Goal: Task Accomplishment & Management: Use online tool/utility

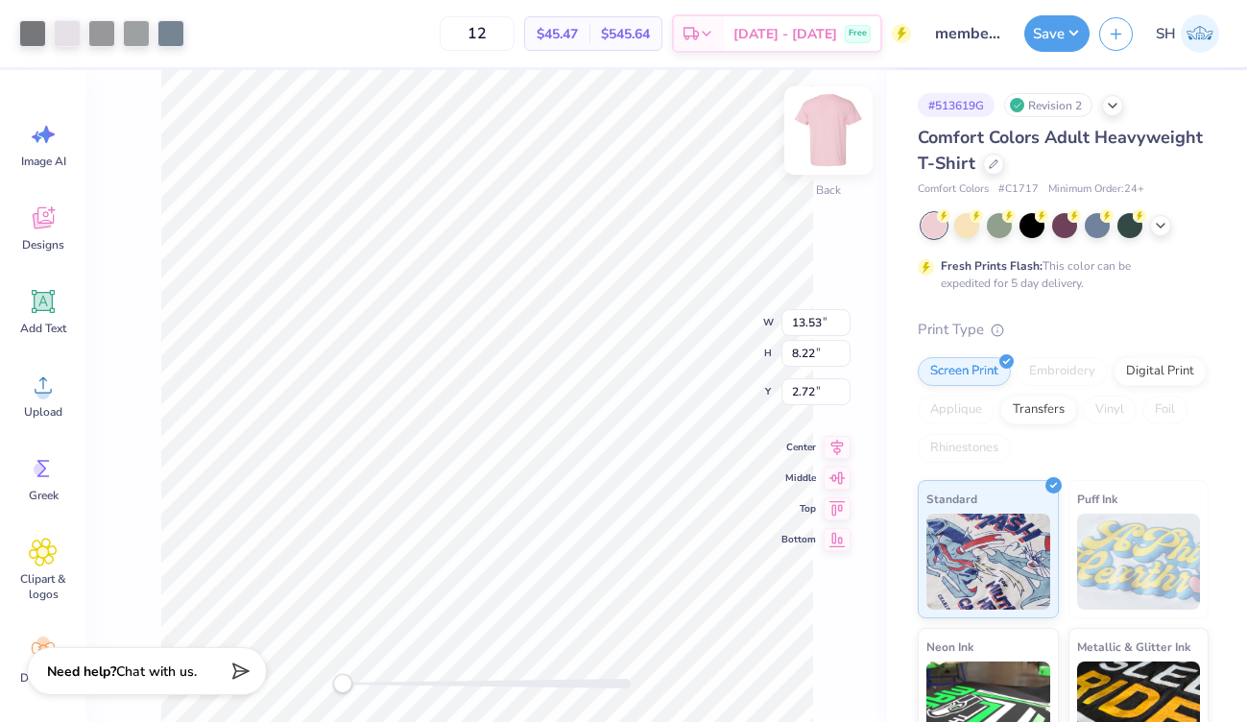
click at [832, 131] on img at bounding box center [828, 130] width 77 height 77
click at [828, 134] on img at bounding box center [828, 130] width 77 height 77
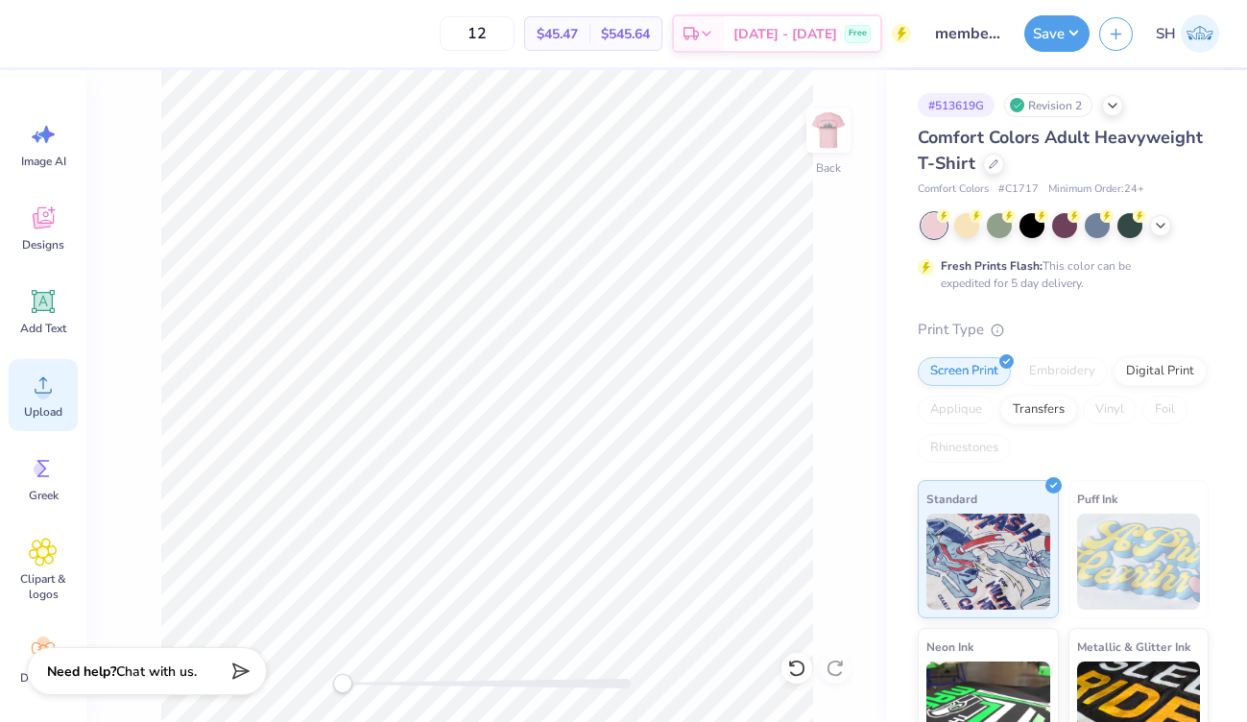
click at [68, 409] on div "Upload" at bounding box center [43, 395] width 69 height 72
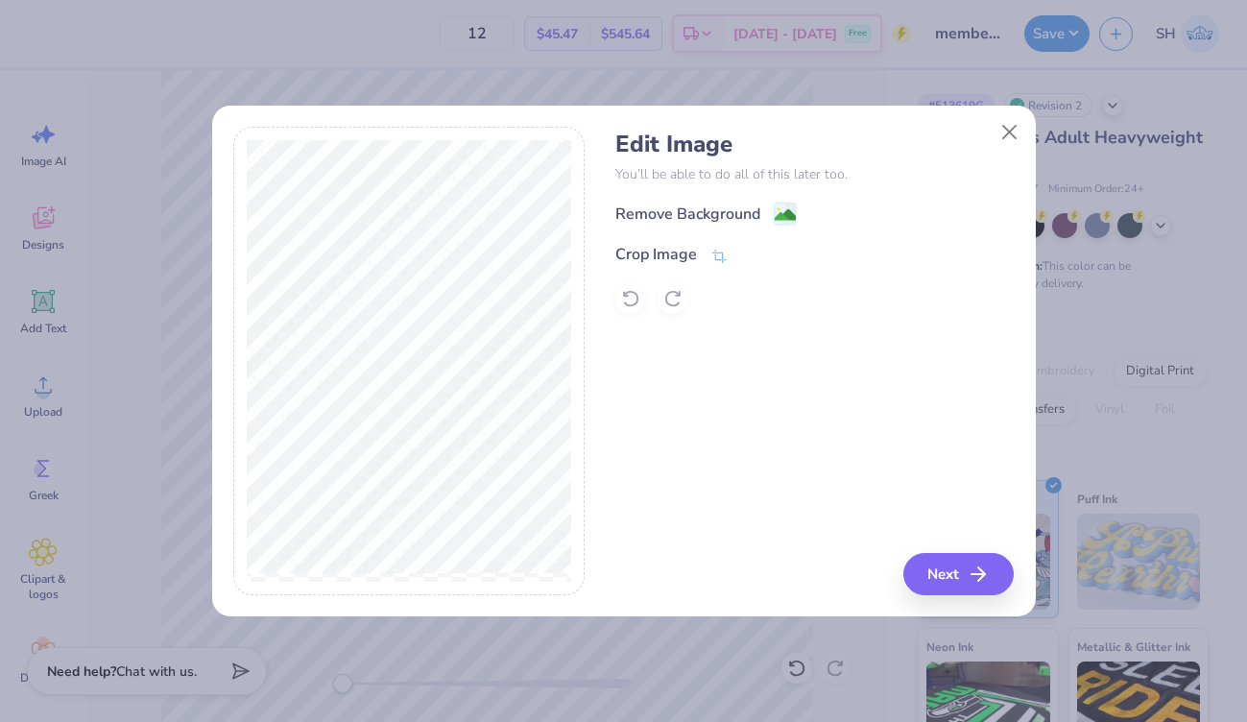
click at [706, 205] on div "Remove Background" at bounding box center [687, 214] width 145 height 23
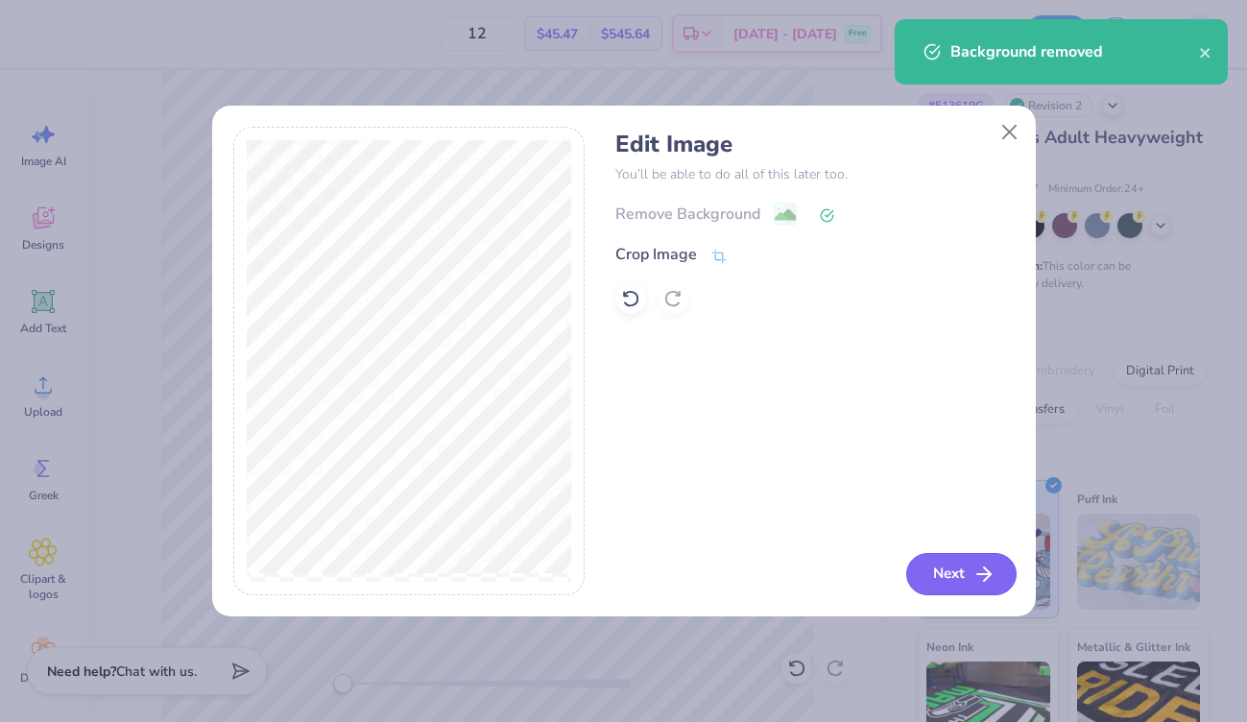
click at [944, 592] on button "Next" at bounding box center [961, 574] width 110 height 42
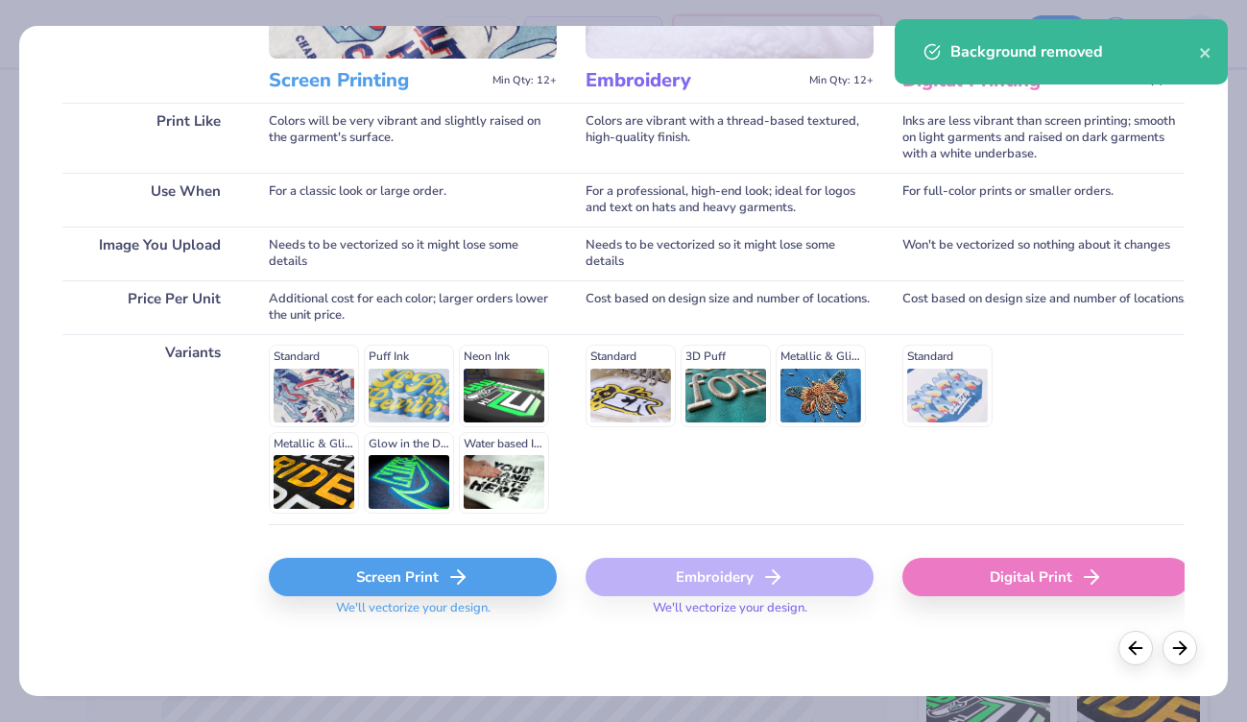
click at [404, 570] on div "Screen Print" at bounding box center [413, 577] width 288 height 38
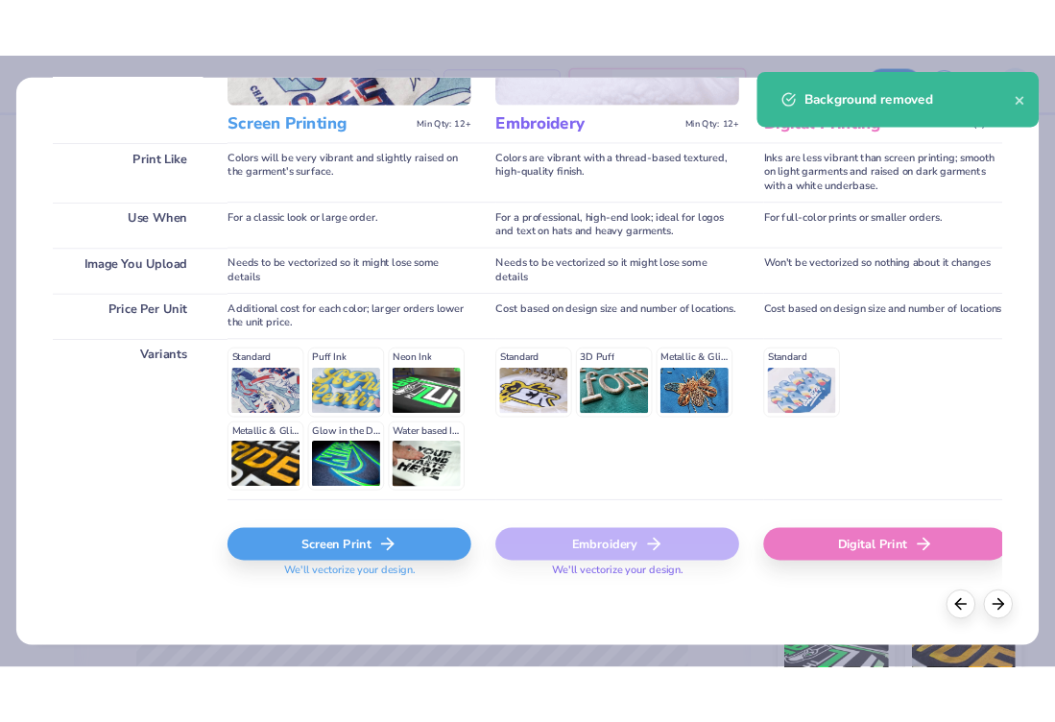
scroll to position [234, 0]
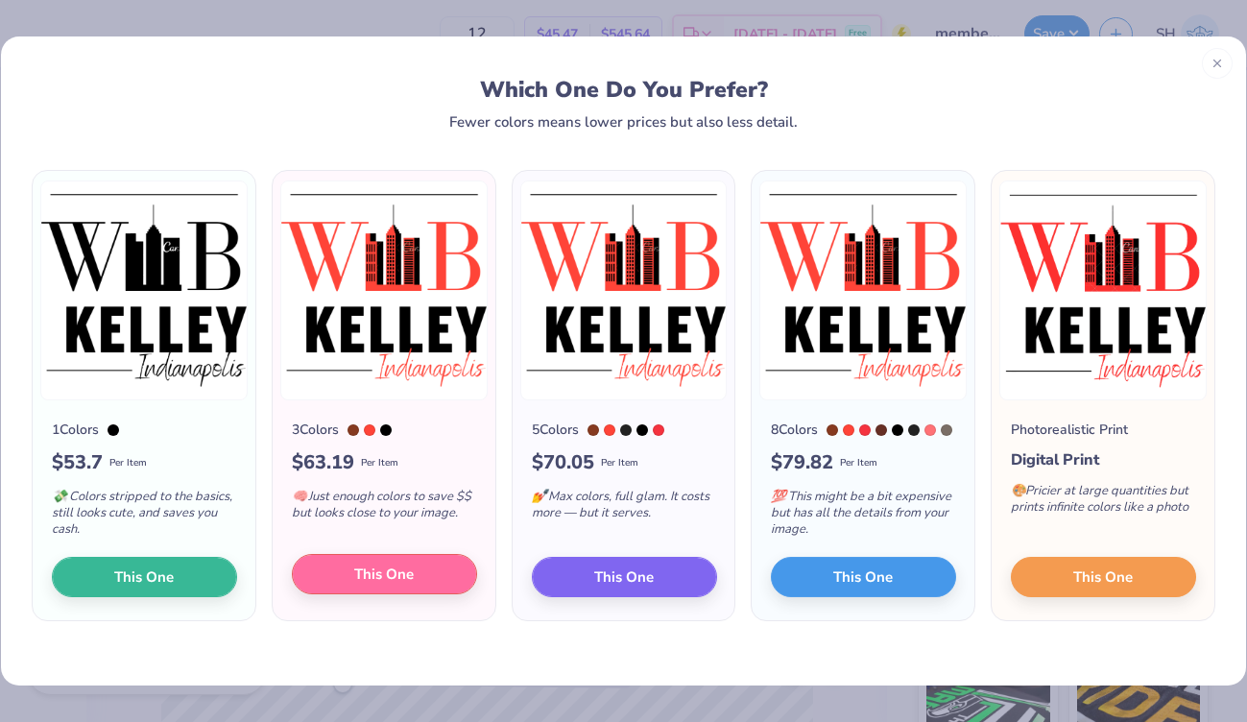
click at [393, 581] on span "This One" at bounding box center [384, 574] width 60 height 22
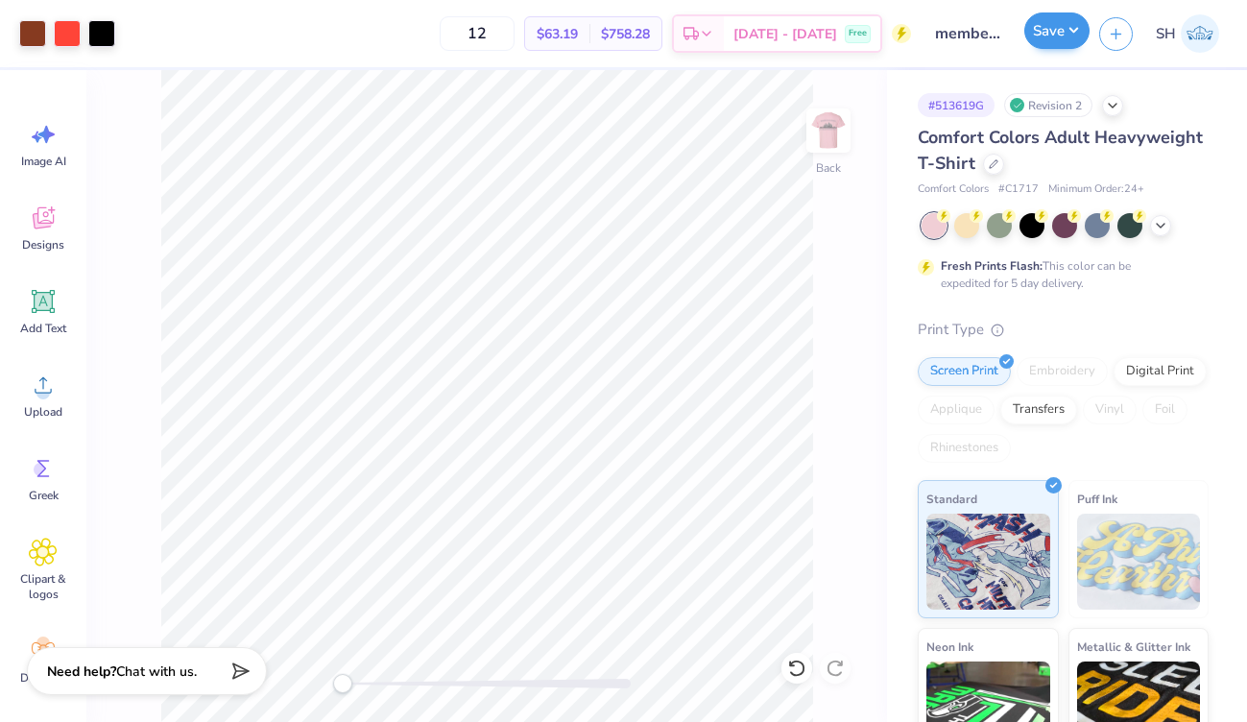
click at [1065, 35] on button "Save" at bounding box center [1056, 30] width 65 height 36
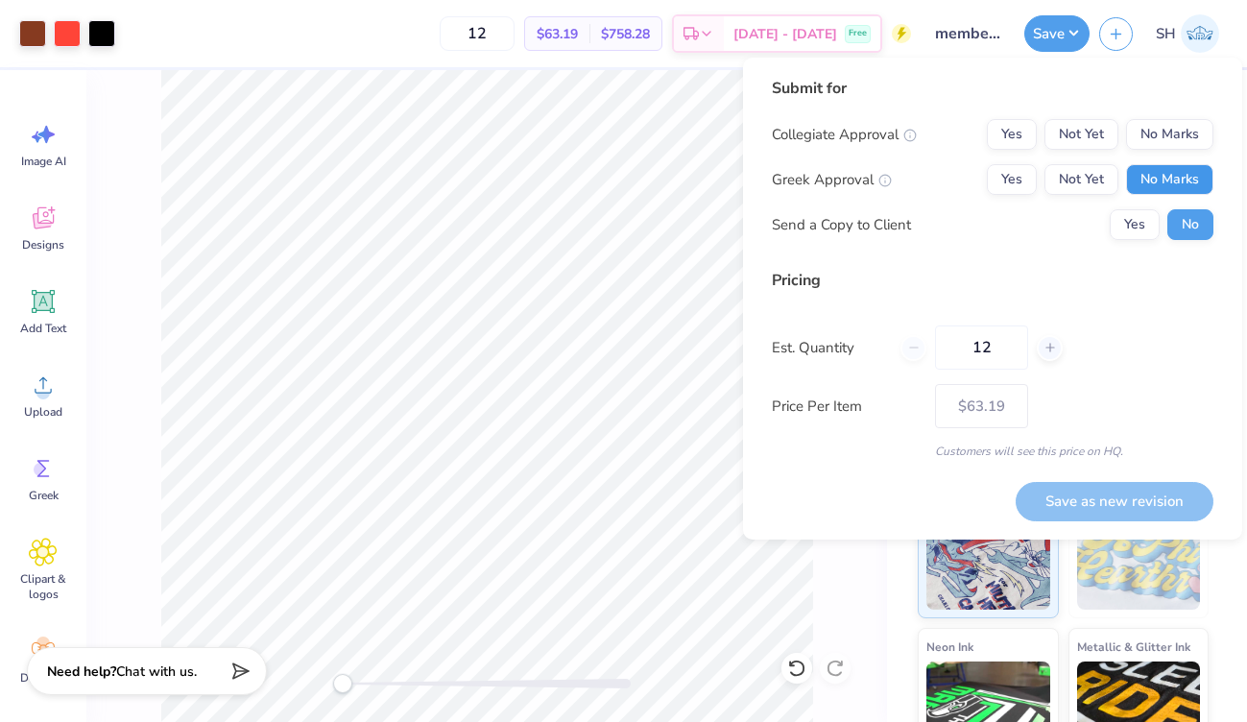
click at [1148, 176] on button "No Marks" at bounding box center [1169, 179] width 87 height 31
click at [1089, 130] on button "Not Yet" at bounding box center [1081, 134] width 74 height 31
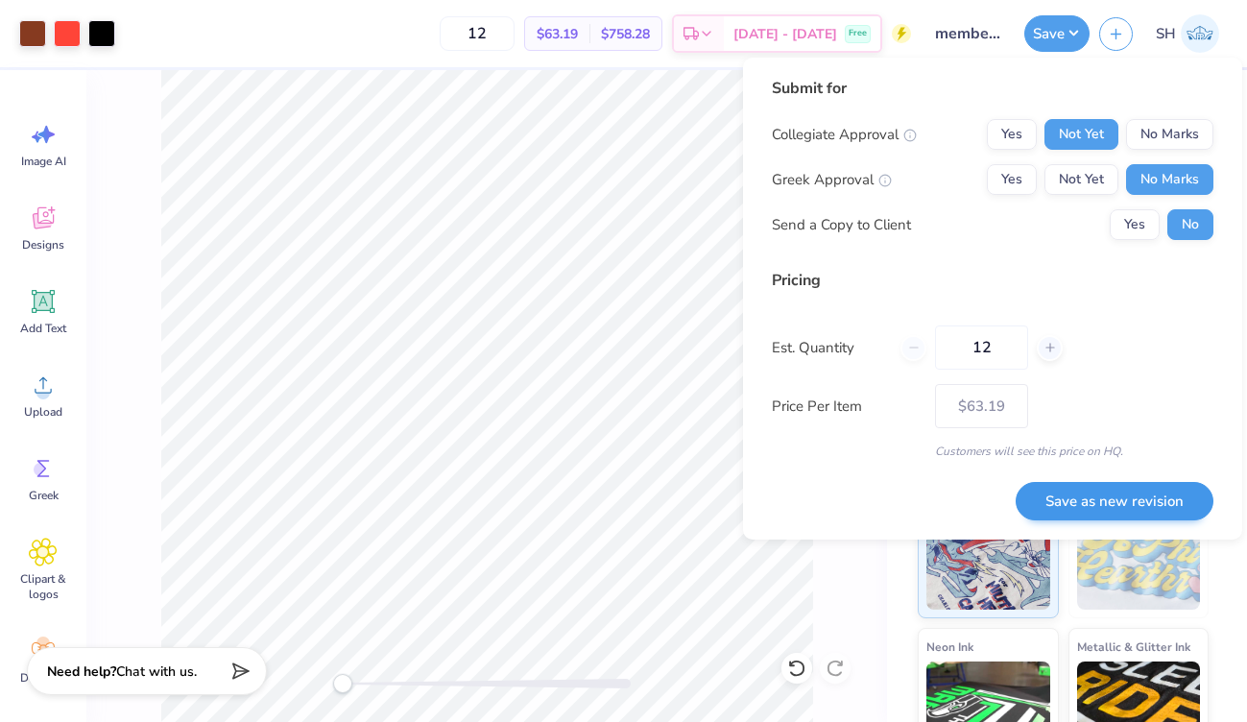
click at [1121, 490] on button "Save as new revision" at bounding box center [1115, 501] width 198 height 39
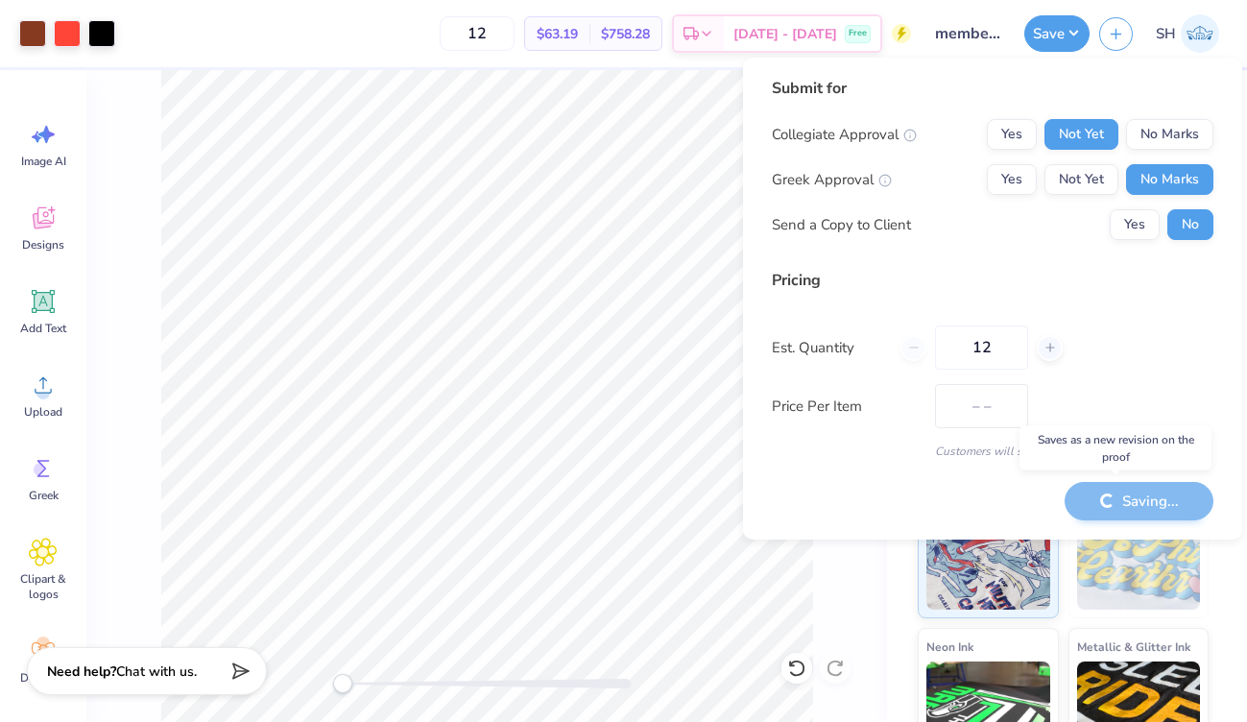
type input "$63.19"
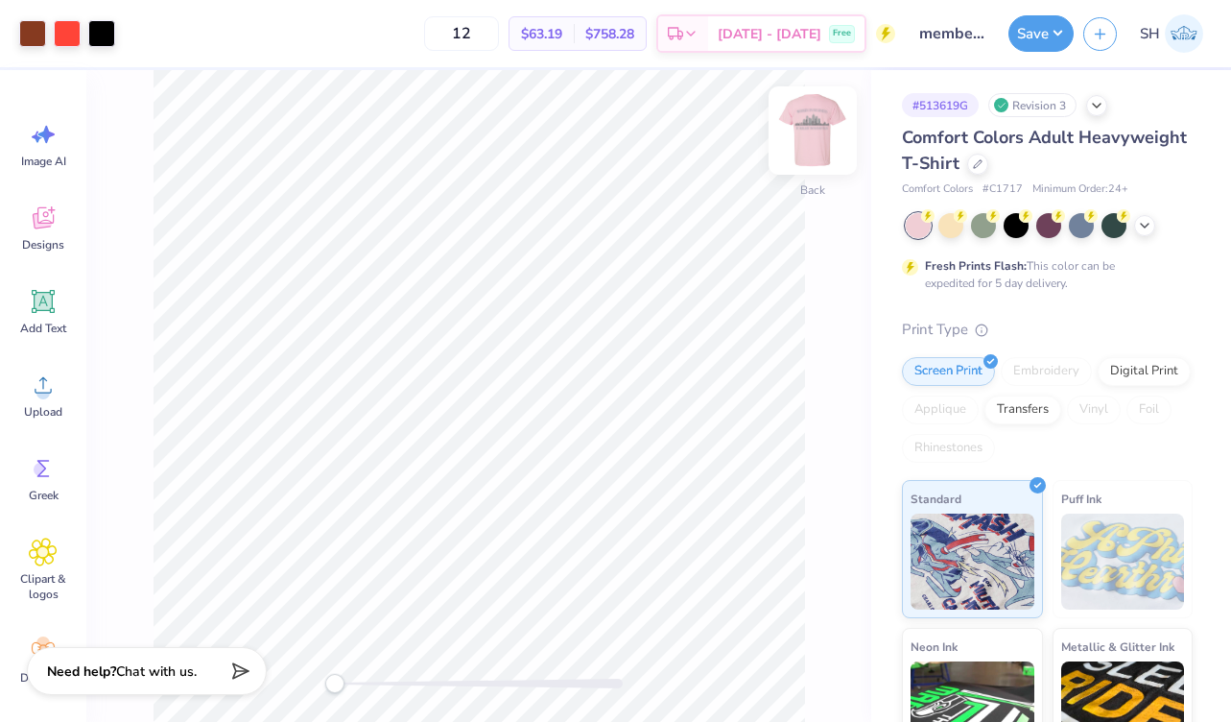
click at [824, 139] on img at bounding box center [813, 130] width 77 height 77
click at [31, 27] on div at bounding box center [32, 31] width 27 height 27
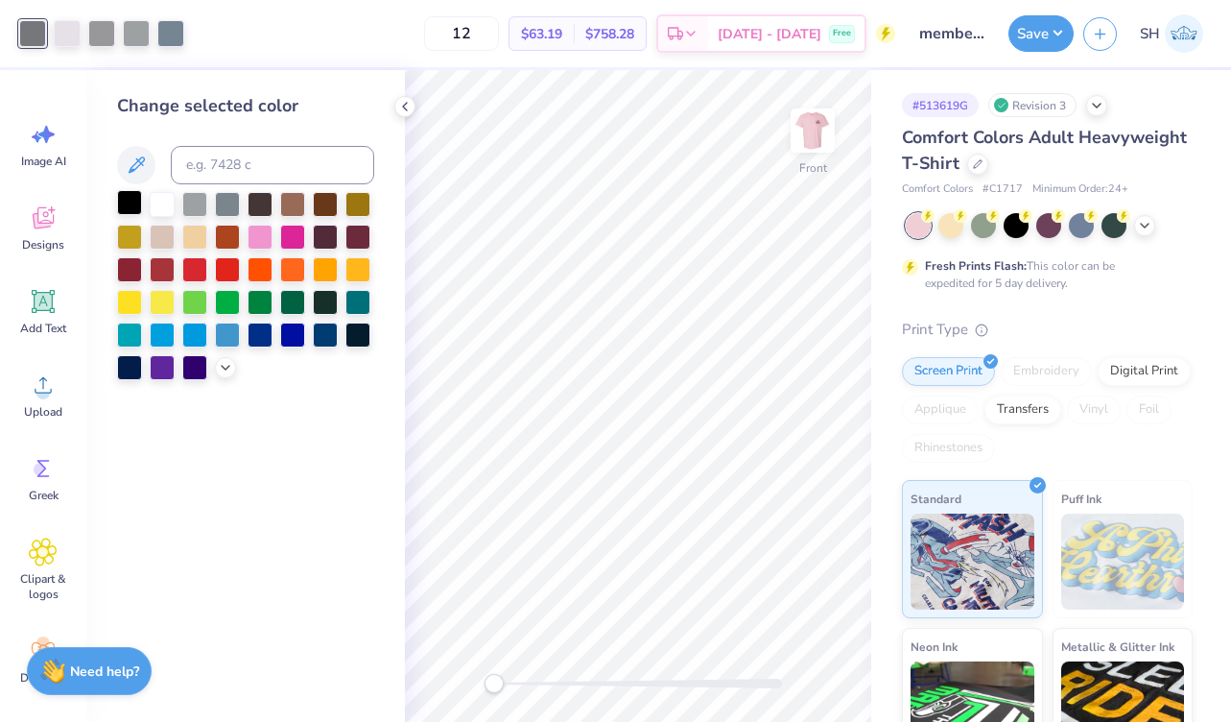
click at [119, 206] on div at bounding box center [129, 202] width 25 height 25
click at [65, 44] on div at bounding box center [67, 31] width 27 height 27
click at [72, 31] on div at bounding box center [67, 33] width 27 height 27
click at [133, 204] on div at bounding box center [129, 202] width 25 height 25
click at [72, 40] on div at bounding box center [67, 31] width 27 height 27
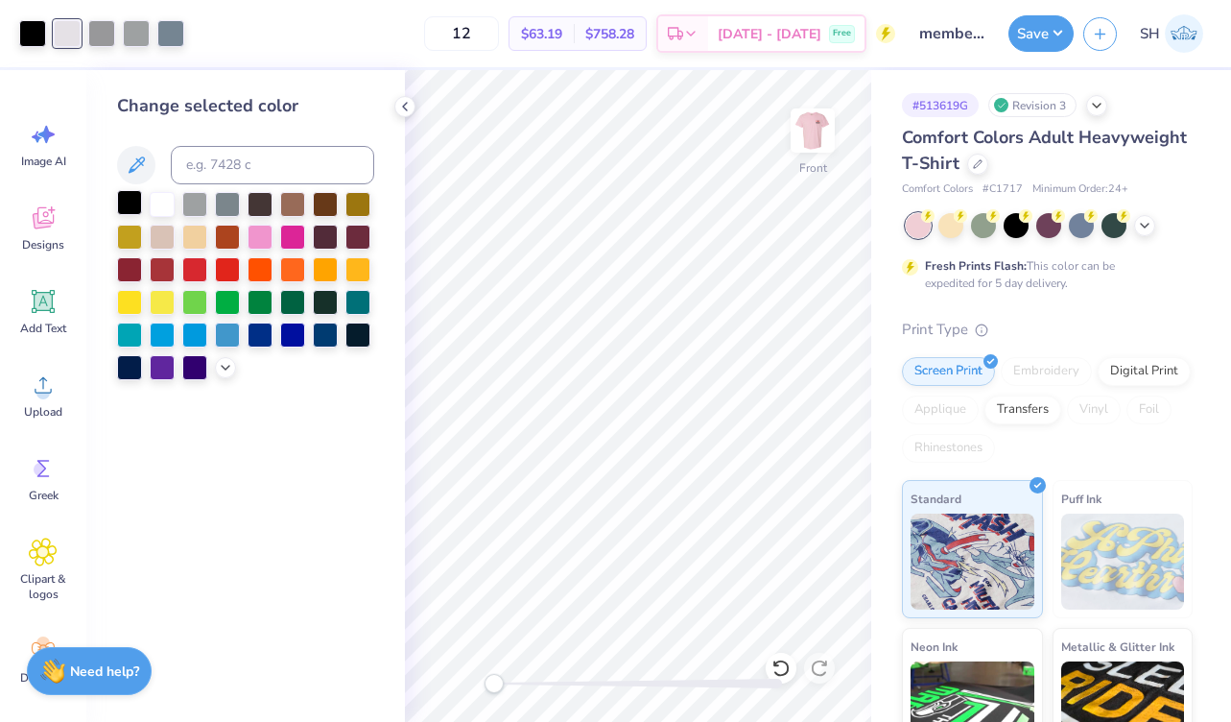
click at [125, 210] on div at bounding box center [129, 202] width 25 height 25
click at [94, 38] on div at bounding box center [101, 31] width 27 height 27
click at [126, 203] on div at bounding box center [129, 202] width 25 height 25
click at [180, 31] on div at bounding box center [170, 31] width 27 height 27
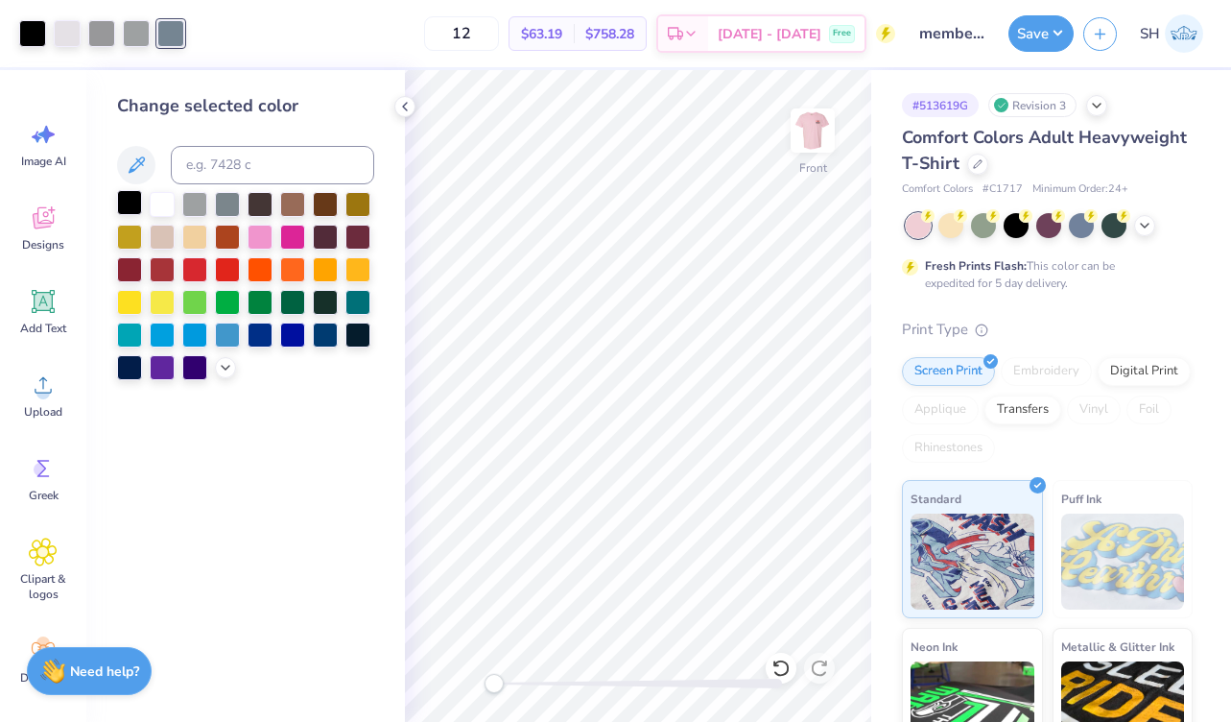
click at [131, 203] on div at bounding box center [129, 202] width 25 height 25
click at [133, 36] on div at bounding box center [136, 31] width 27 height 27
click at [128, 205] on div at bounding box center [129, 202] width 25 height 25
click at [103, 39] on div at bounding box center [101, 31] width 27 height 27
click at [134, 205] on div at bounding box center [129, 202] width 25 height 25
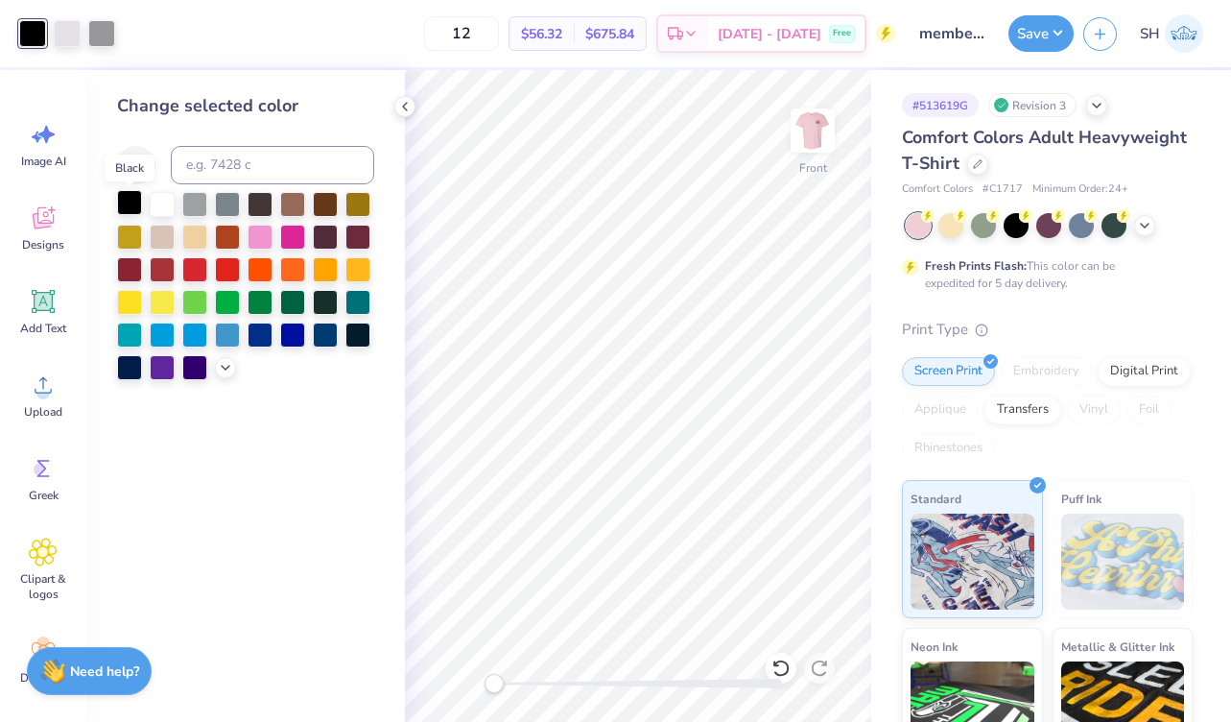
click at [131, 206] on div at bounding box center [129, 202] width 25 height 25
click at [102, 39] on div at bounding box center [101, 31] width 27 height 27
click at [137, 206] on div at bounding box center [129, 202] width 25 height 25
click at [74, 41] on div at bounding box center [67, 31] width 27 height 27
click at [135, 211] on div at bounding box center [129, 202] width 25 height 25
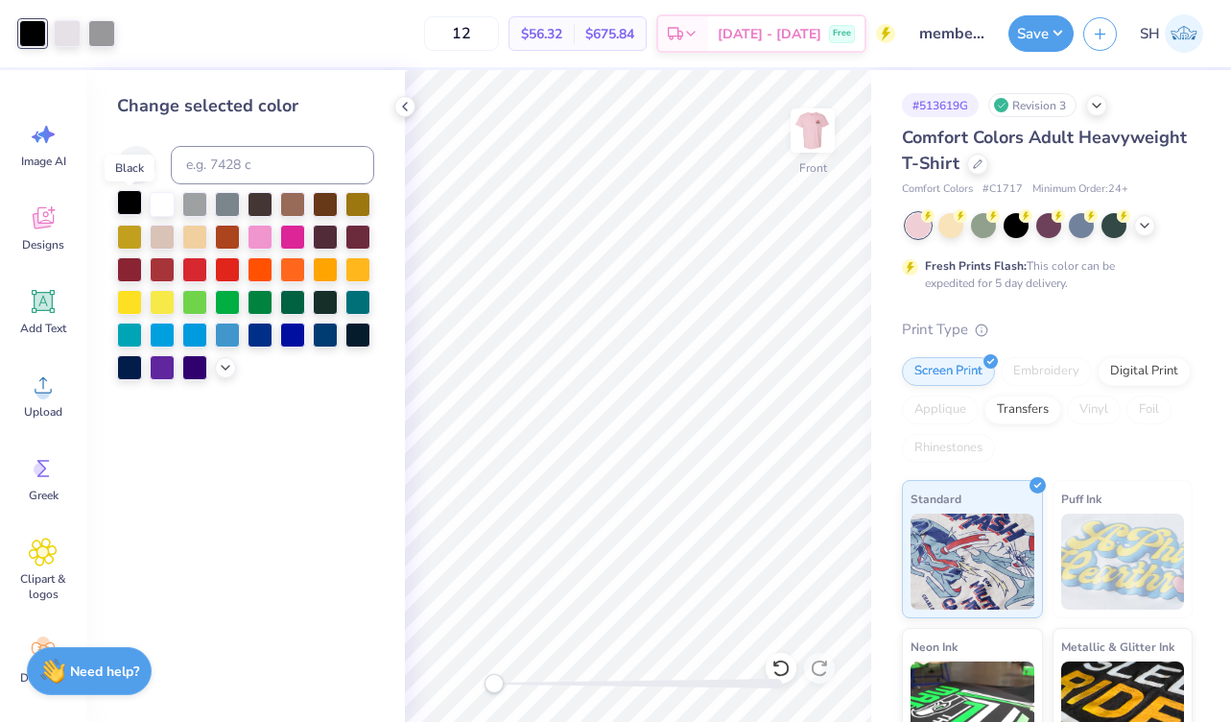
click at [134, 209] on div at bounding box center [129, 202] width 25 height 25
click at [384, 119] on div "Change selected color" at bounding box center [245, 396] width 319 height 652
click at [412, 105] on div at bounding box center [404, 106] width 21 height 21
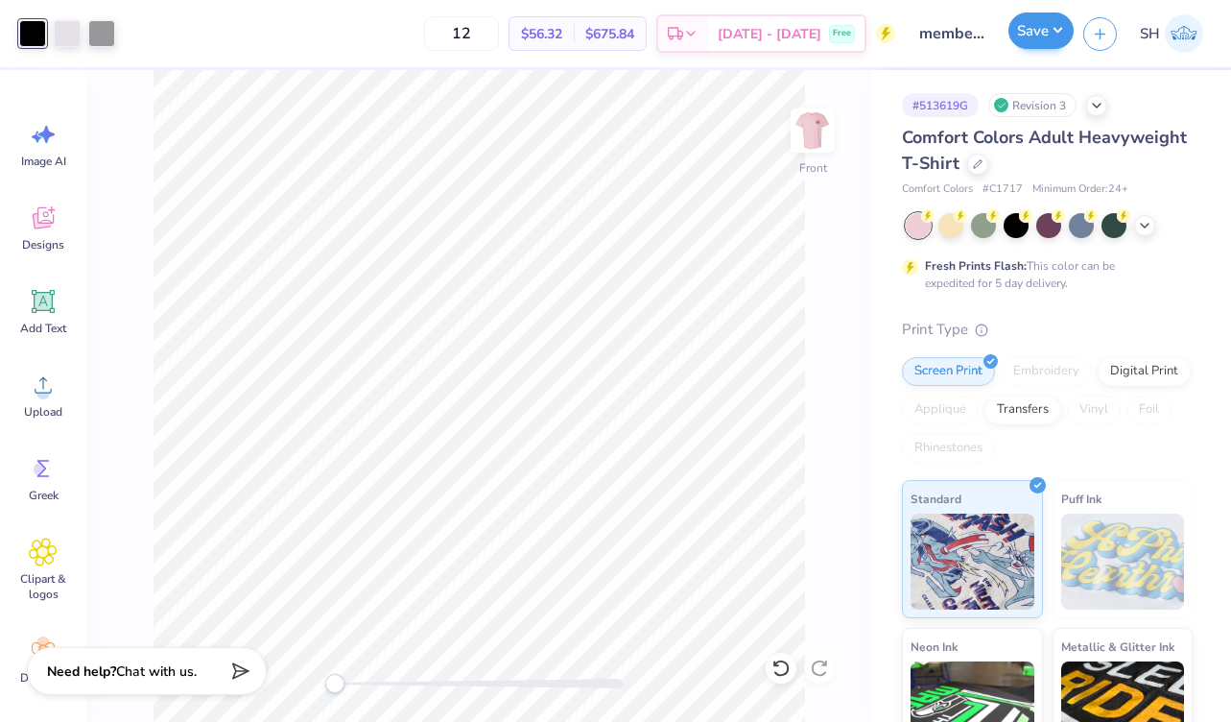
click at [1057, 31] on button "Save" at bounding box center [1041, 30] width 65 height 36
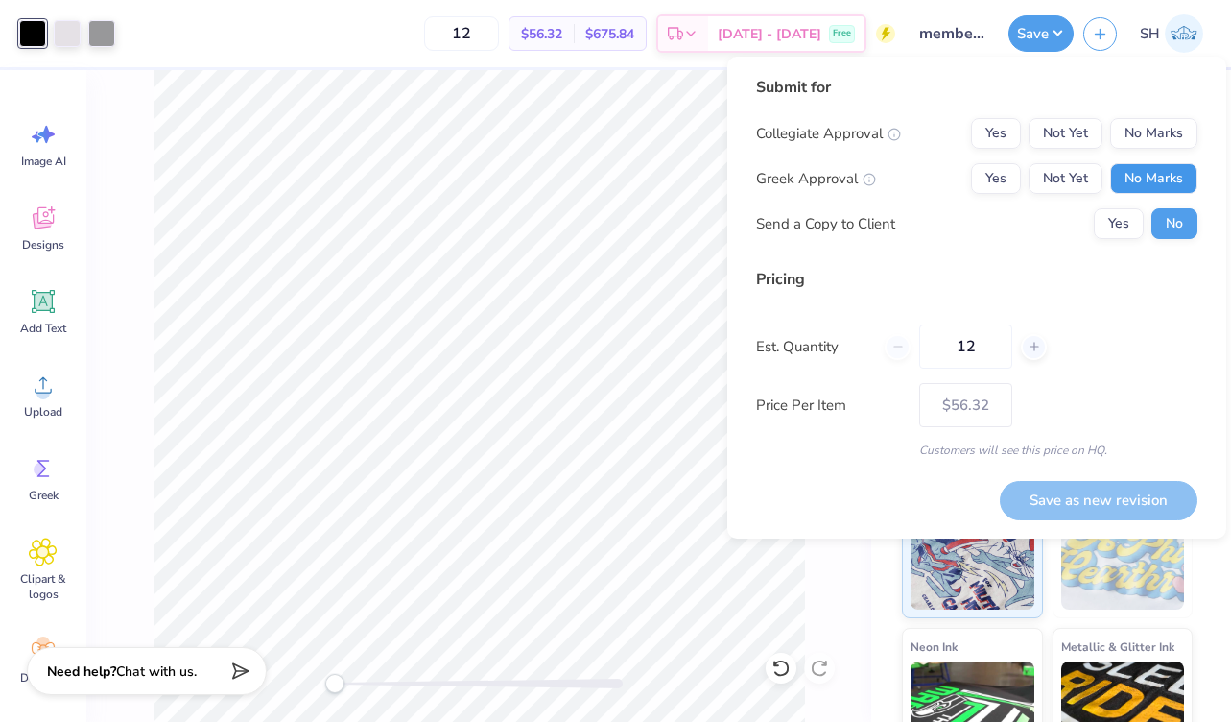
click at [1163, 170] on button "No Marks" at bounding box center [1154, 178] width 87 height 31
click at [1063, 133] on button "Not Yet" at bounding box center [1066, 133] width 74 height 31
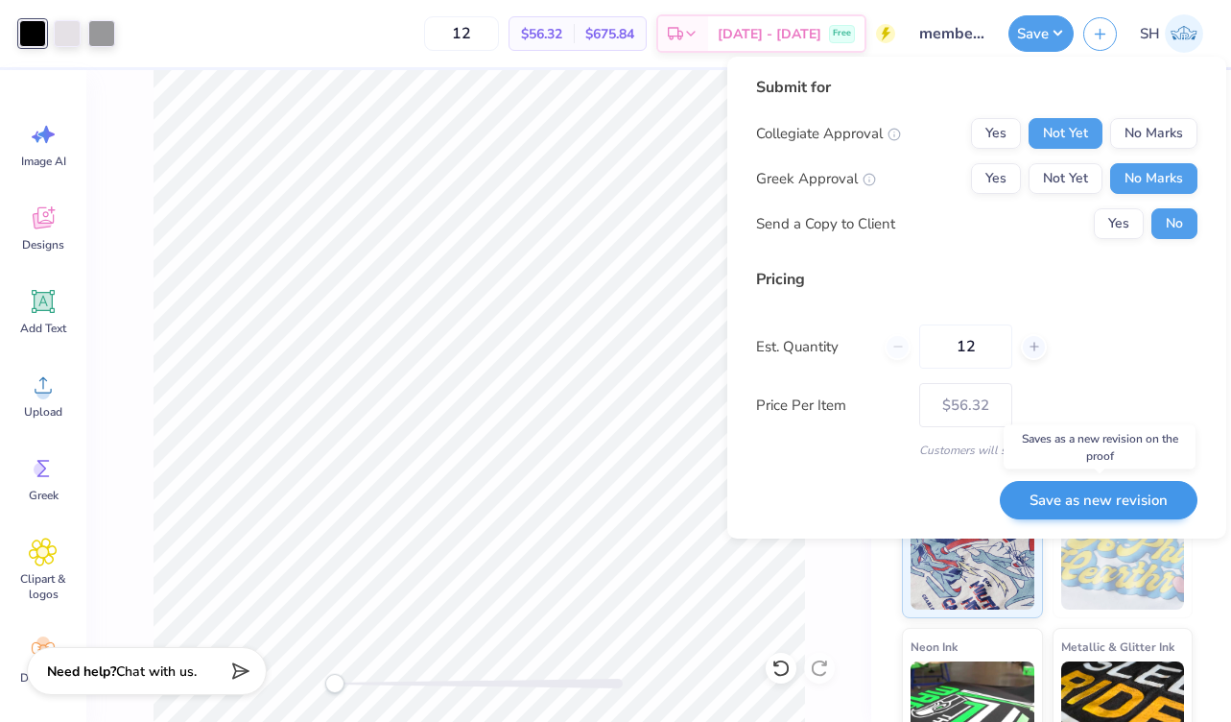
click at [1100, 492] on button "Save as new revision" at bounding box center [1099, 500] width 198 height 39
type input "$56.32"
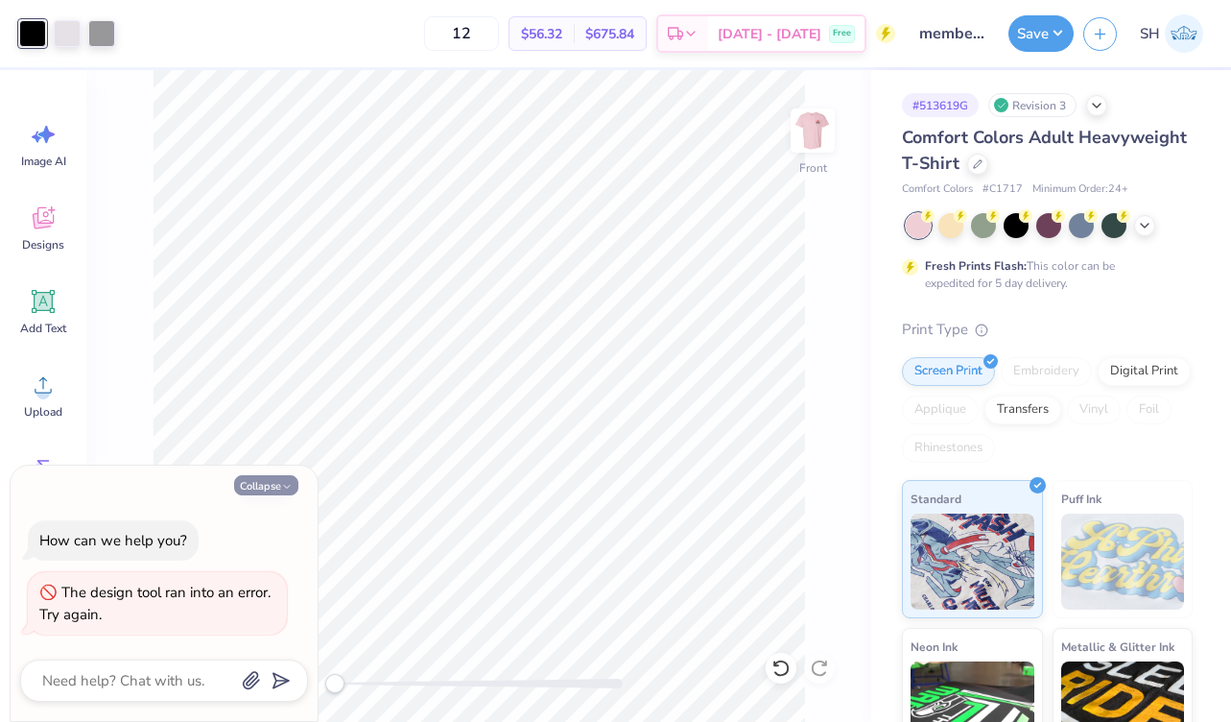
click at [284, 478] on button "Collapse" at bounding box center [266, 485] width 64 height 20
type textarea "x"
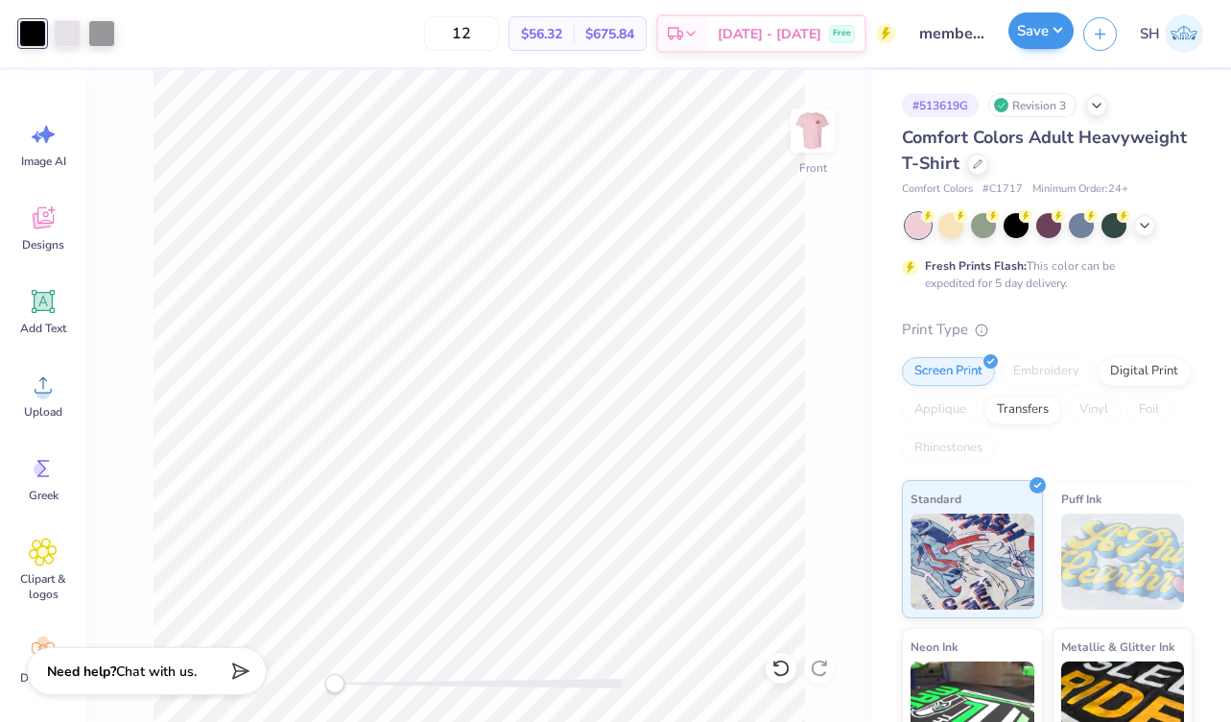
click at [1039, 37] on button "Save" at bounding box center [1041, 30] width 65 height 36
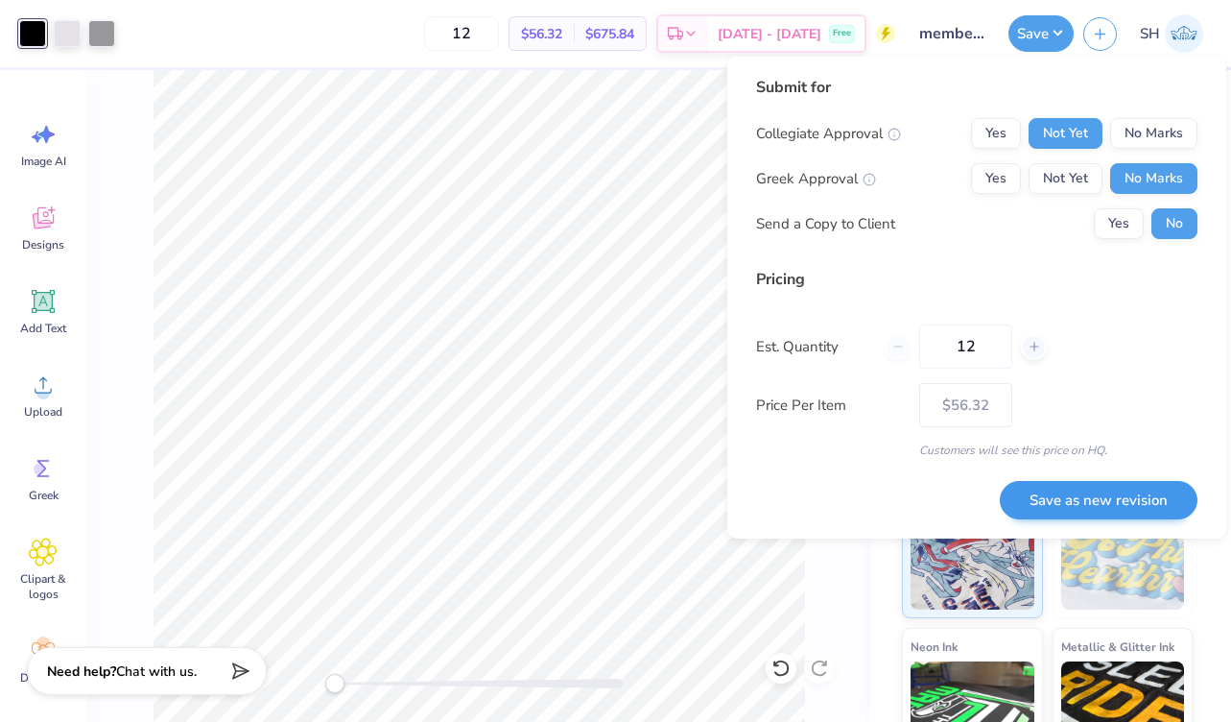
click at [1104, 490] on button "Save as new revision" at bounding box center [1099, 500] width 198 height 39
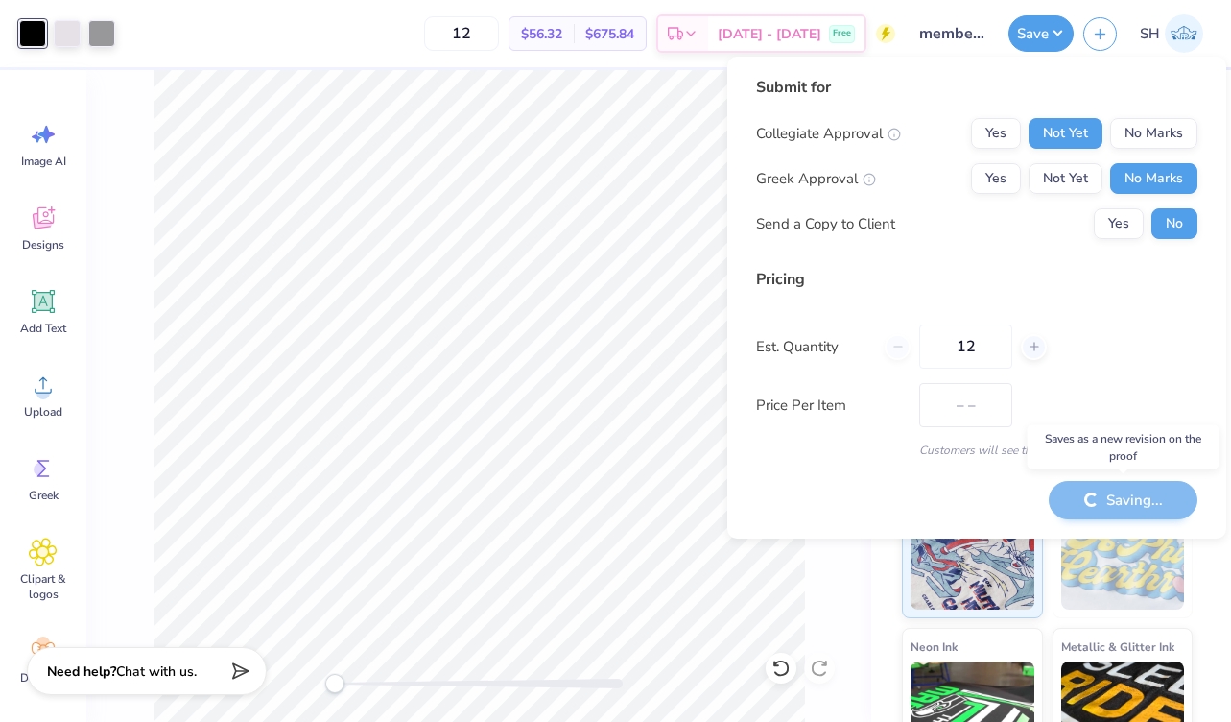
type input "$56.32"
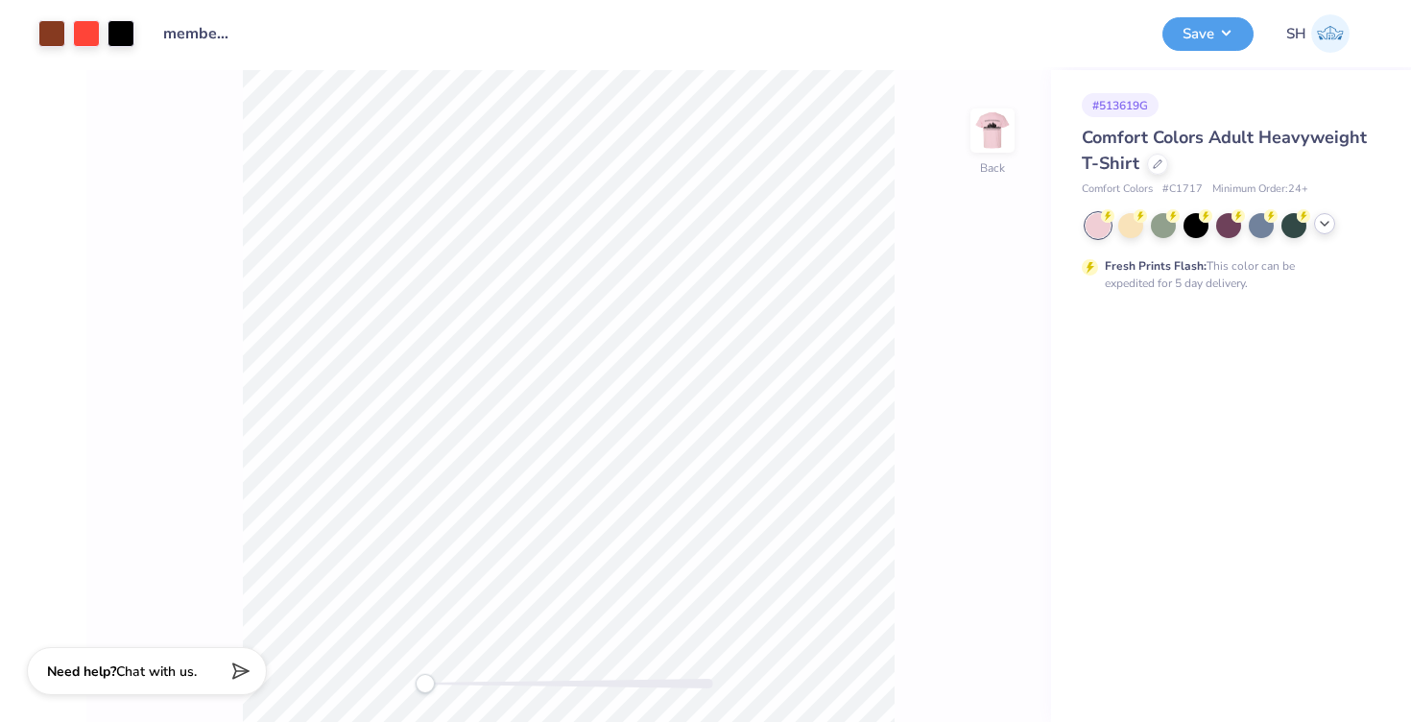
click at [1323, 226] on icon at bounding box center [1324, 223] width 15 height 15
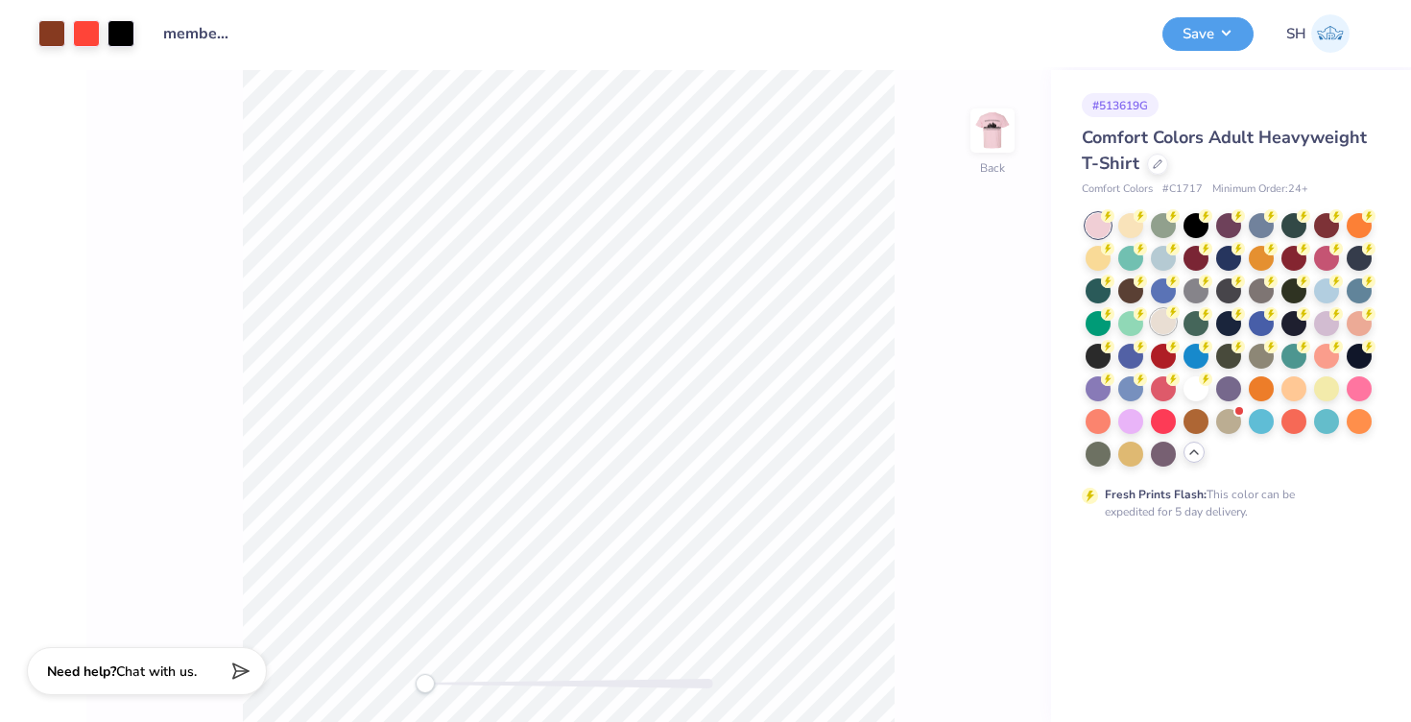
click at [1155, 332] on div at bounding box center [1163, 321] width 25 height 25
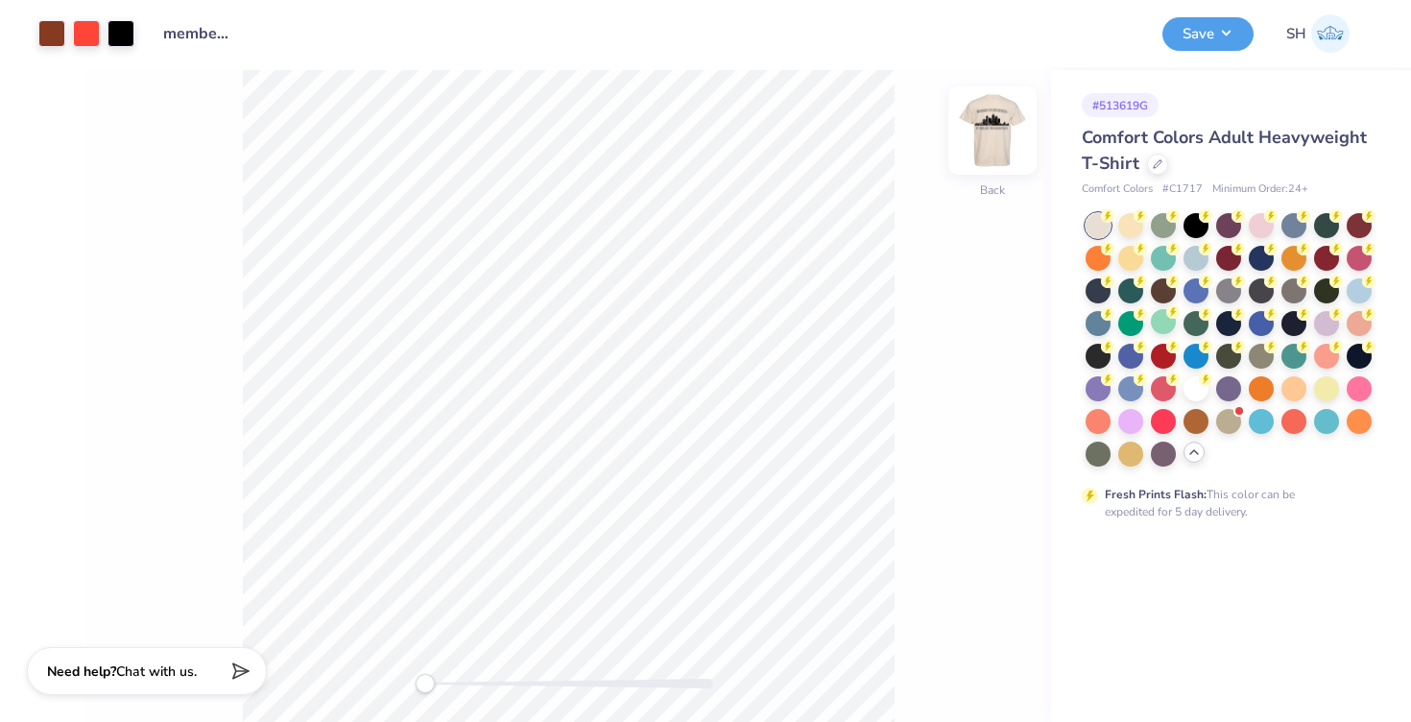
click at [990, 131] on img at bounding box center [992, 130] width 77 height 77
click at [990, 130] on img at bounding box center [992, 130] width 77 height 77
click at [993, 130] on img at bounding box center [992, 130] width 77 height 77
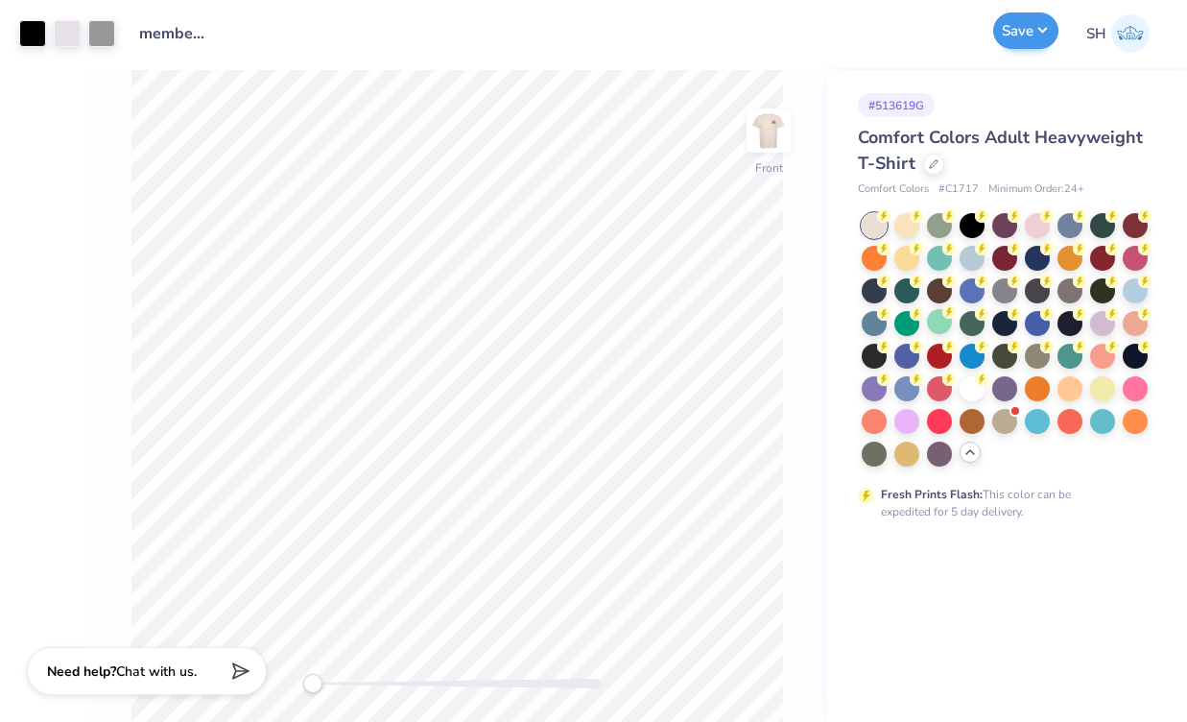
click at [1039, 45] on button "Save" at bounding box center [1025, 30] width 65 height 36
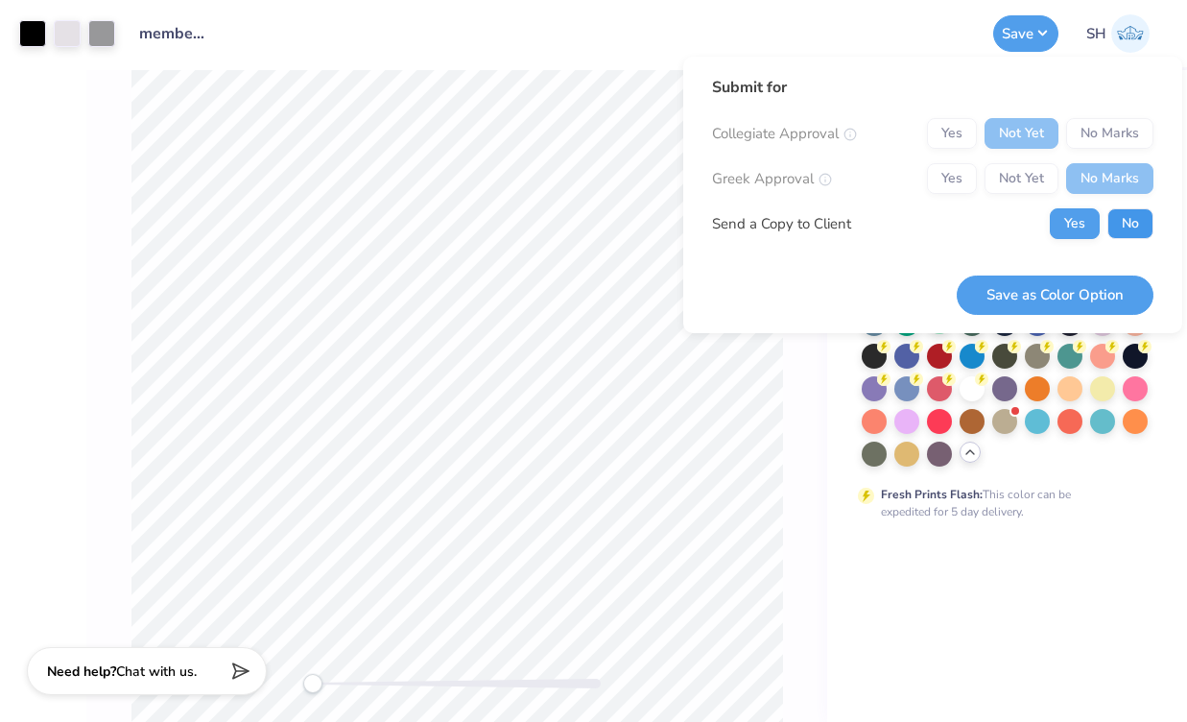
click at [1127, 229] on button "No" at bounding box center [1131, 223] width 46 height 31
click at [1088, 283] on button "Save as Color Option" at bounding box center [1055, 294] width 197 height 39
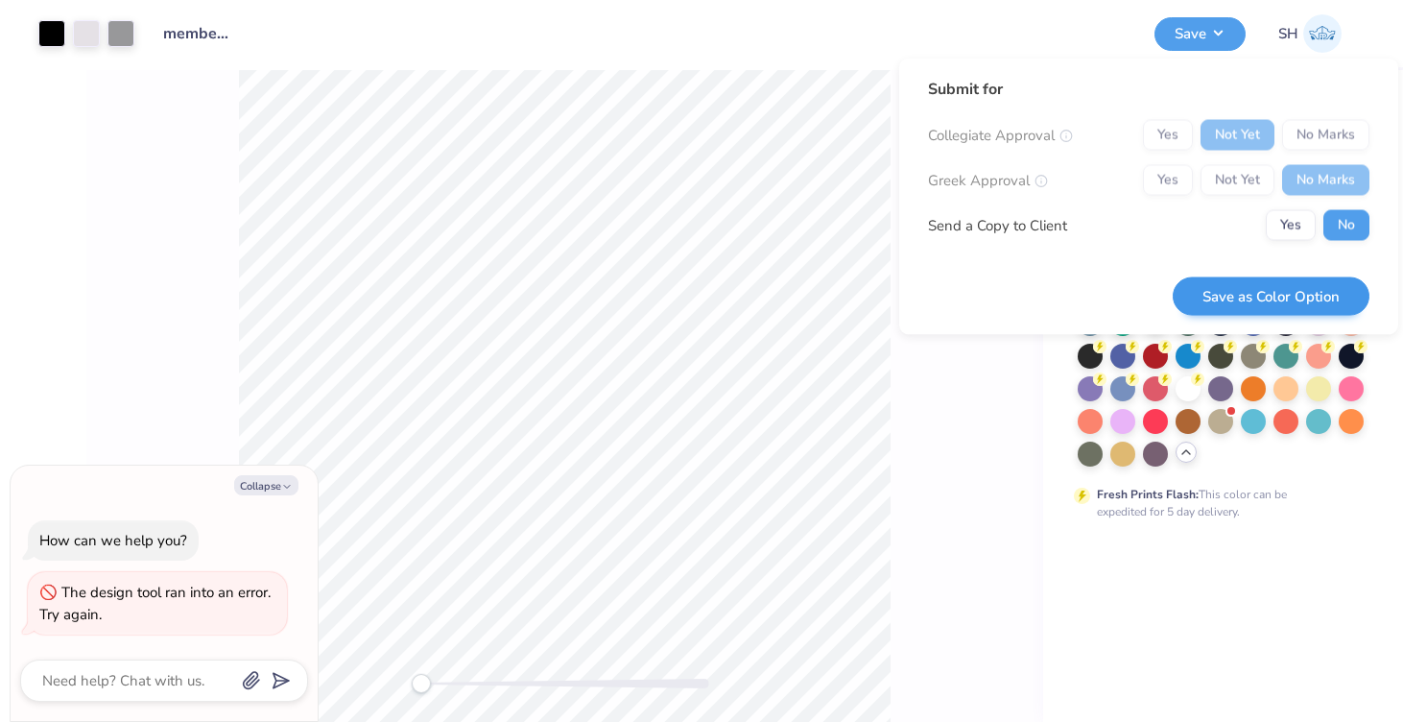
click at [1294, 291] on button "Save as Color Option" at bounding box center [1271, 295] width 197 height 39
click at [270, 483] on button "Collapse" at bounding box center [266, 485] width 64 height 20
type textarea "x"
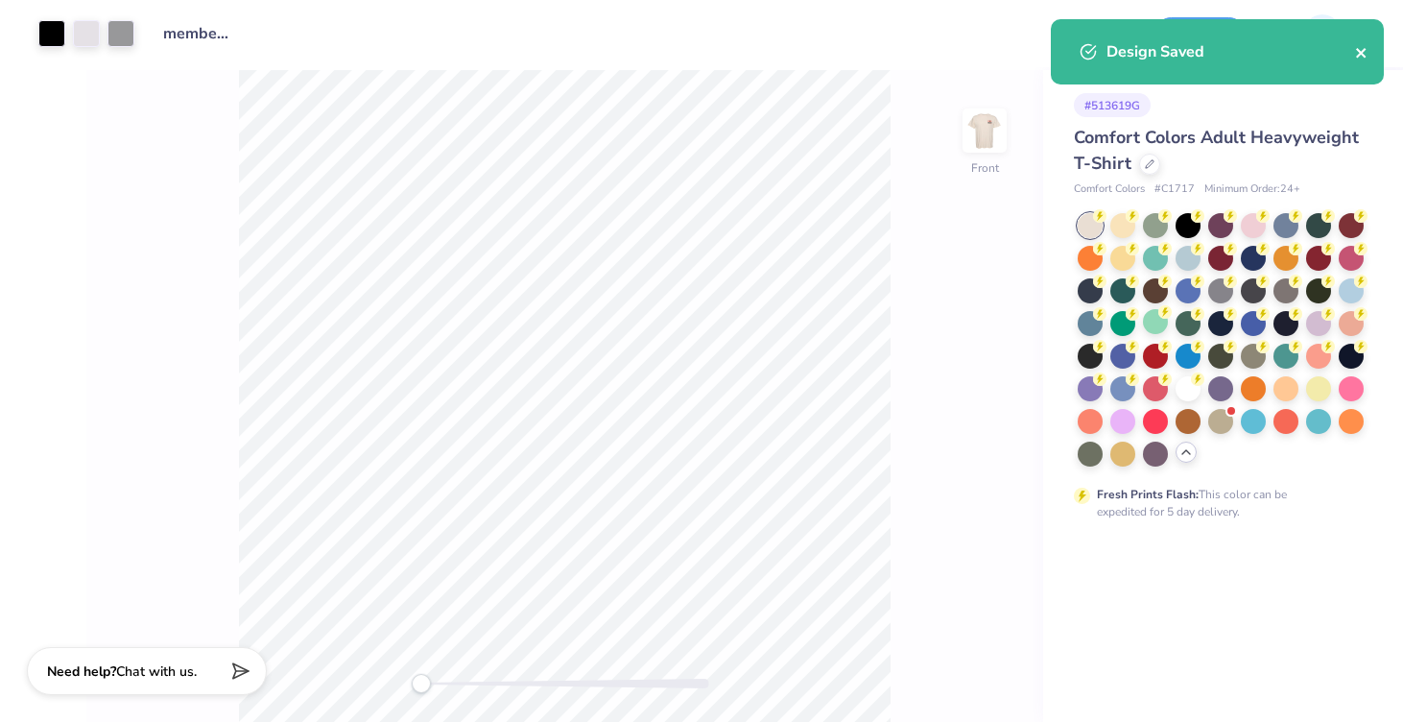
click at [1365, 58] on icon "close" at bounding box center [1361, 53] width 10 height 10
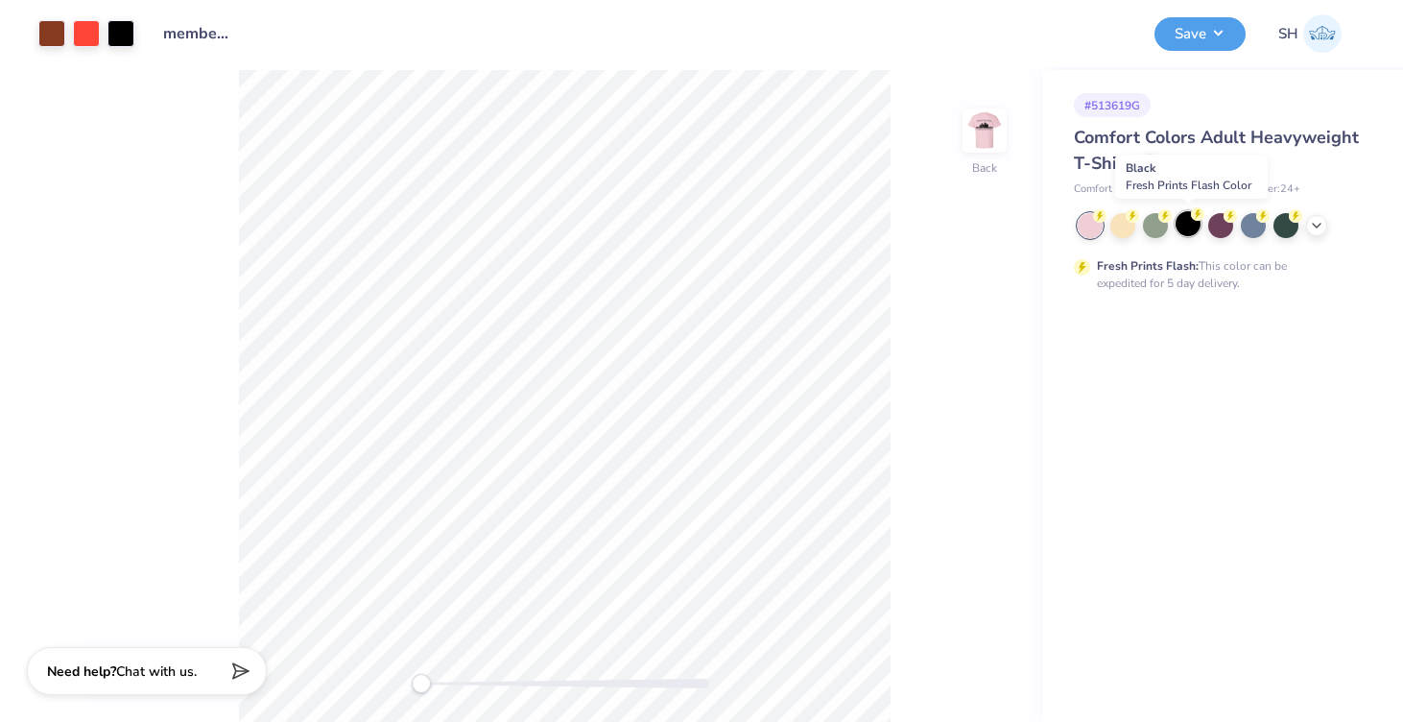
click at [1188, 227] on div at bounding box center [1188, 223] width 25 height 25
click at [1004, 133] on img at bounding box center [984, 130] width 77 height 77
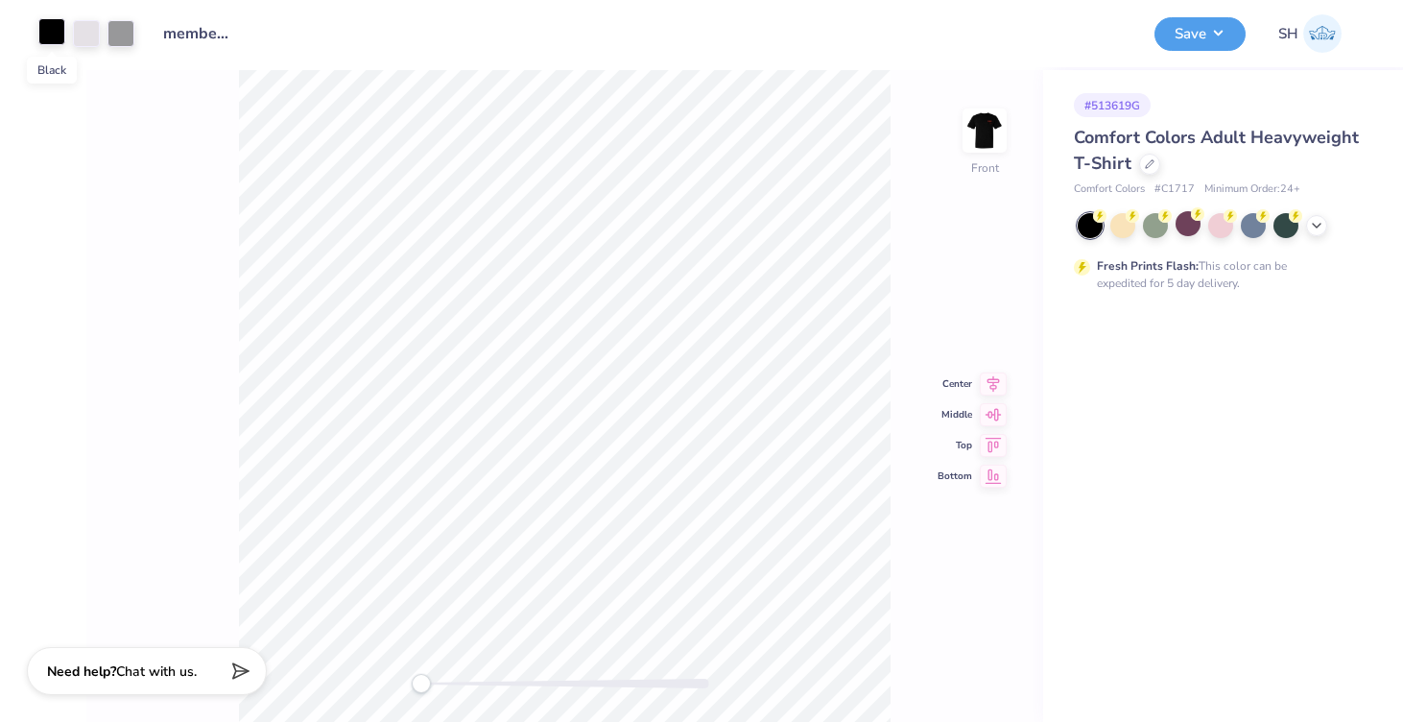
click at [57, 29] on div at bounding box center [51, 31] width 27 height 27
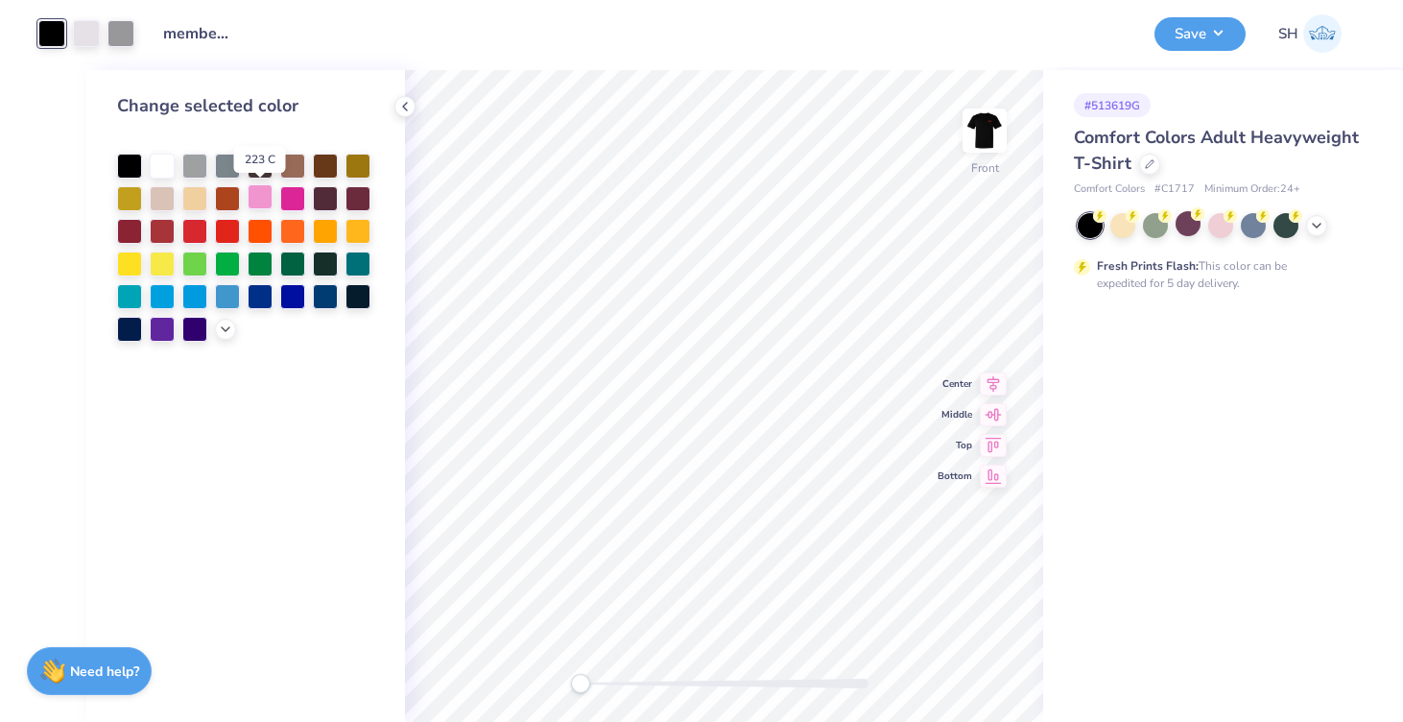
click at [263, 196] on div at bounding box center [260, 196] width 25 height 25
click at [989, 130] on img at bounding box center [984, 130] width 77 height 77
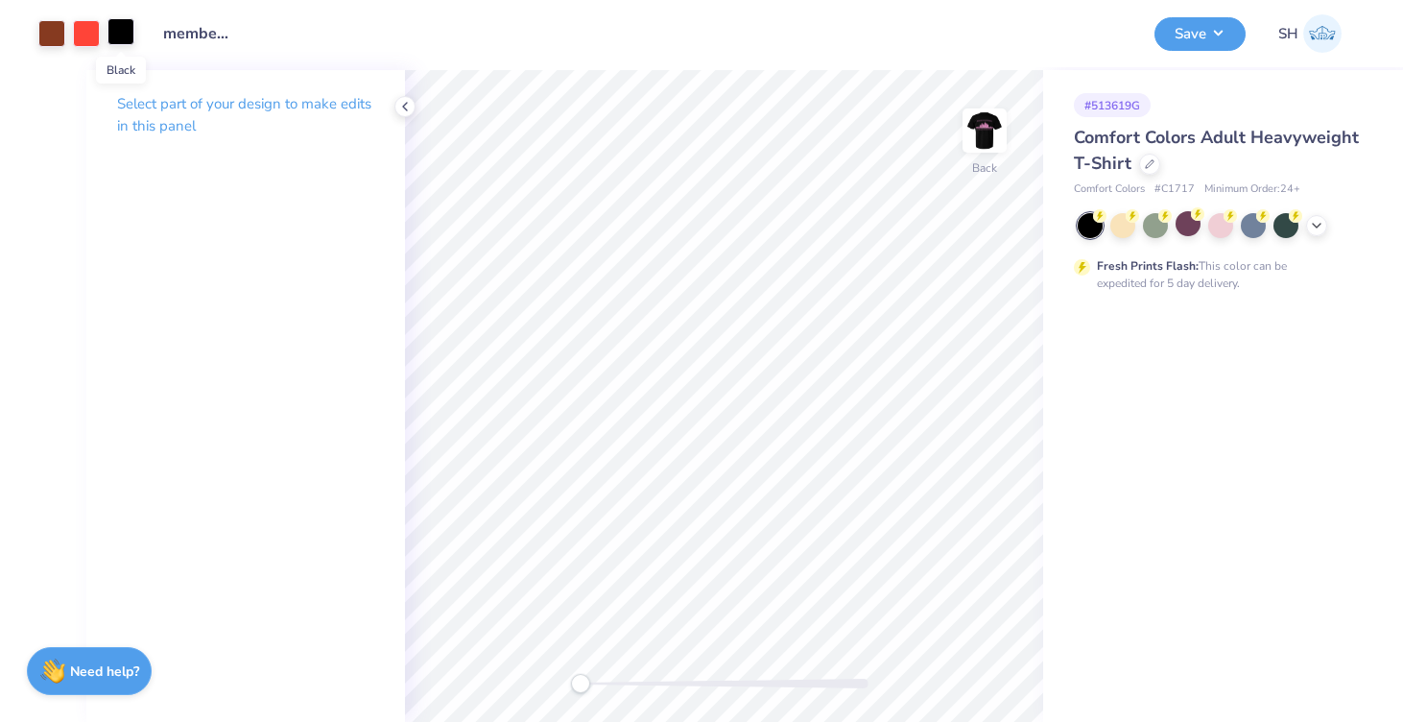
click at [125, 36] on div at bounding box center [121, 31] width 27 height 27
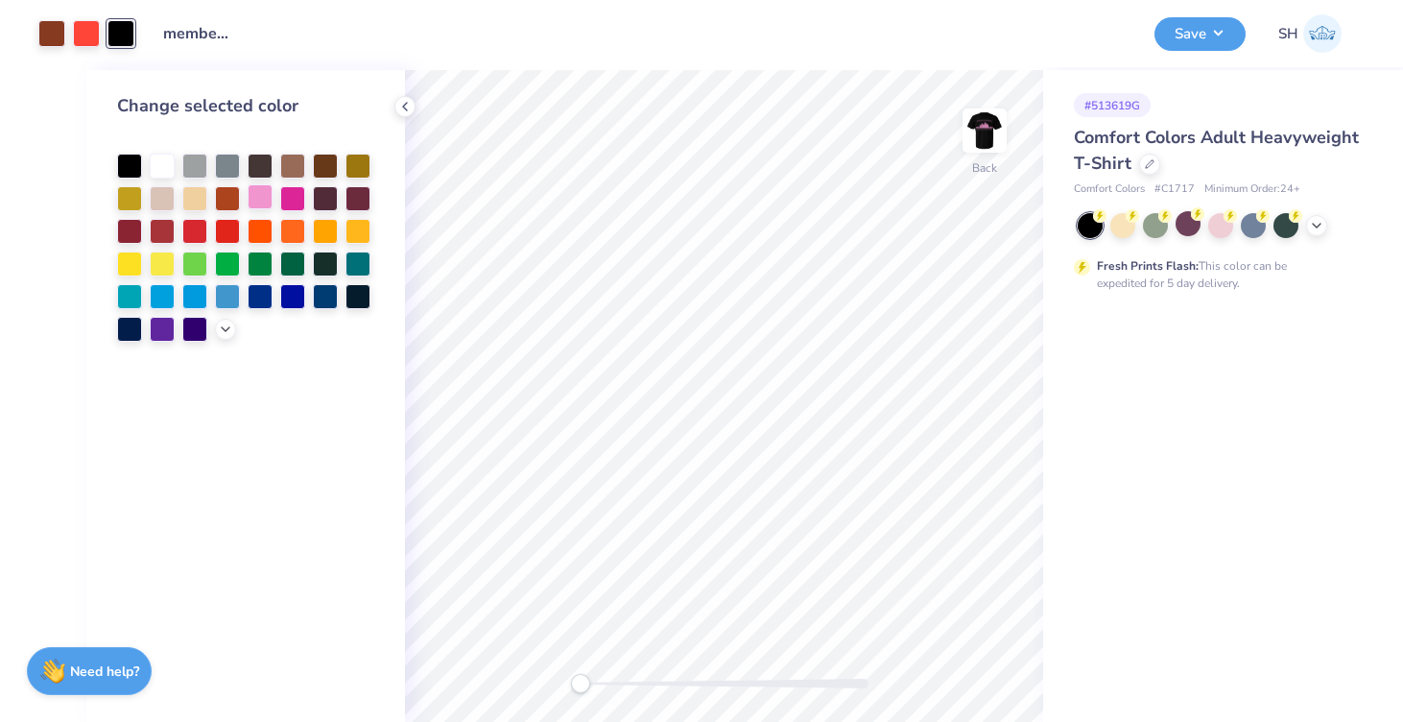
click at [262, 204] on div at bounding box center [260, 196] width 25 height 25
click at [165, 163] on div at bounding box center [162, 164] width 25 height 25
click at [982, 126] on img at bounding box center [984, 130] width 77 height 77
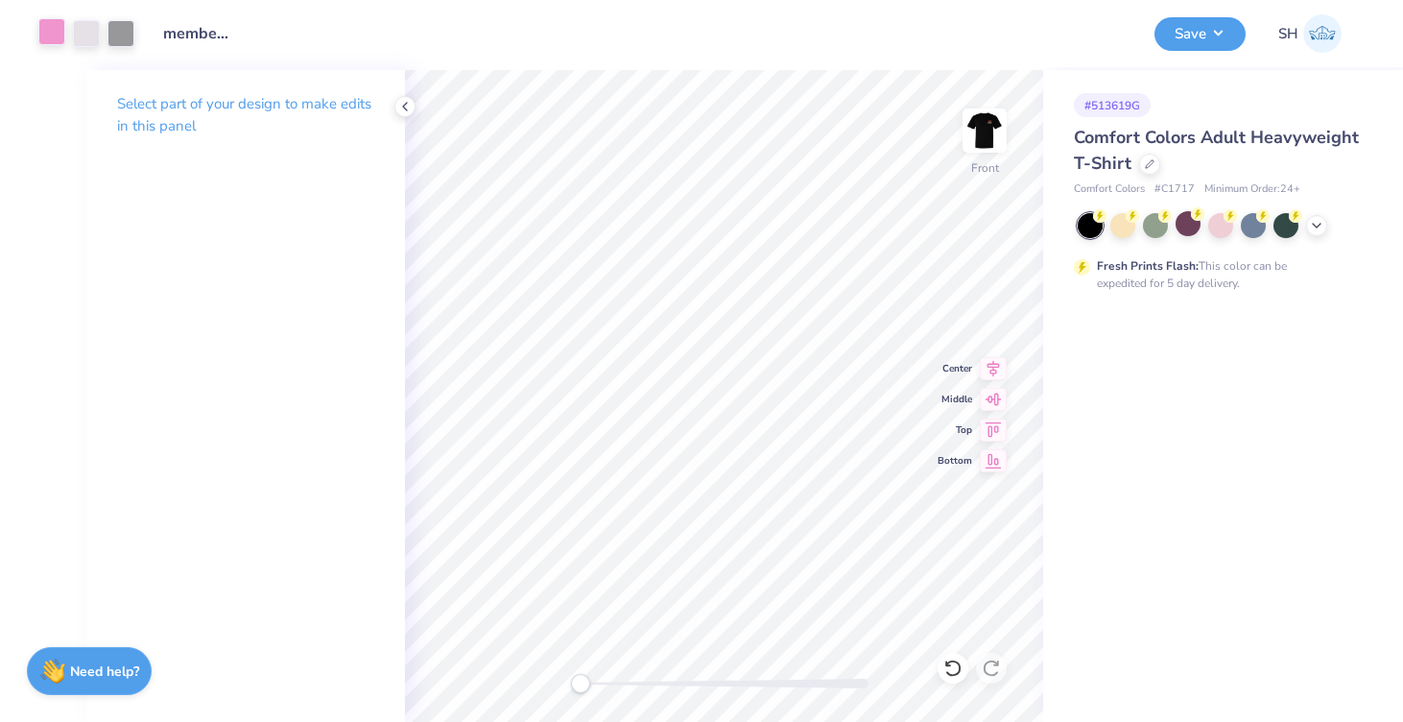
click at [55, 36] on div at bounding box center [51, 31] width 27 height 27
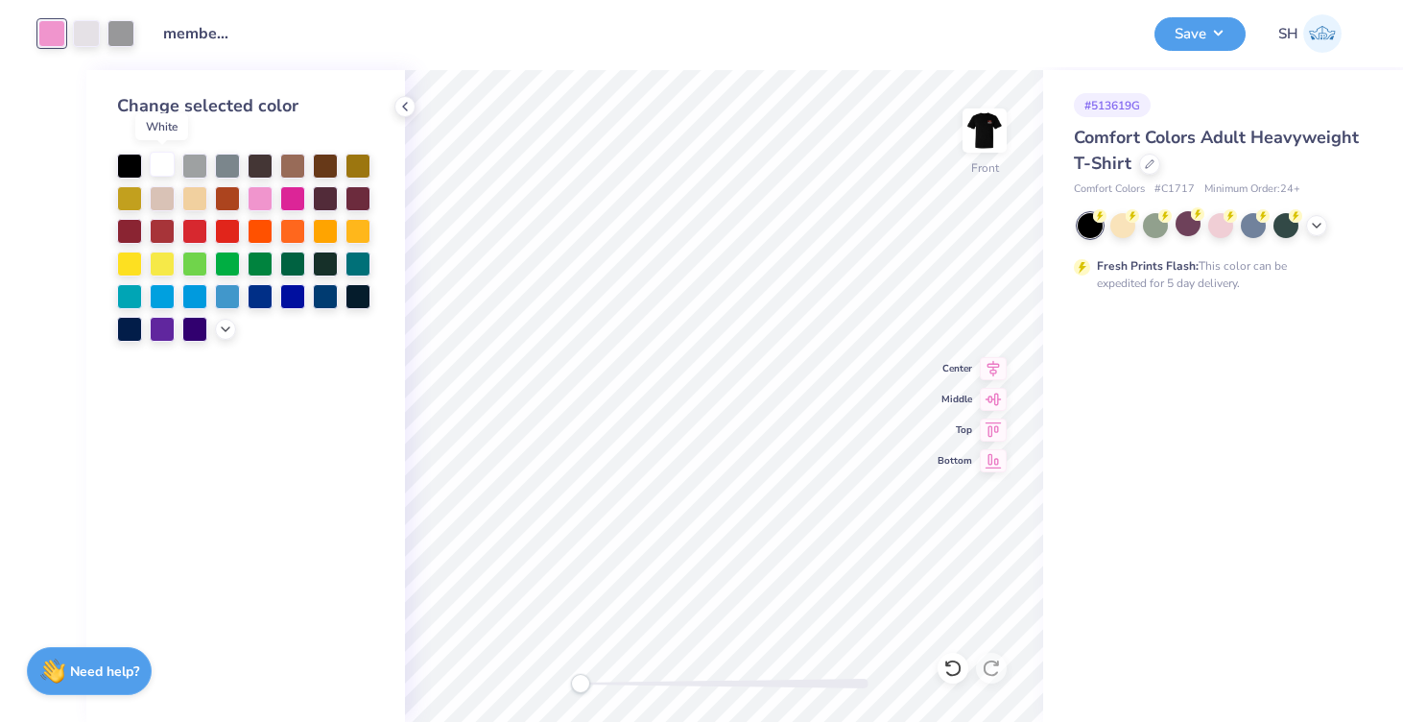
click at [164, 167] on div at bounding box center [162, 164] width 25 height 25
click at [406, 106] on icon at bounding box center [404, 106] width 15 height 15
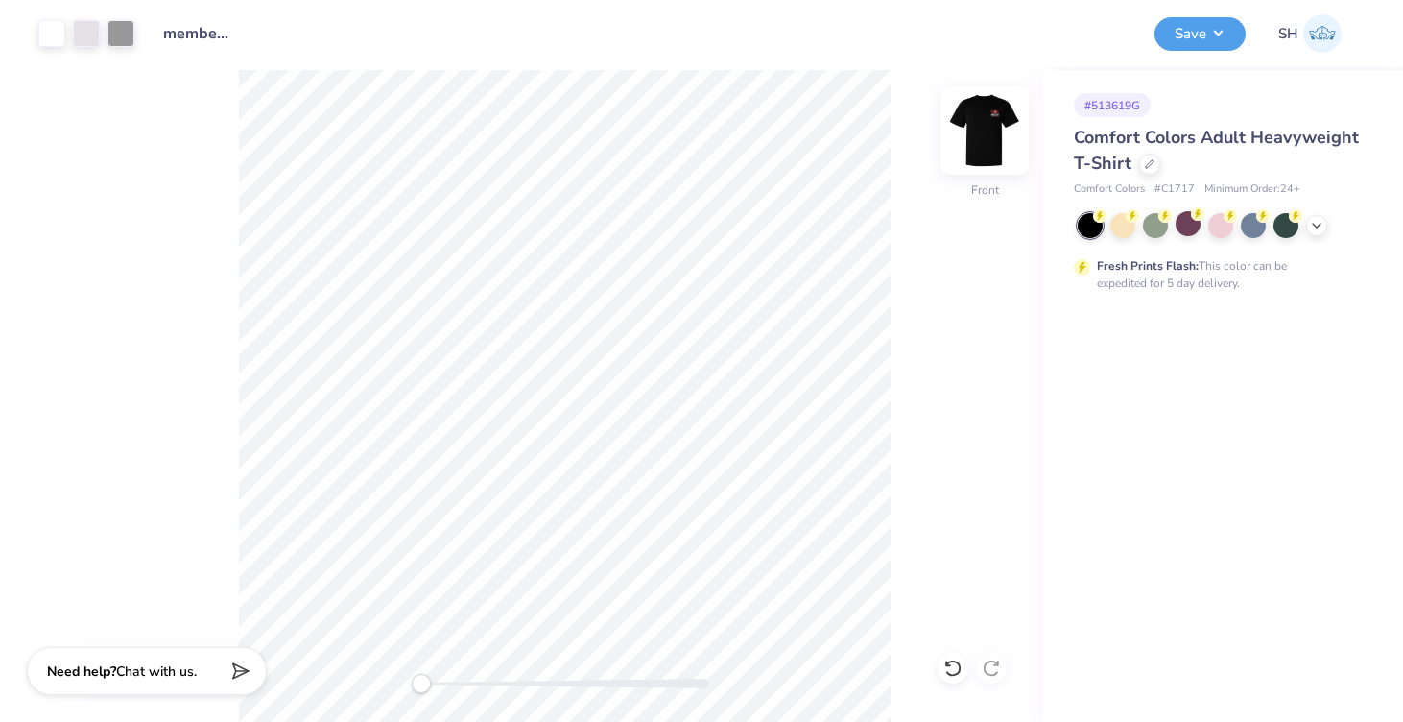
click at [975, 143] on img at bounding box center [984, 130] width 77 height 77
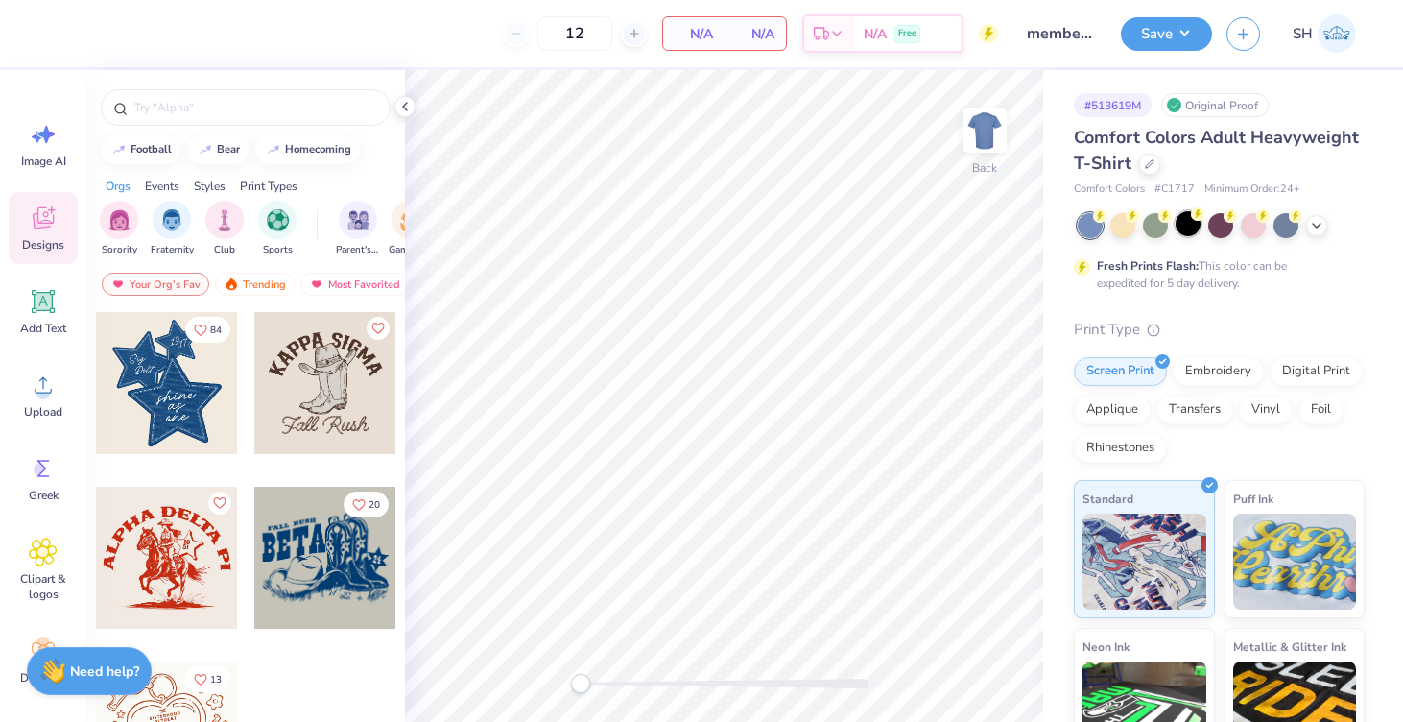
click at [1197, 227] on div at bounding box center [1188, 223] width 25 height 25
click at [402, 104] on icon at bounding box center [404, 106] width 15 height 15
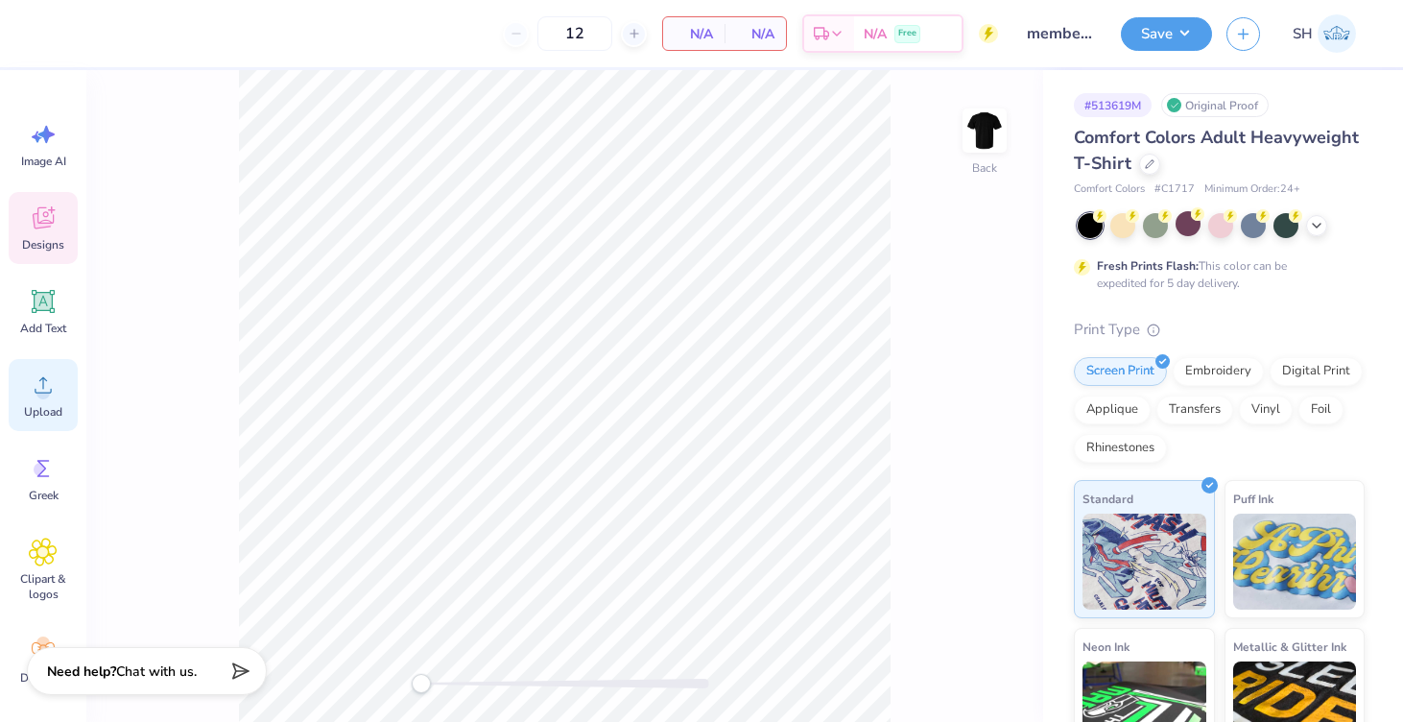
click at [41, 394] on circle at bounding box center [42, 392] width 13 height 13
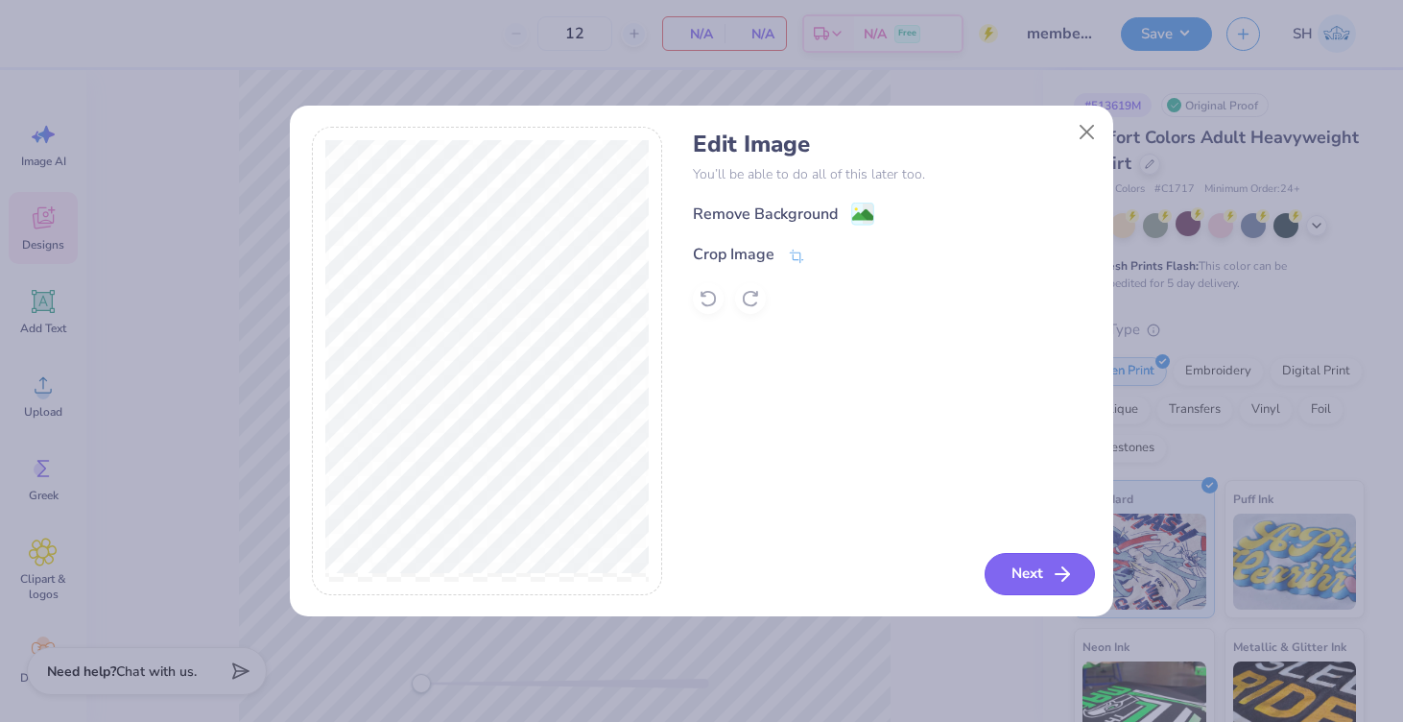
click at [1054, 565] on icon "button" at bounding box center [1062, 573] width 23 height 23
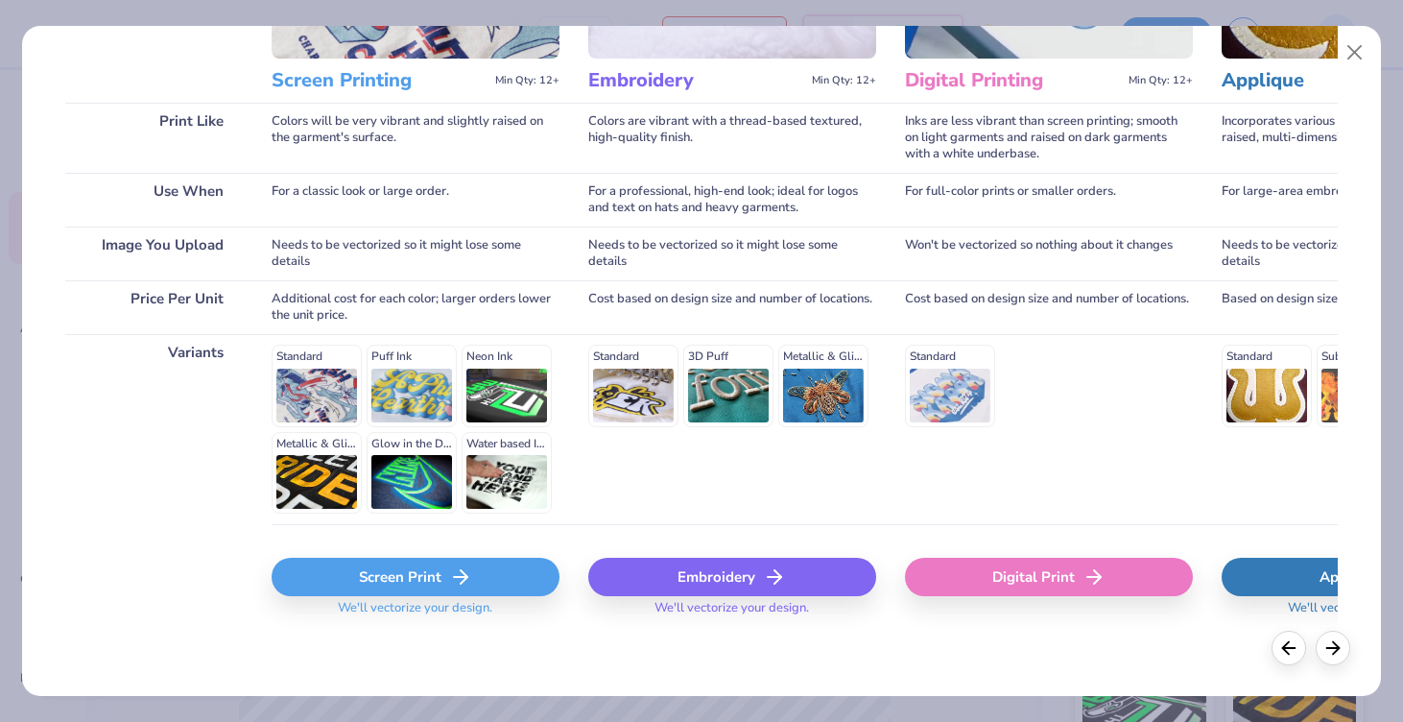
click at [381, 585] on div "Screen Print" at bounding box center [416, 577] width 288 height 38
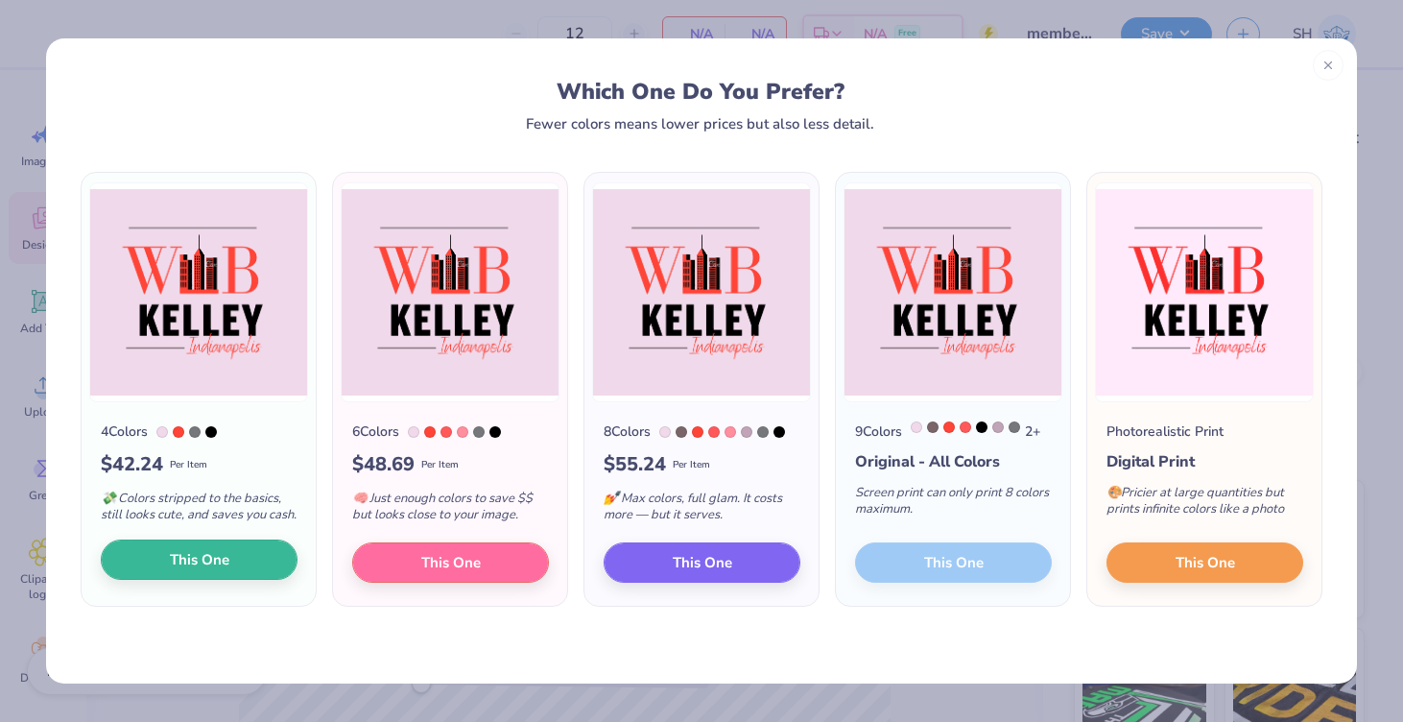
click at [164, 580] on button "This One" at bounding box center [199, 559] width 197 height 40
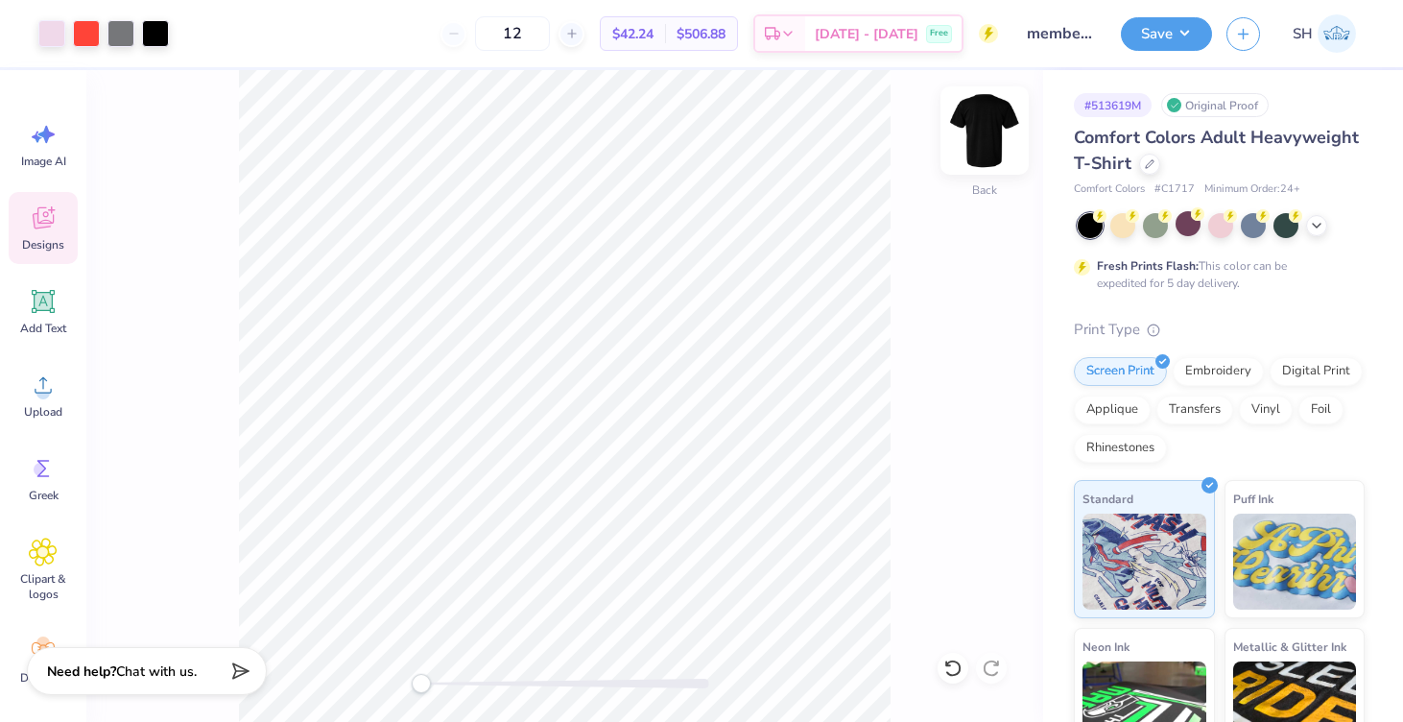
click at [974, 134] on img at bounding box center [984, 130] width 77 height 77
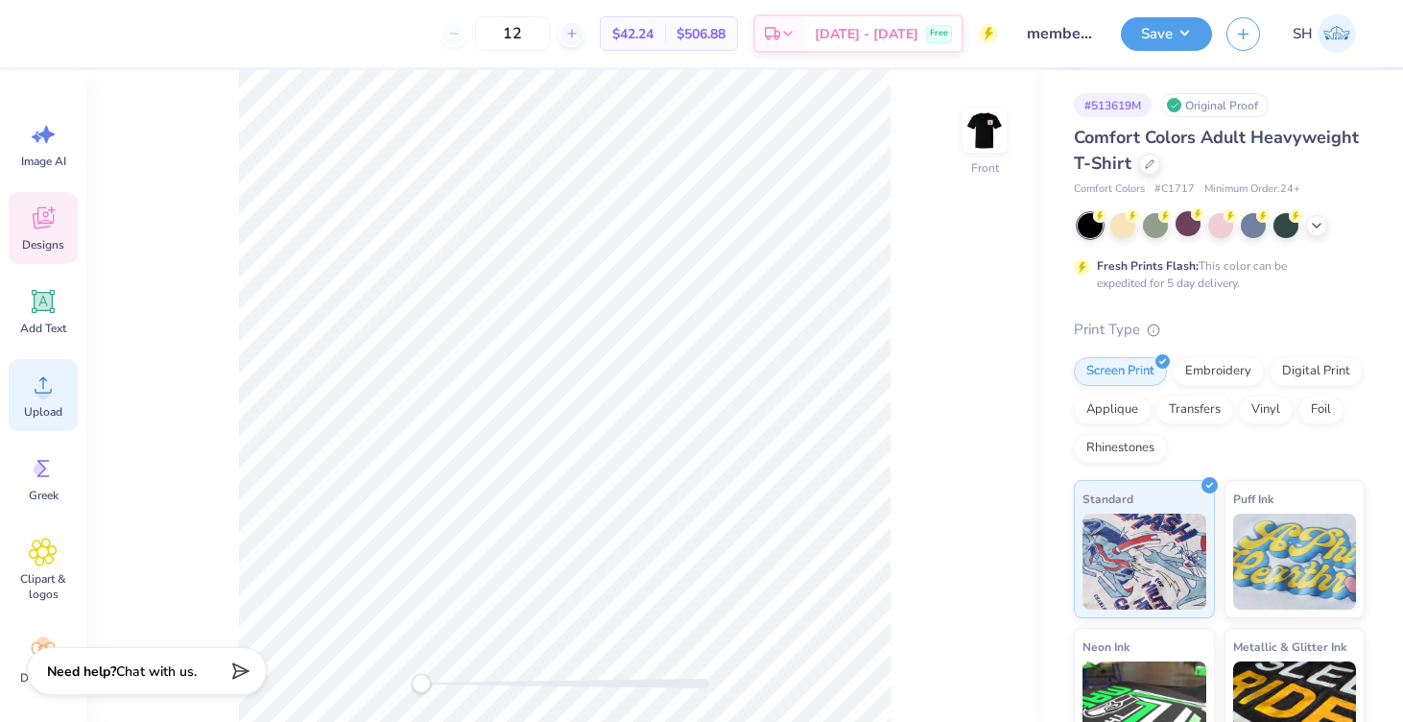
click at [27, 395] on div "Upload" at bounding box center [43, 395] width 69 height 72
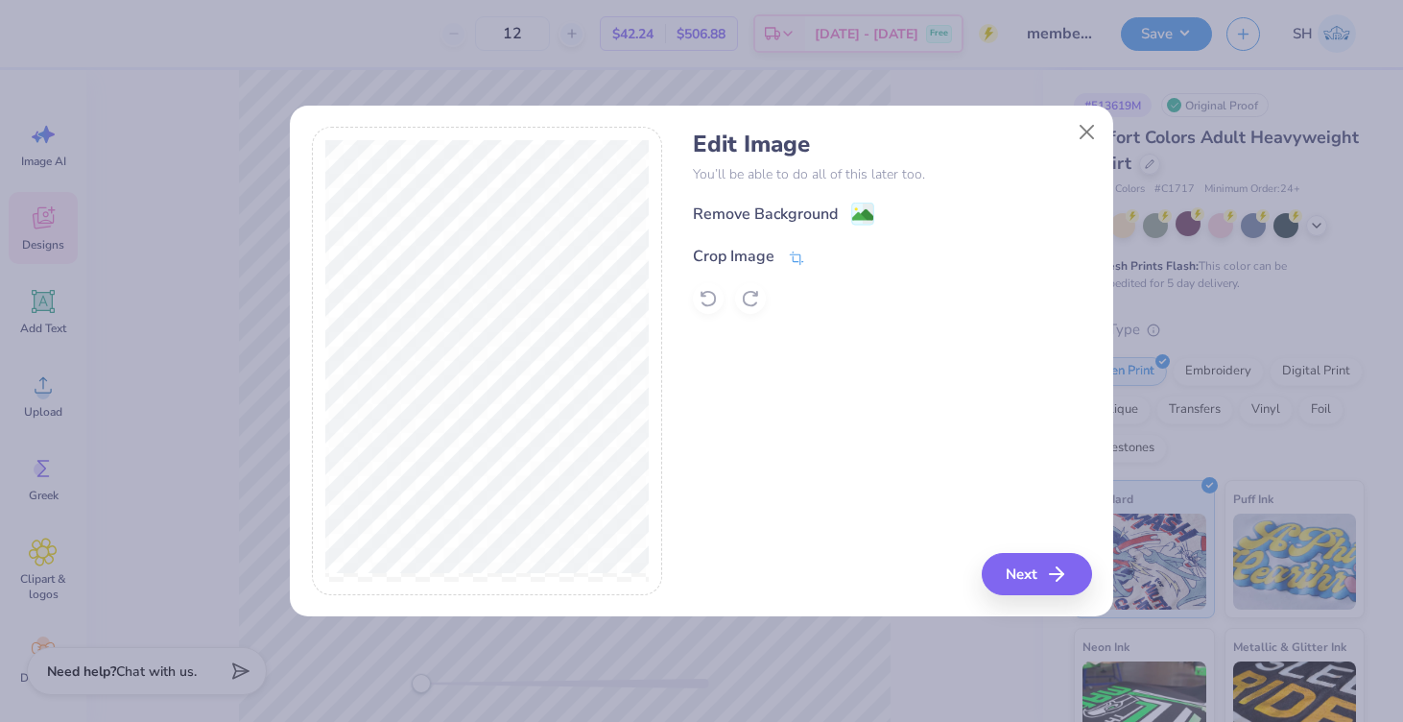
click at [748, 249] on div "Crop Image" at bounding box center [734, 256] width 82 height 23
click at [833, 249] on icon at bounding box center [830, 255] width 12 height 12
click at [868, 207] on image at bounding box center [862, 216] width 21 height 21
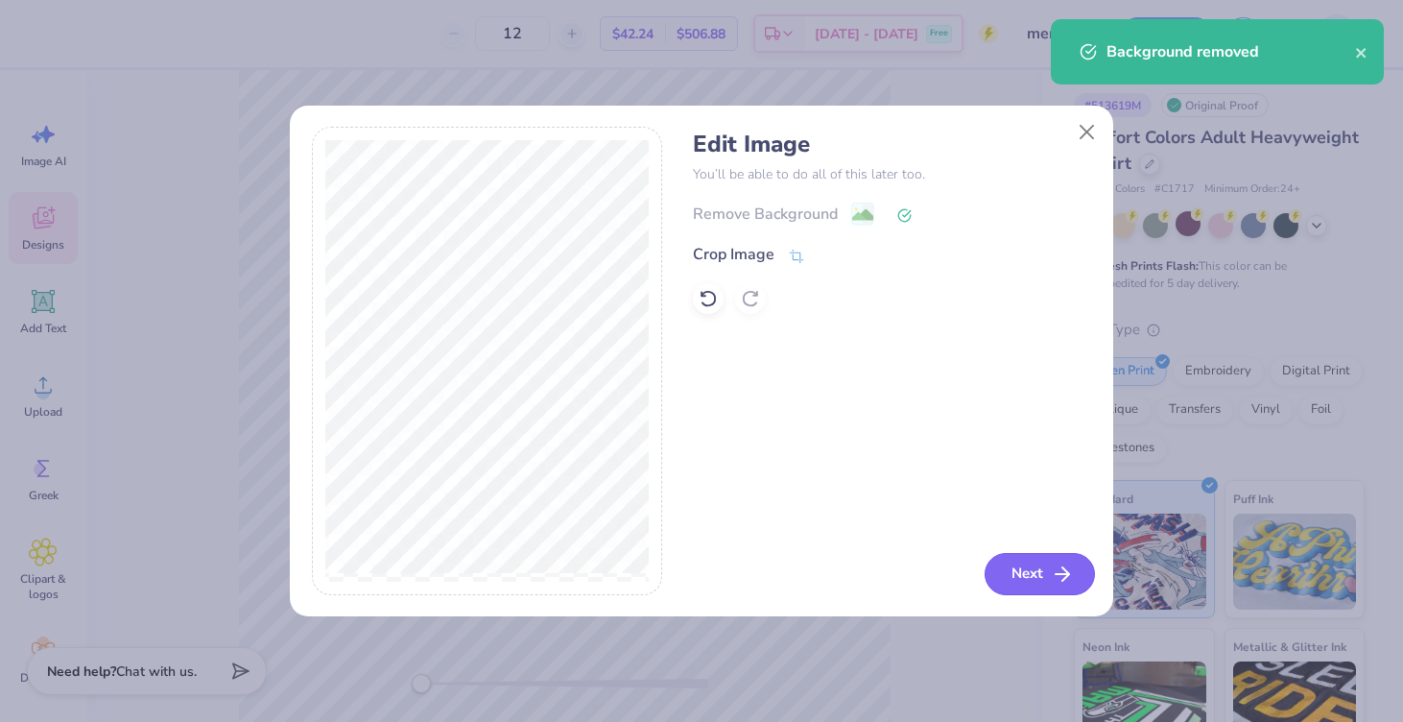
click at [1021, 581] on button "Next" at bounding box center [1040, 574] width 110 height 42
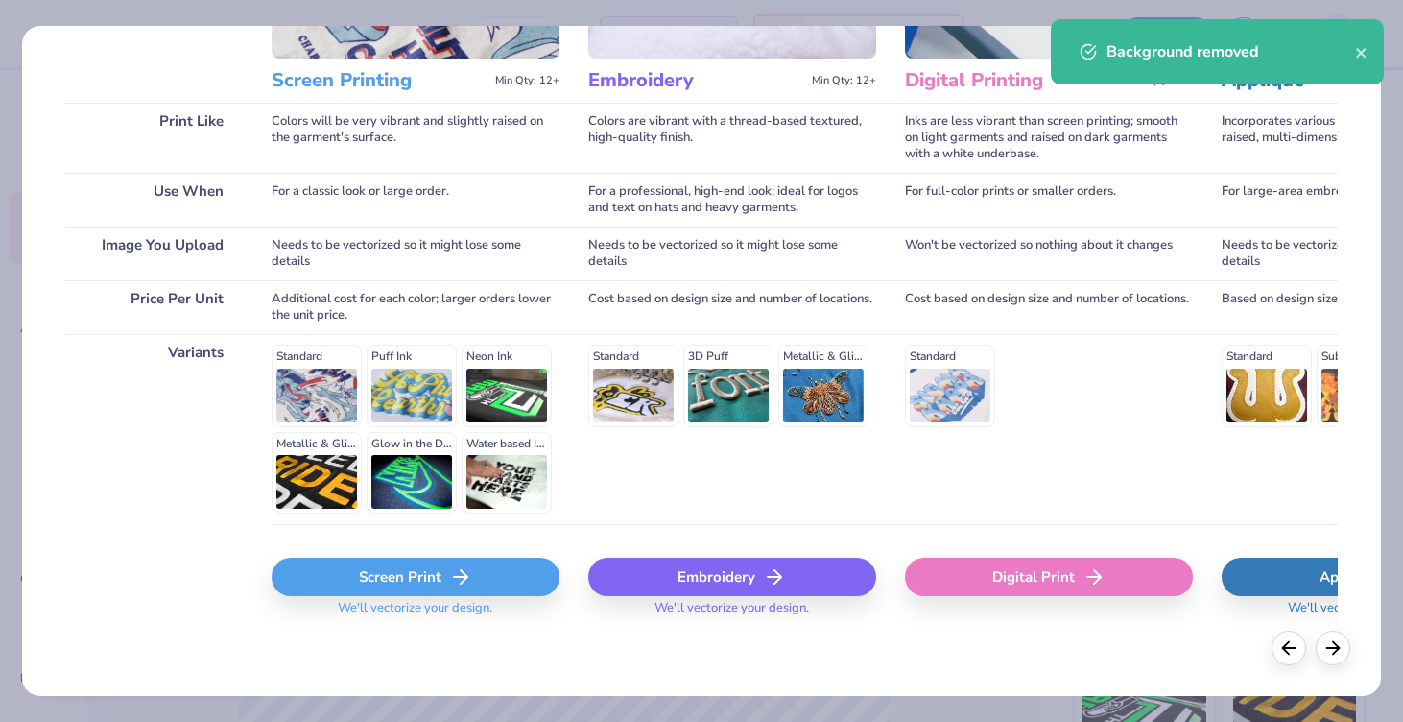
click at [378, 585] on div "Screen Print" at bounding box center [416, 577] width 288 height 38
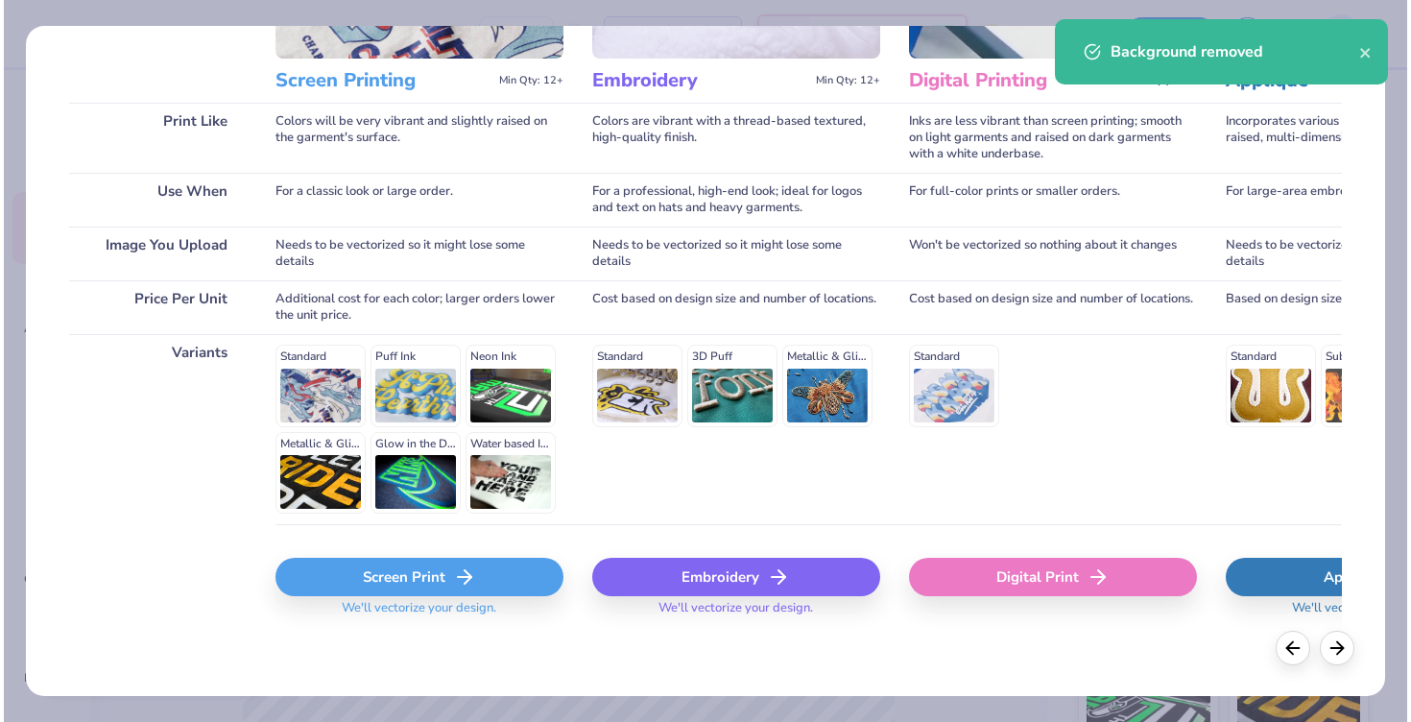
scroll to position [234, 0]
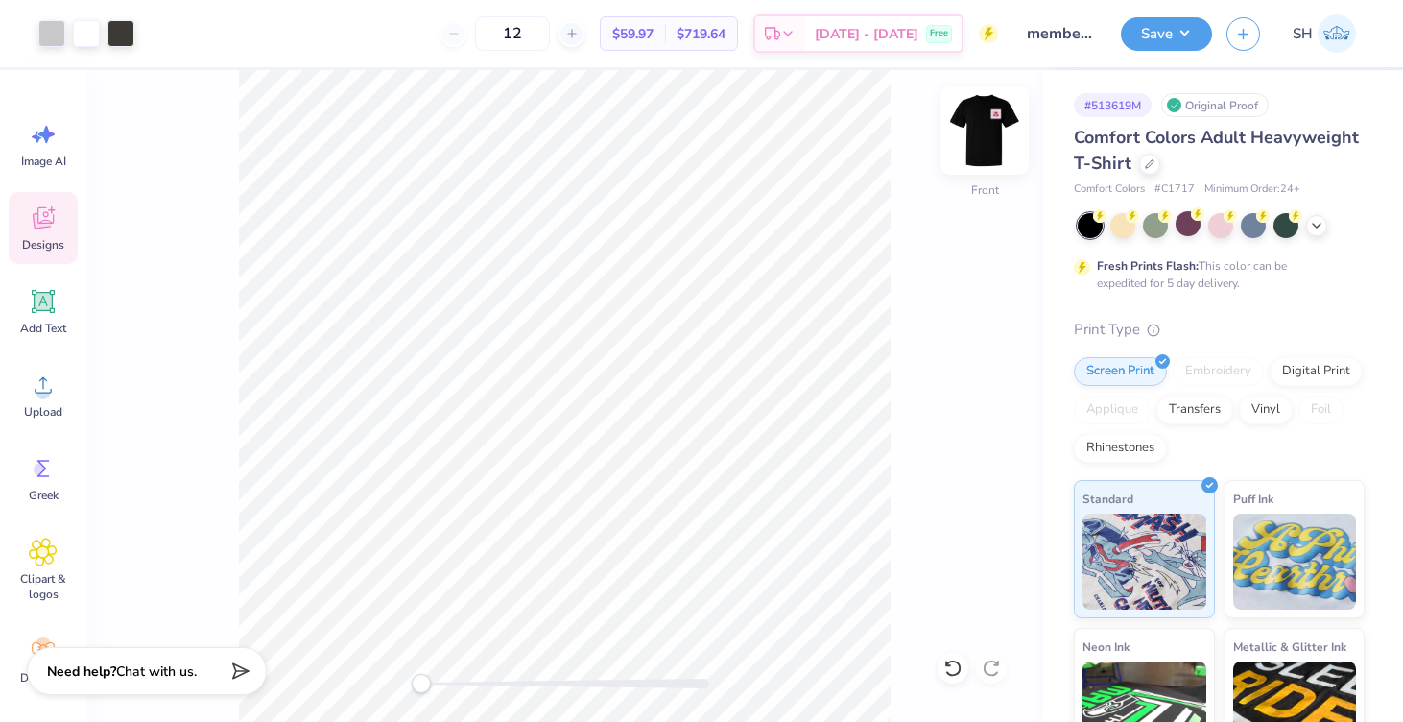
click at [988, 124] on img at bounding box center [984, 130] width 77 height 77
click at [985, 131] on img at bounding box center [984, 130] width 77 height 77
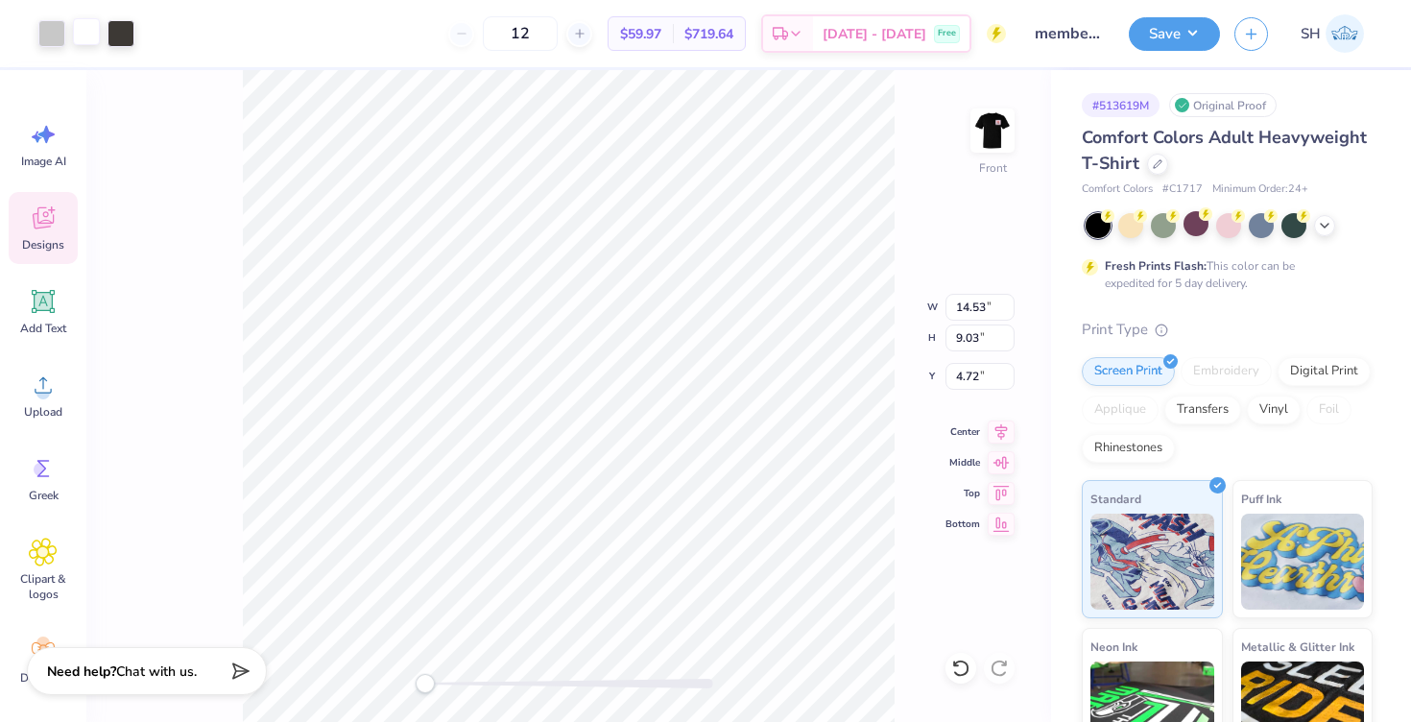
click at [82, 38] on div at bounding box center [86, 31] width 27 height 27
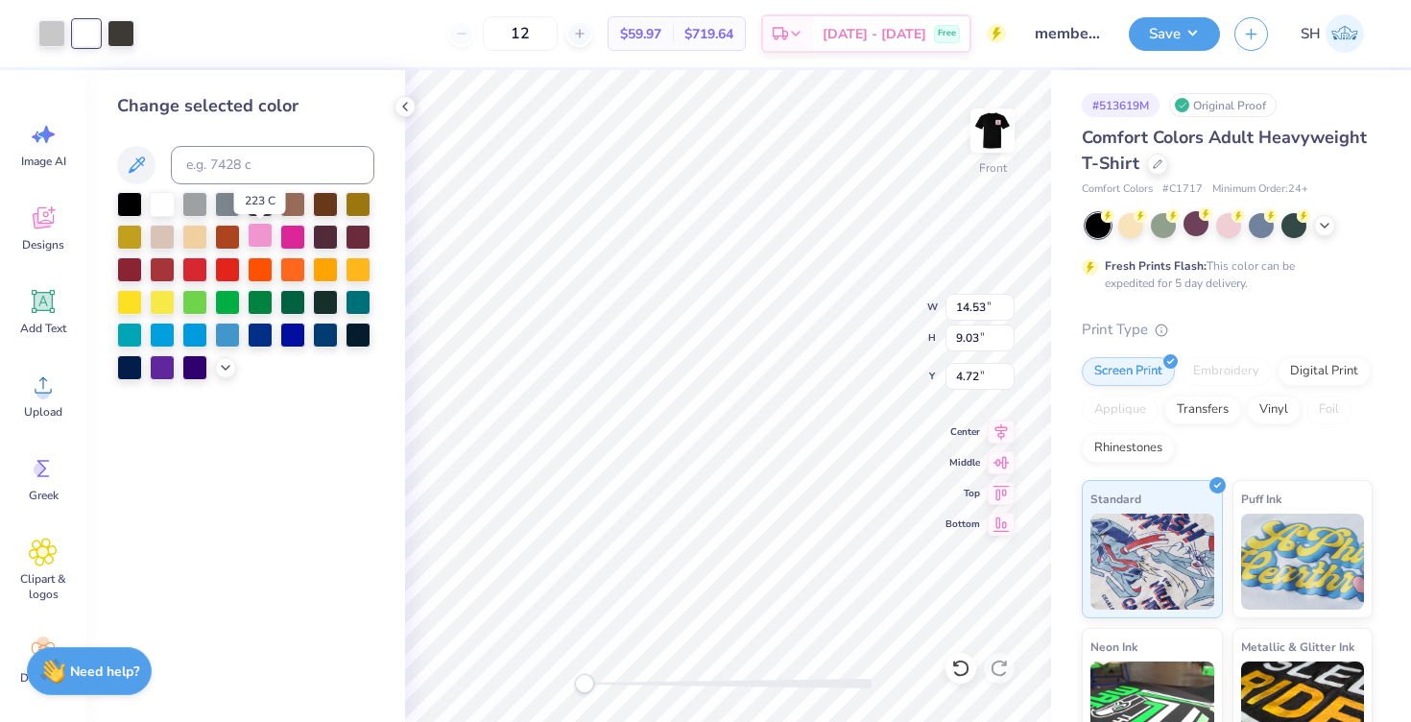
click at [260, 235] on div at bounding box center [260, 235] width 25 height 25
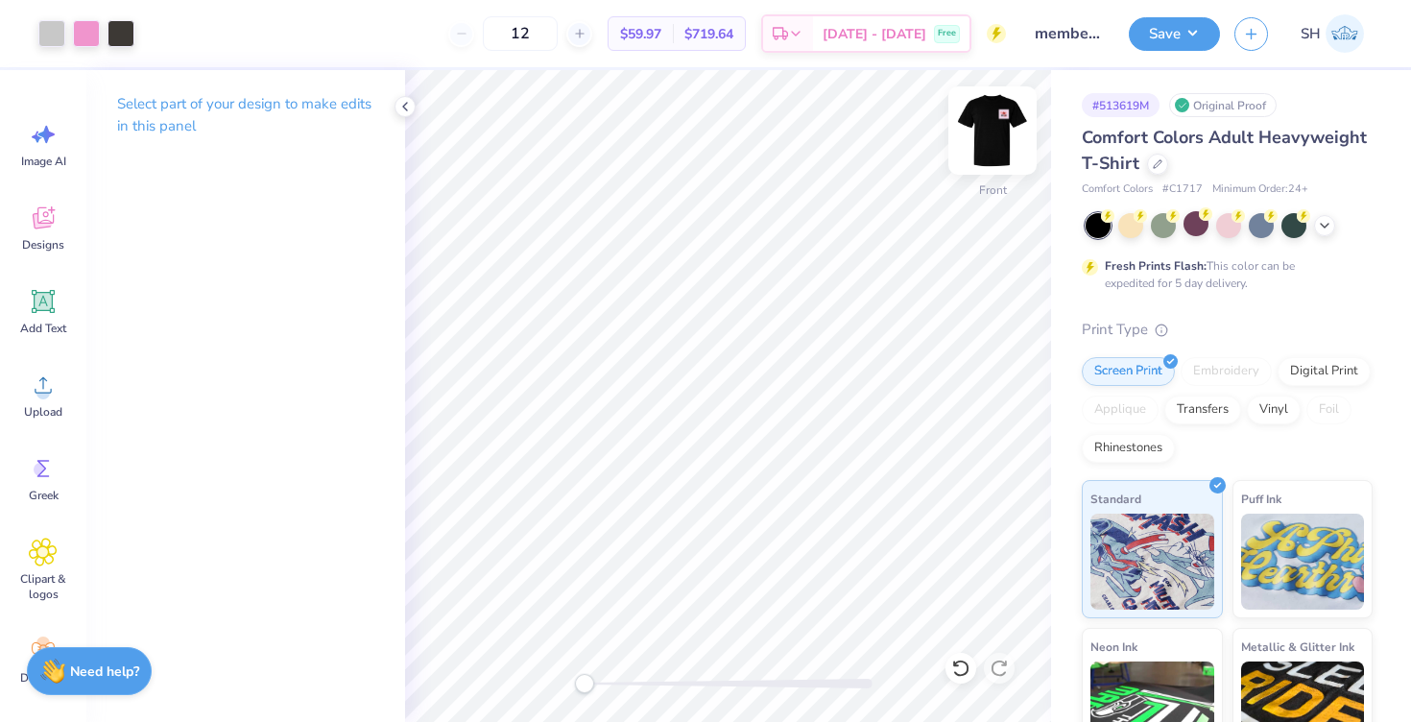
click at [997, 121] on img at bounding box center [992, 130] width 77 height 77
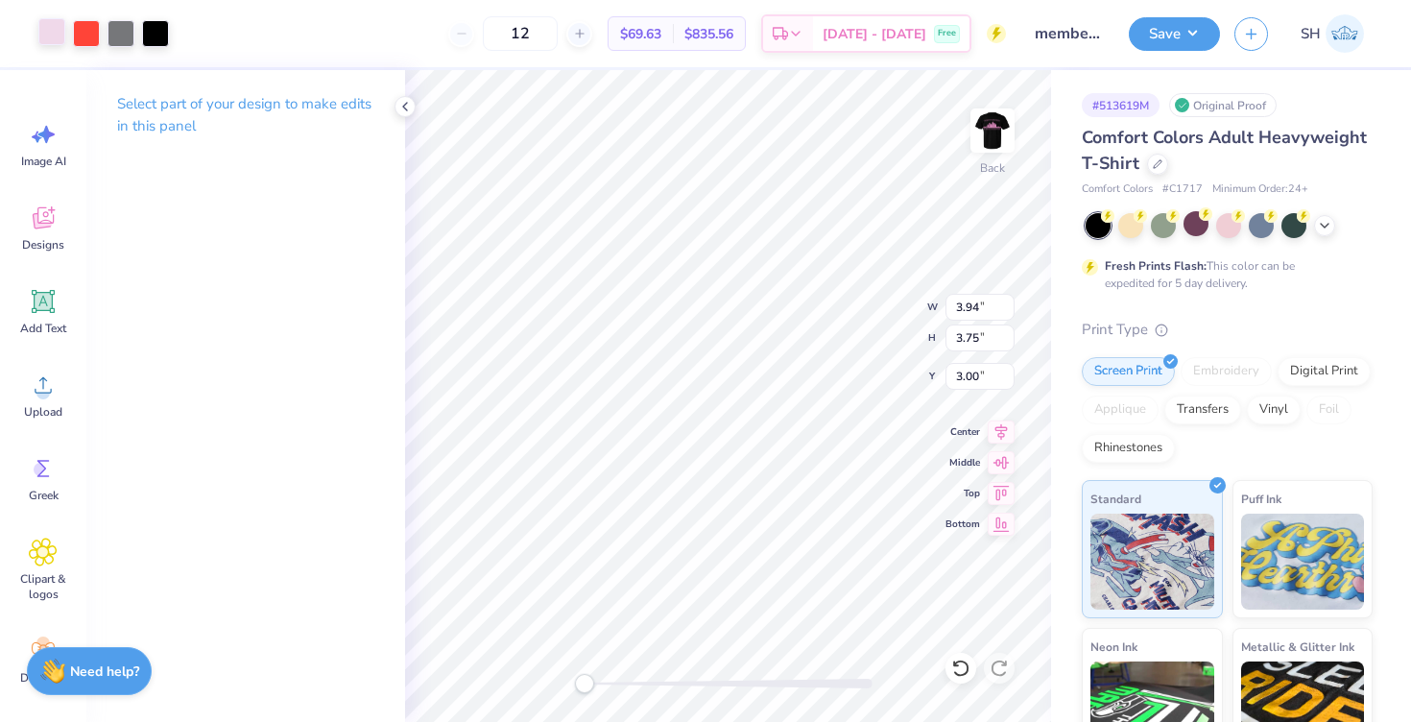
click at [54, 28] on div at bounding box center [51, 31] width 27 height 27
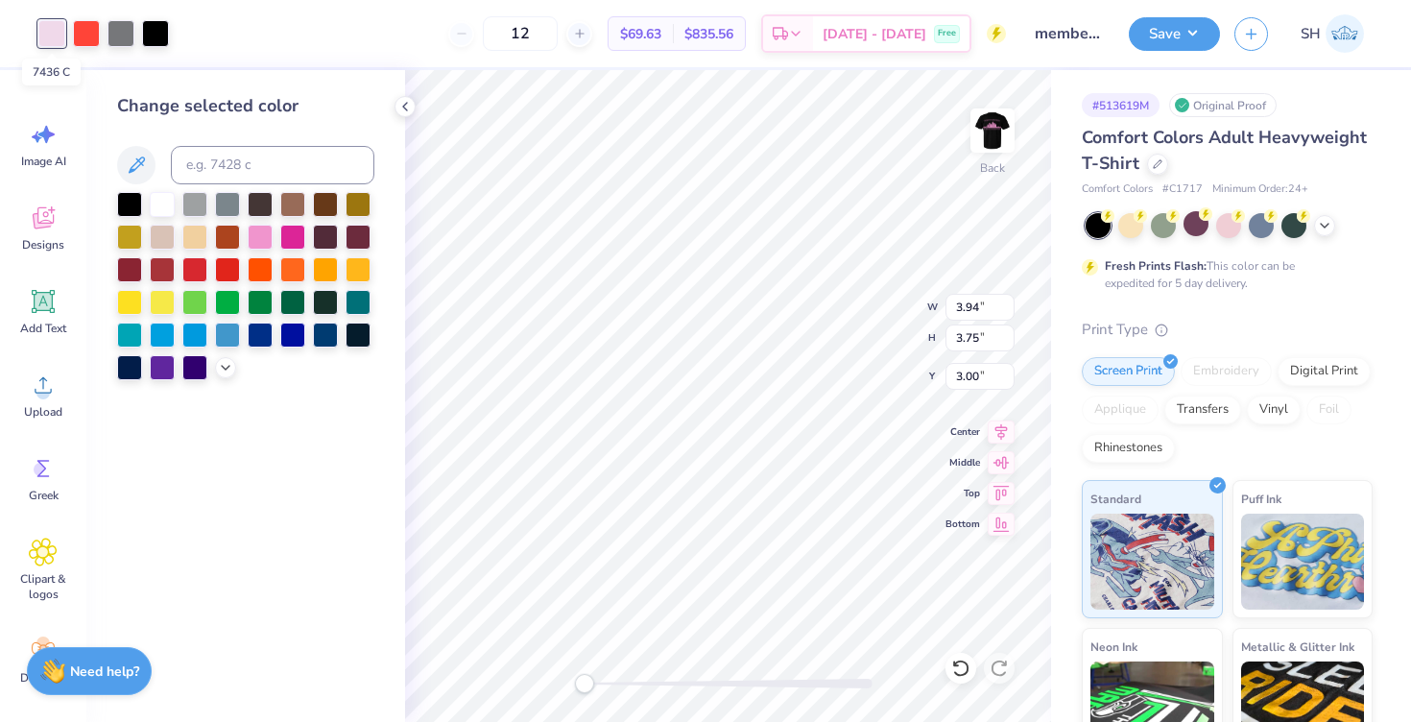
click at [56, 35] on div at bounding box center [51, 33] width 27 height 27
click at [256, 231] on div at bounding box center [260, 235] width 25 height 25
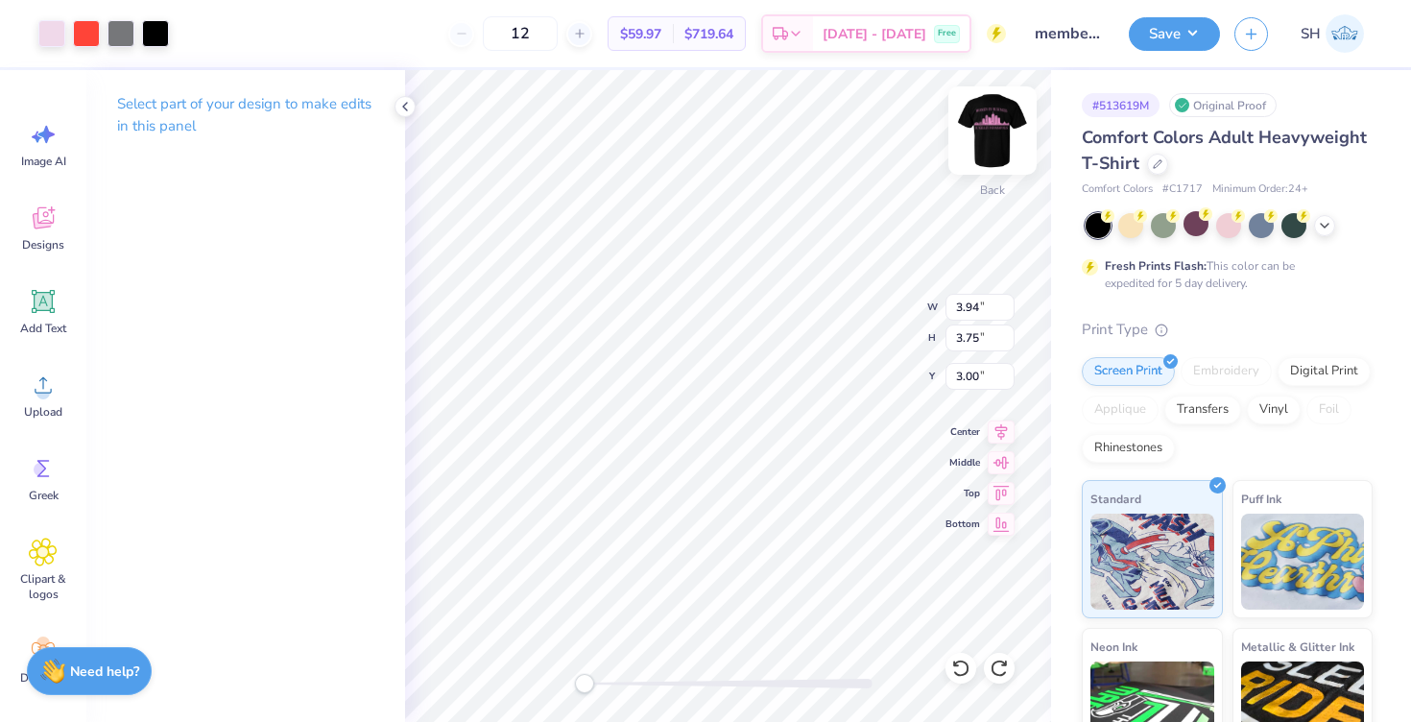
click at [974, 127] on img at bounding box center [992, 130] width 77 height 77
type input "4.01"
type input "3.81"
type input "5.39"
type input "14.53"
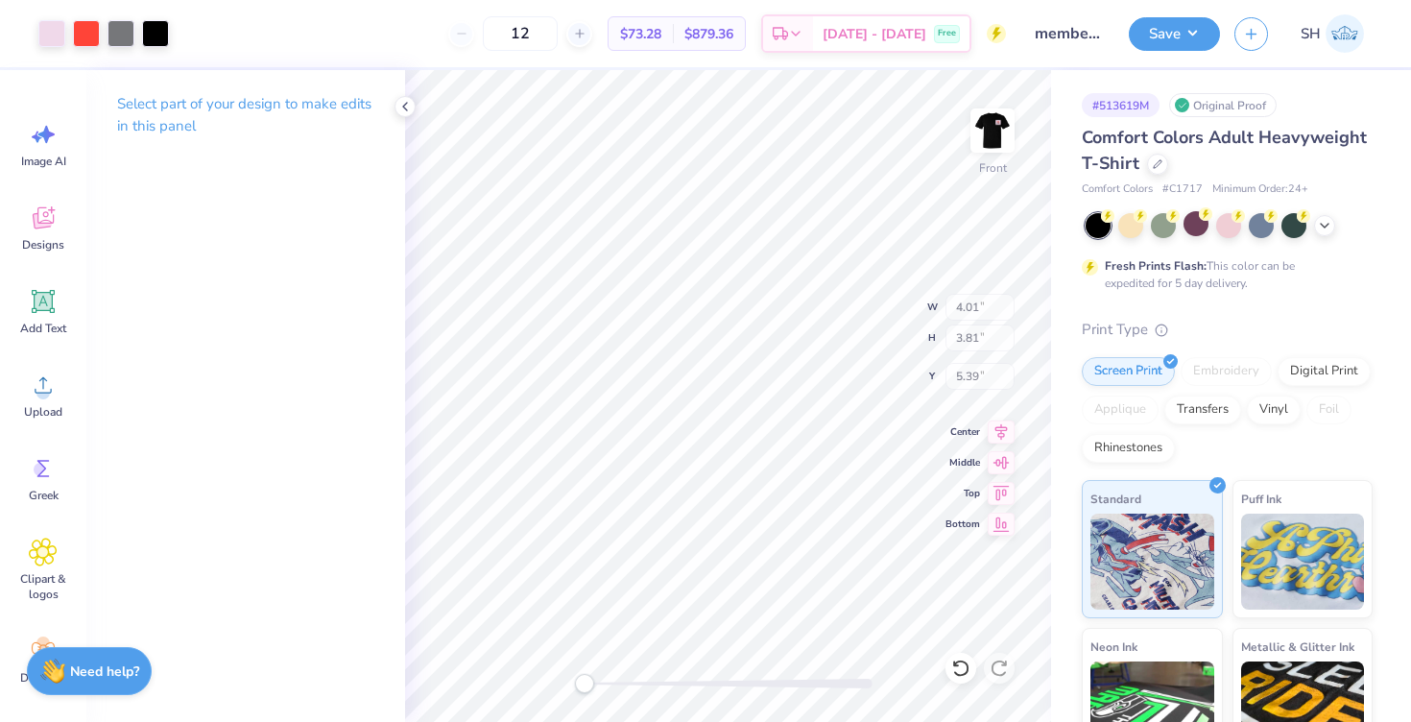
type input "9.03"
type input "4.72"
click at [98, 44] on div at bounding box center [86, 31] width 27 height 27
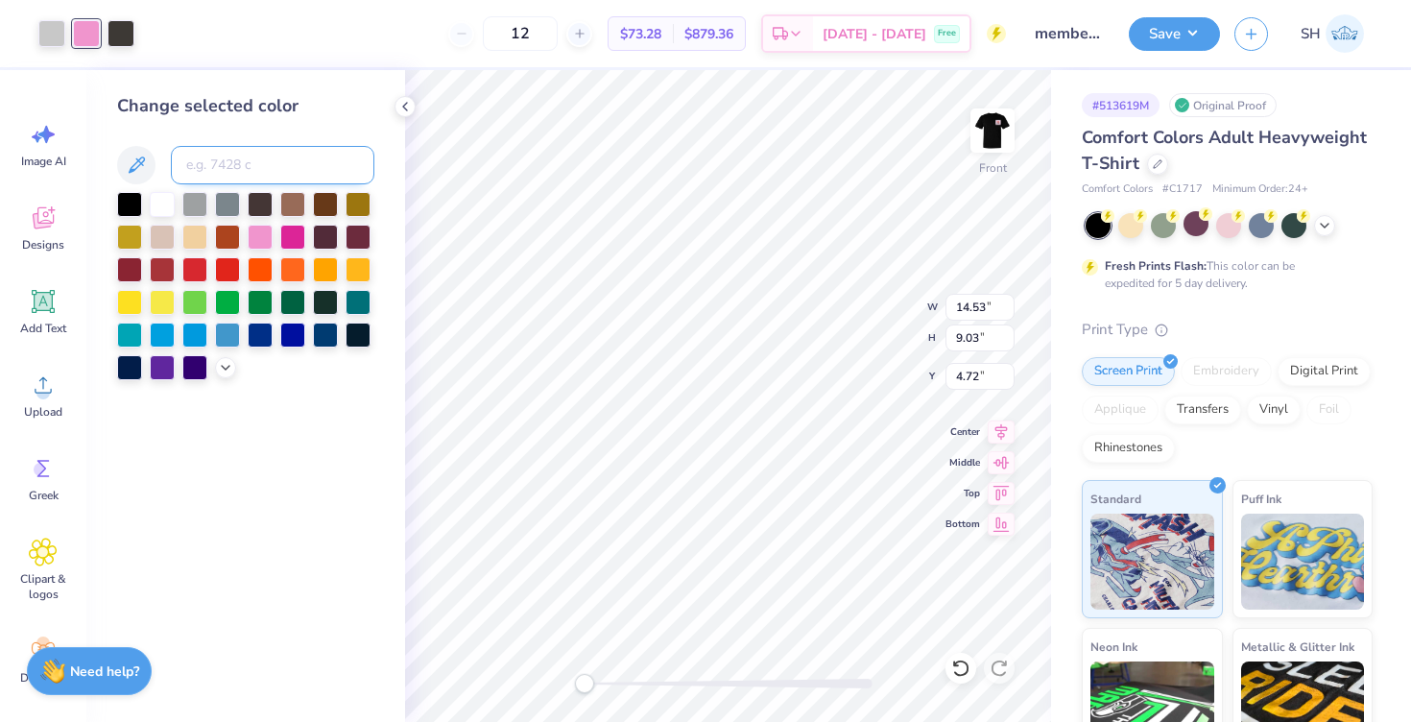
click at [260, 178] on input at bounding box center [272, 165] width 203 height 38
type input "7436"
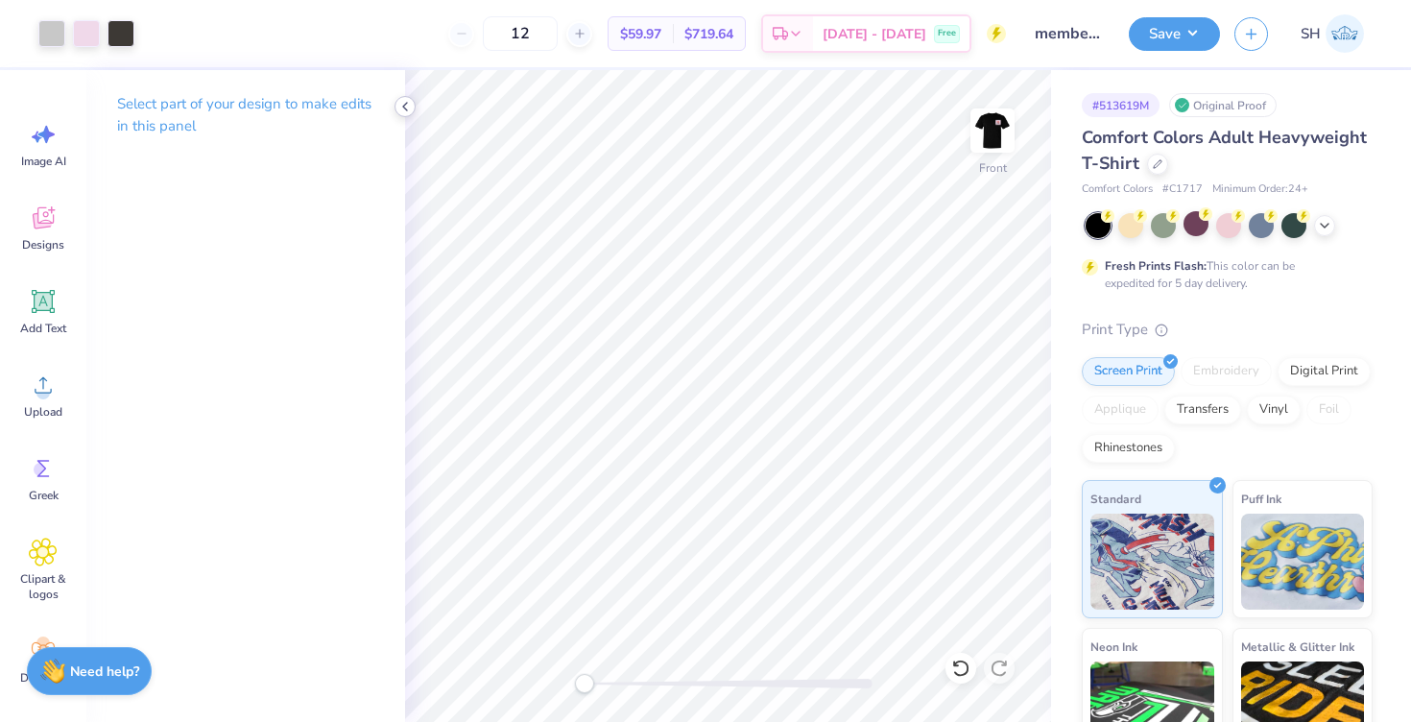
click at [403, 100] on icon at bounding box center [404, 106] width 15 height 15
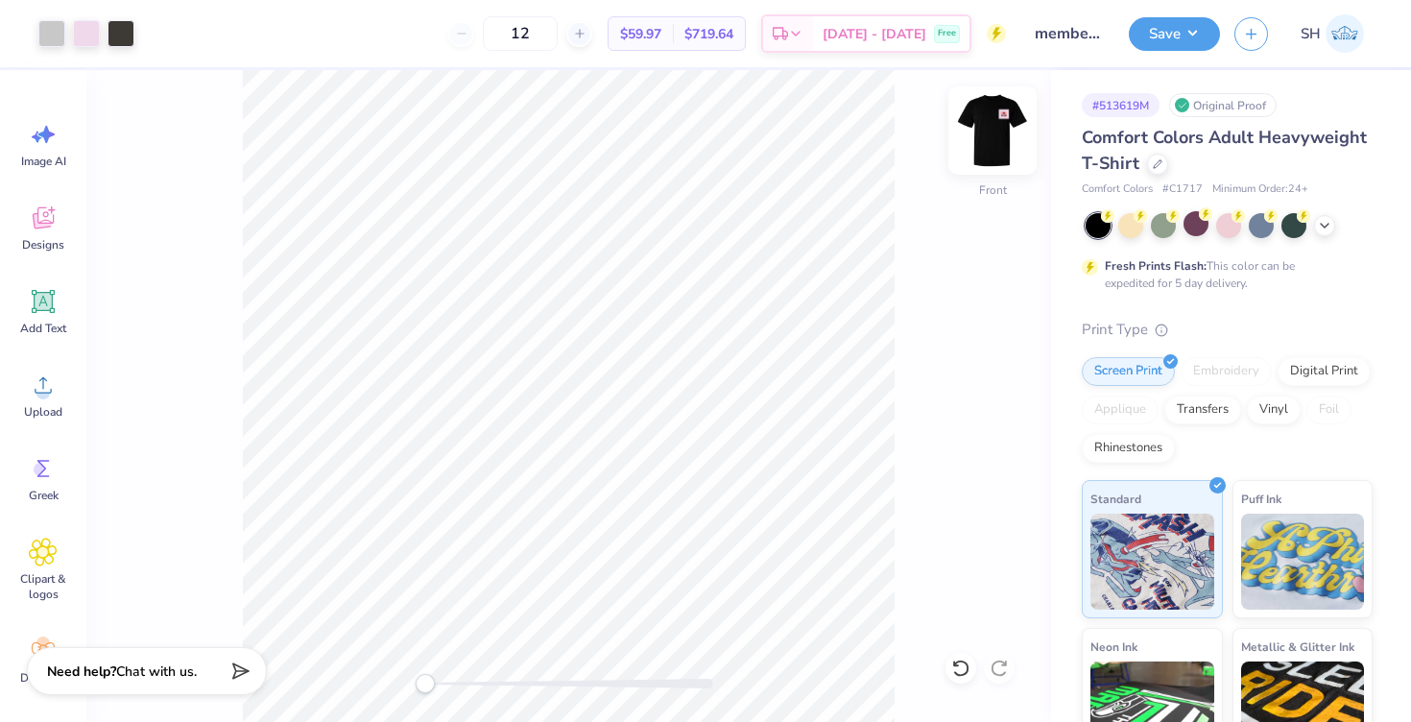
click at [985, 135] on img at bounding box center [992, 130] width 77 height 77
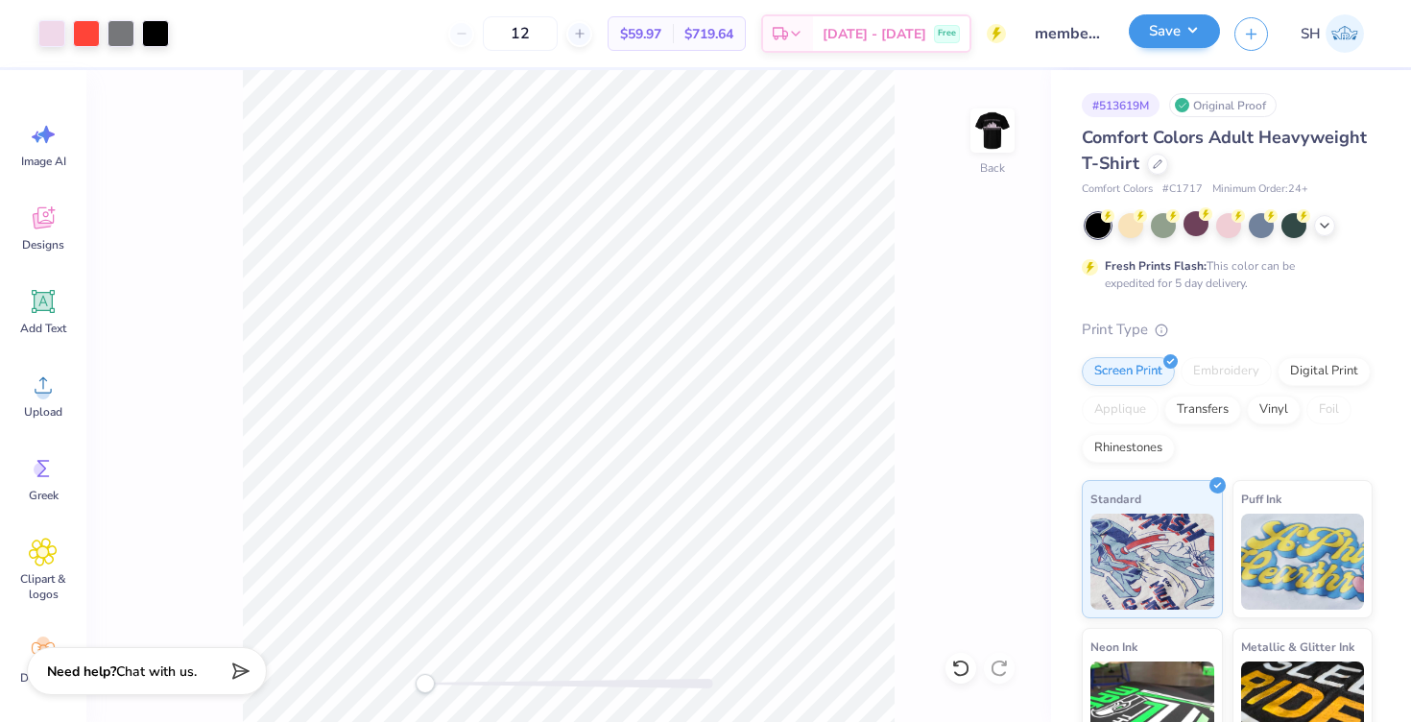
click at [1186, 31] on button "Save" at bounding box center [1174, 31] width 91 height 34
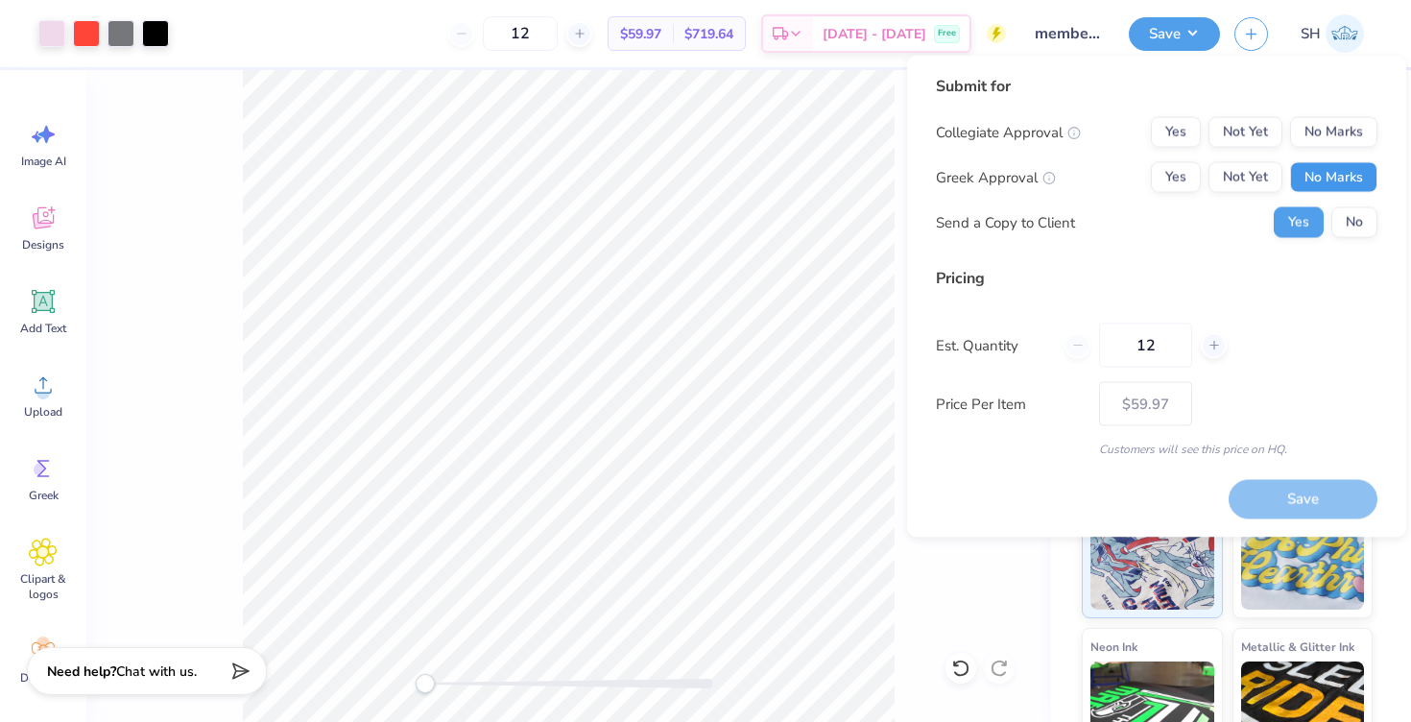
click at [1329, 170] on button "No Marks" at bounding box center [1333, 177] width 87 height 31
click at [1241, 138] on button "Not Yet" at bounding box center [1245, 132] width 74 height 31
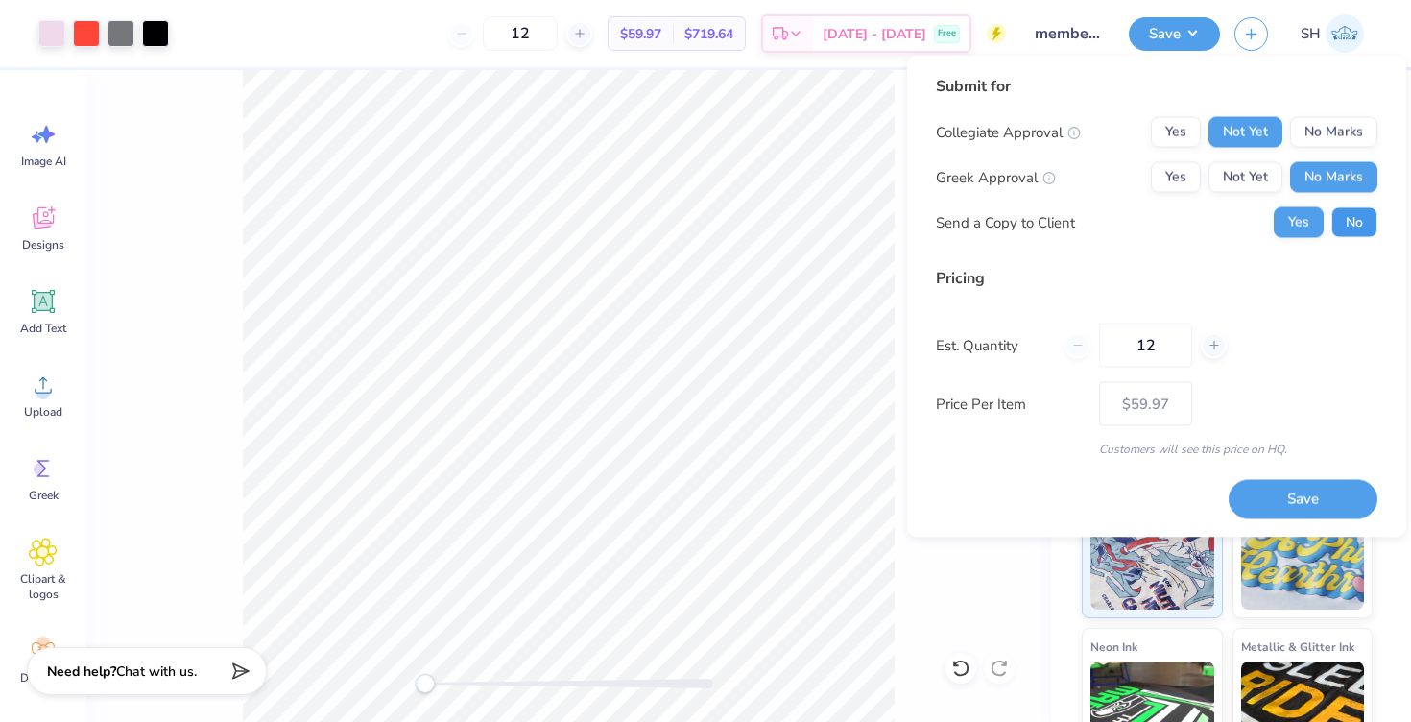
click at [1346, 221] on button "No" at bounding box center [1354, 222] width 46 height 31
click at [1295, 496] on button "Save" at bounding box center [1303, 498] width 149 height 39
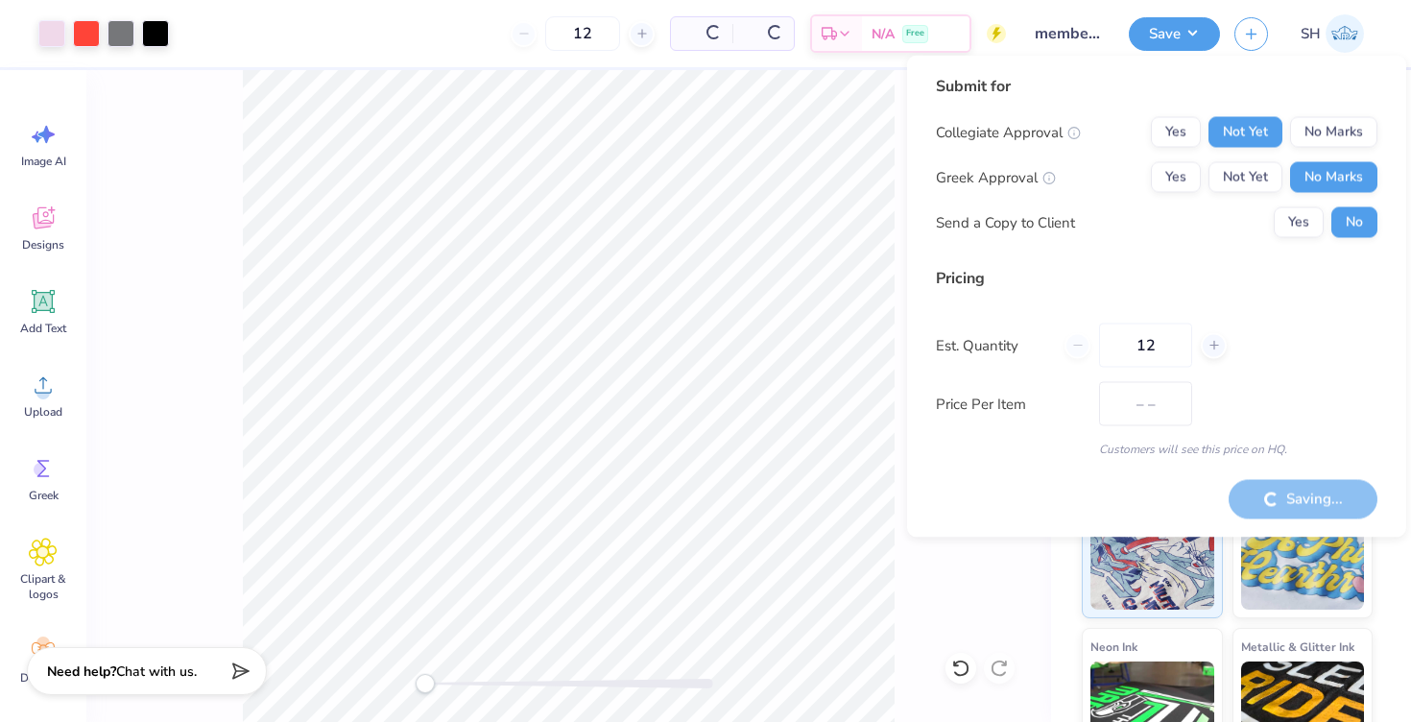
type input "$59.97"
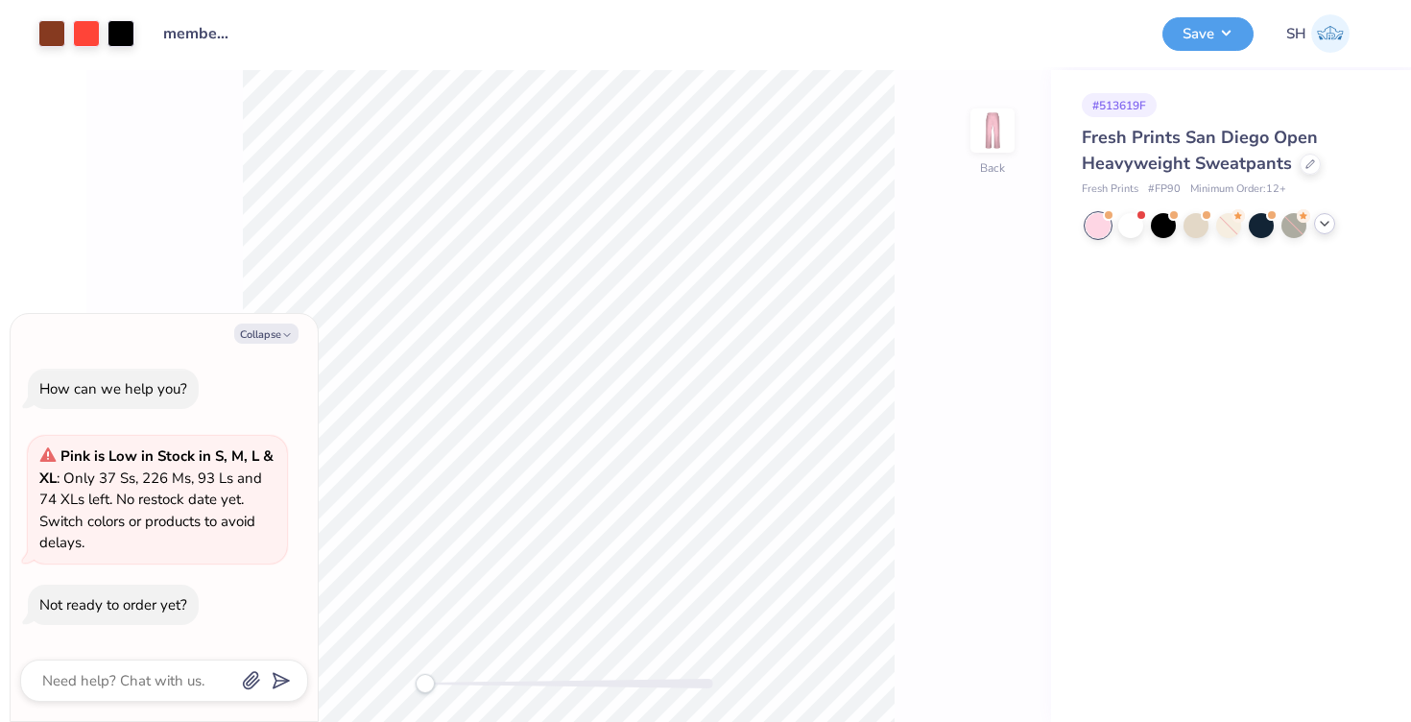
click at [1326, 221] on icon at bounding box center [1324, 223] width 15 height 15
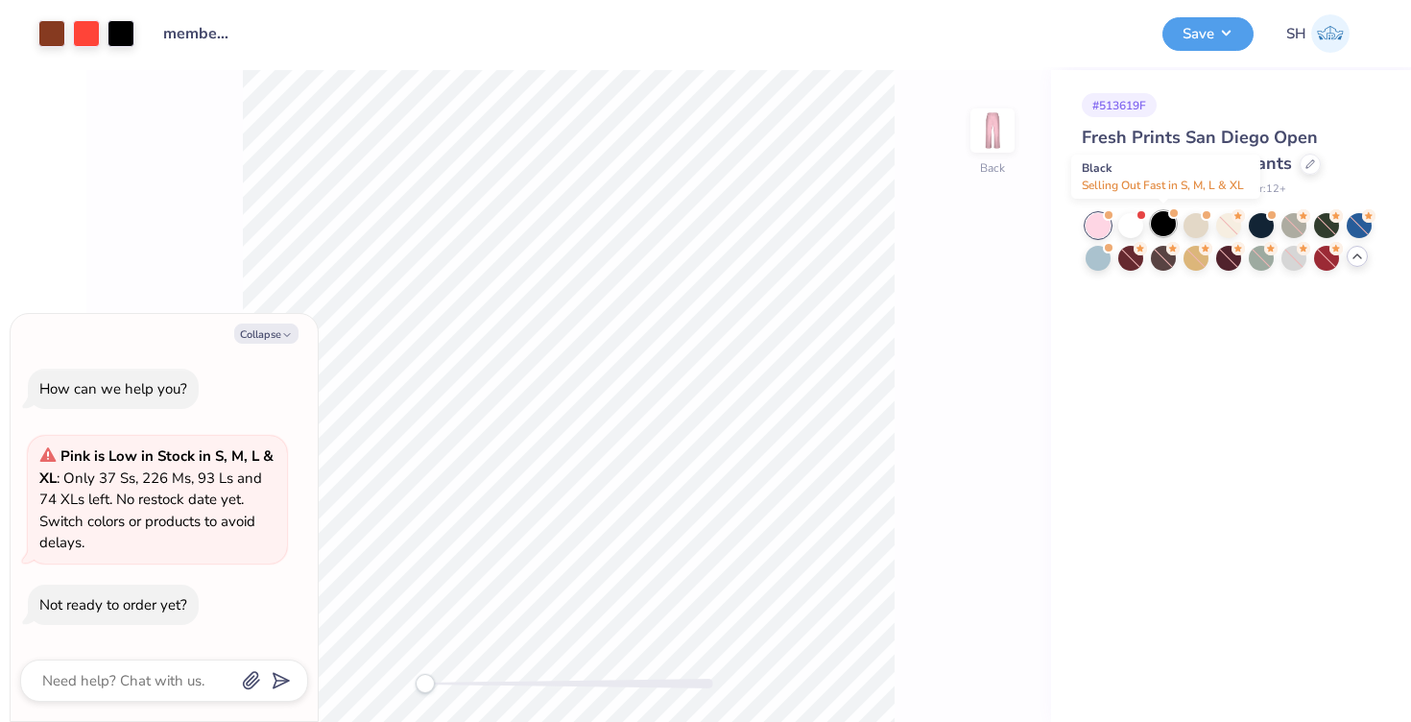
click at [1168, 231] on div at bounding box center [1163, 223] width 25 height 25
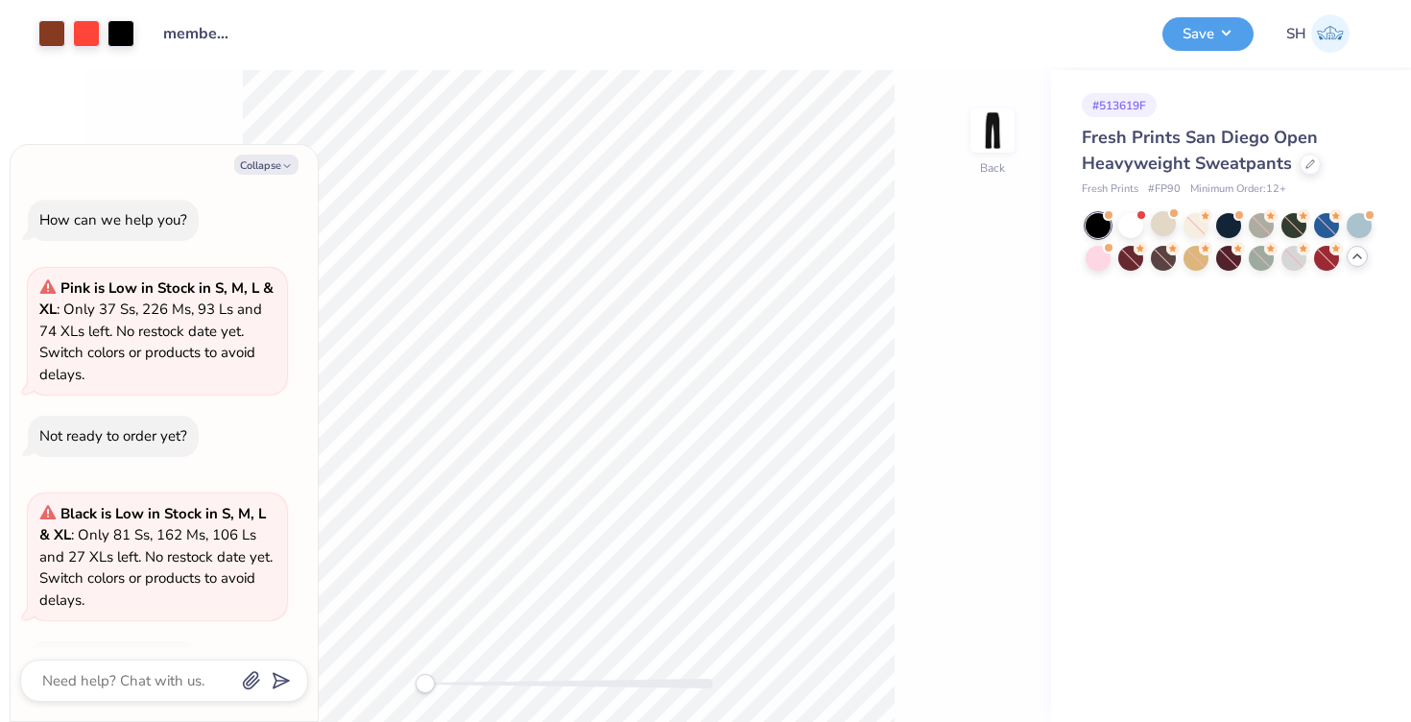
scroll to position [51, 0]
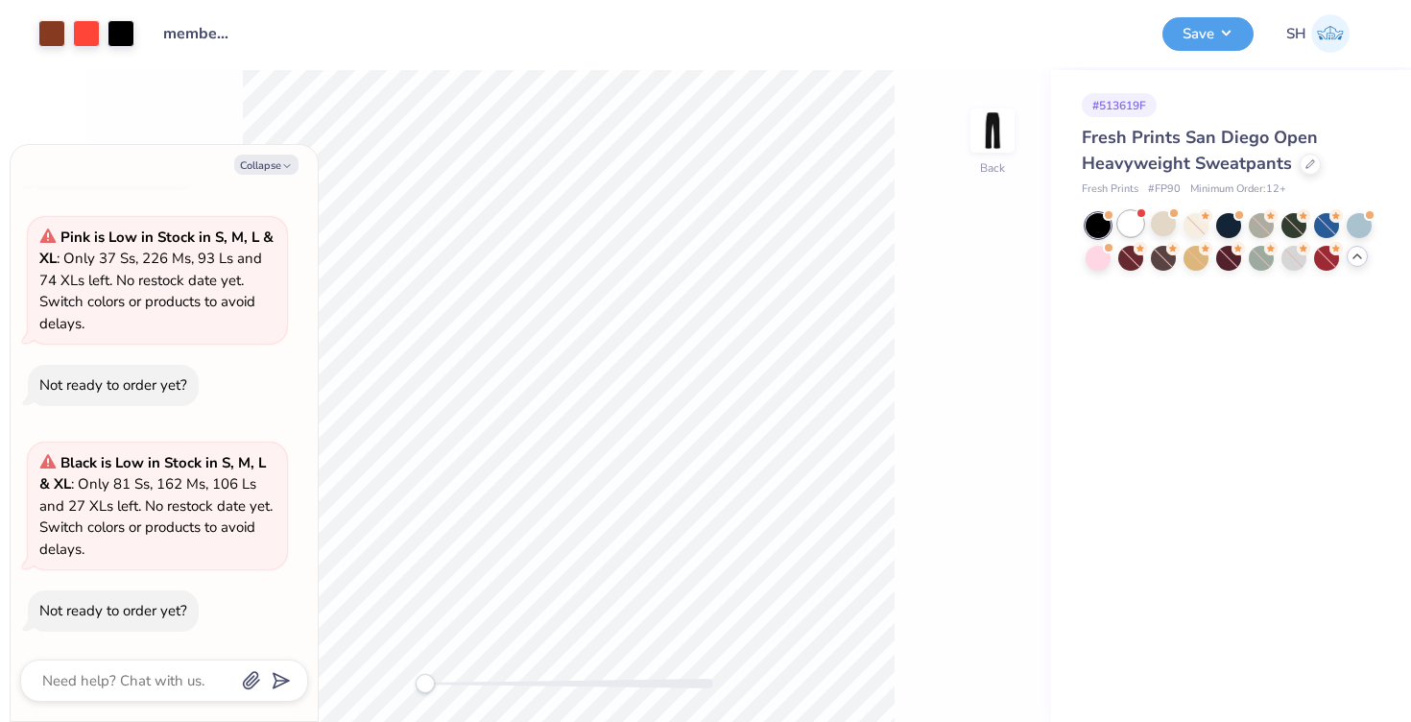
click at [1137, 221] on div at bounding box center [1130, 223] width 25 height 25
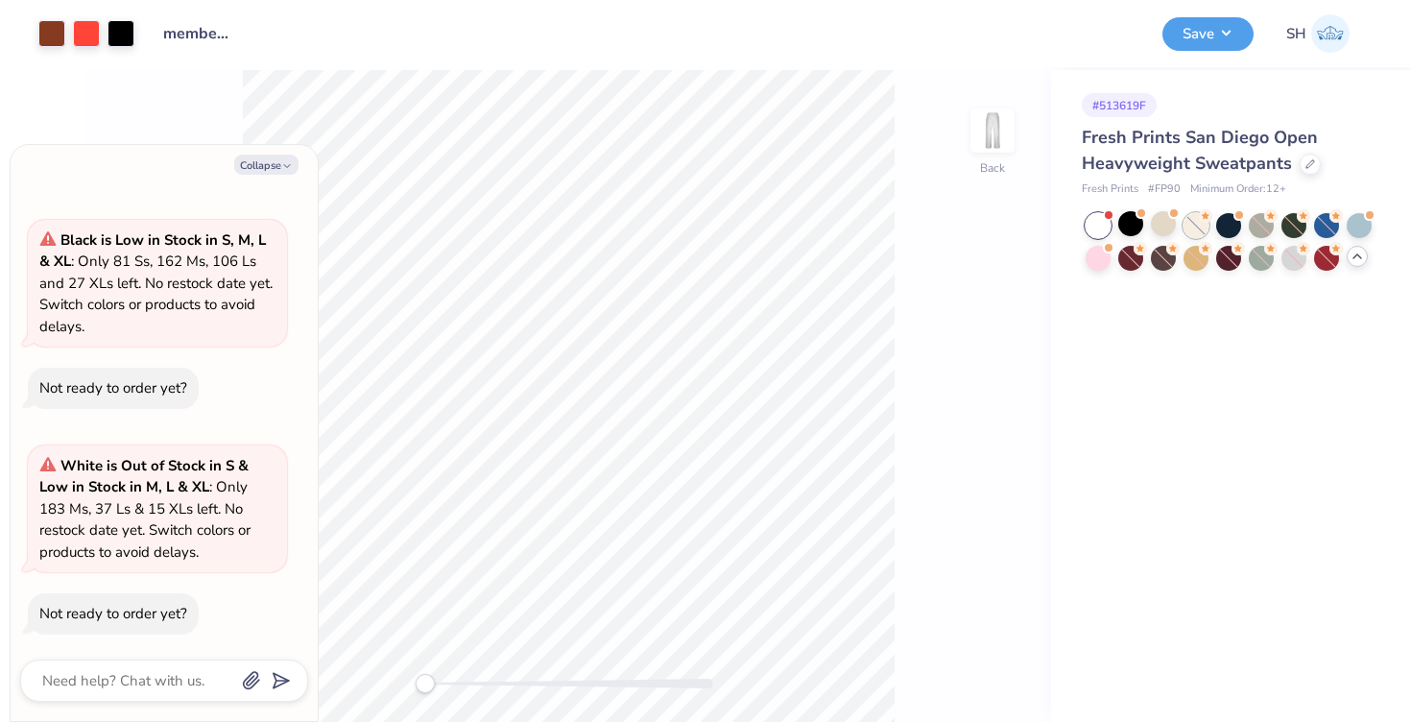
click at [1189, 223] on div at bounding box center [1195, 225] width 25 height 25
click at [1166, 221] on div at bounding box center [1163, 223] width 25 height 25
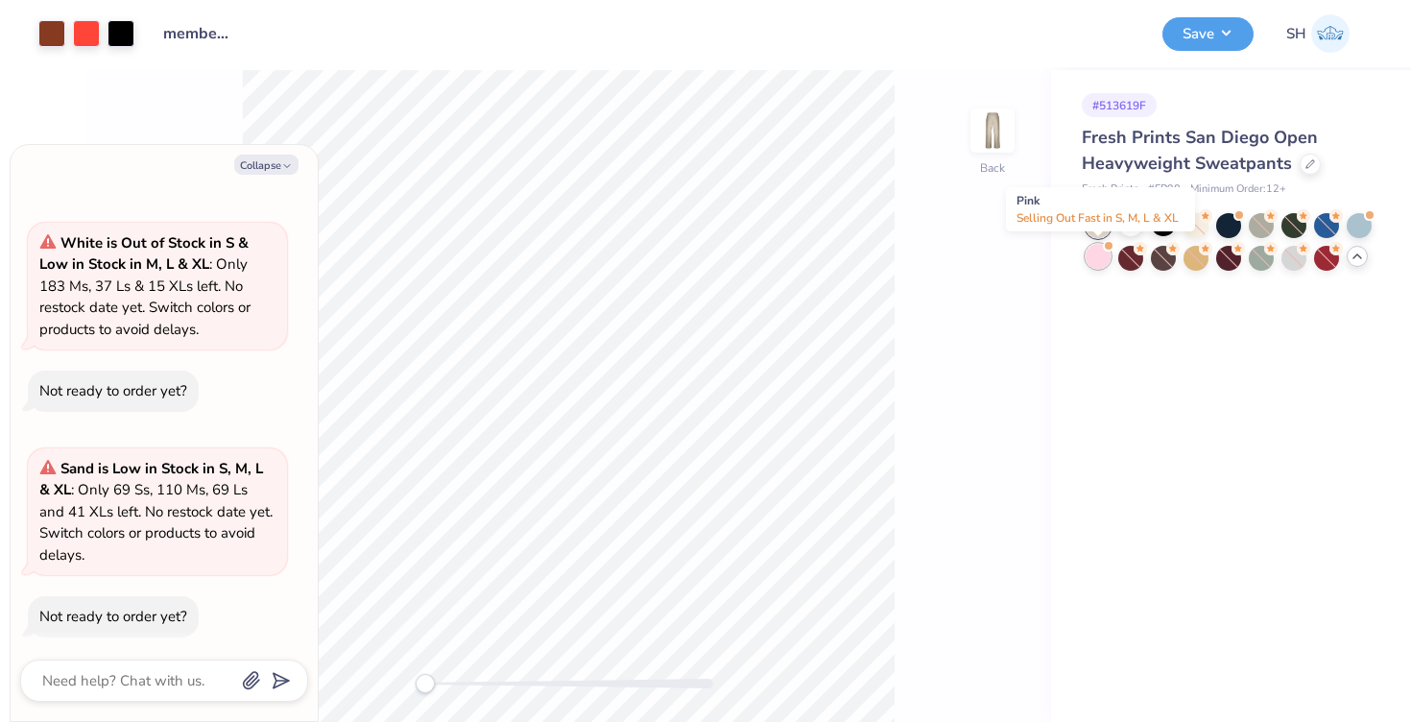
click at [1103, 252] on div at bounding box center [1098, 256] width 25 height 25
type textarea "x"
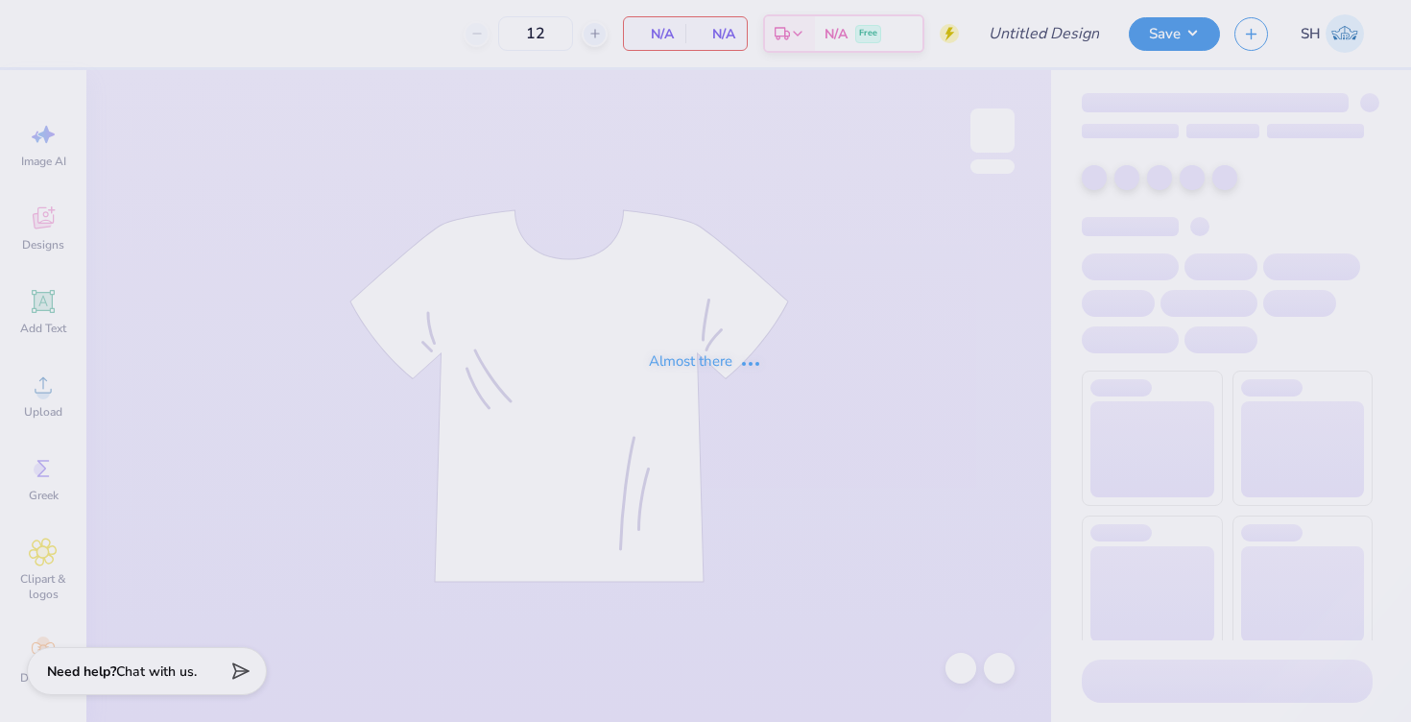
type input "member merch crew"
